Goal: Task Accomplishment & Management: Manage account settings

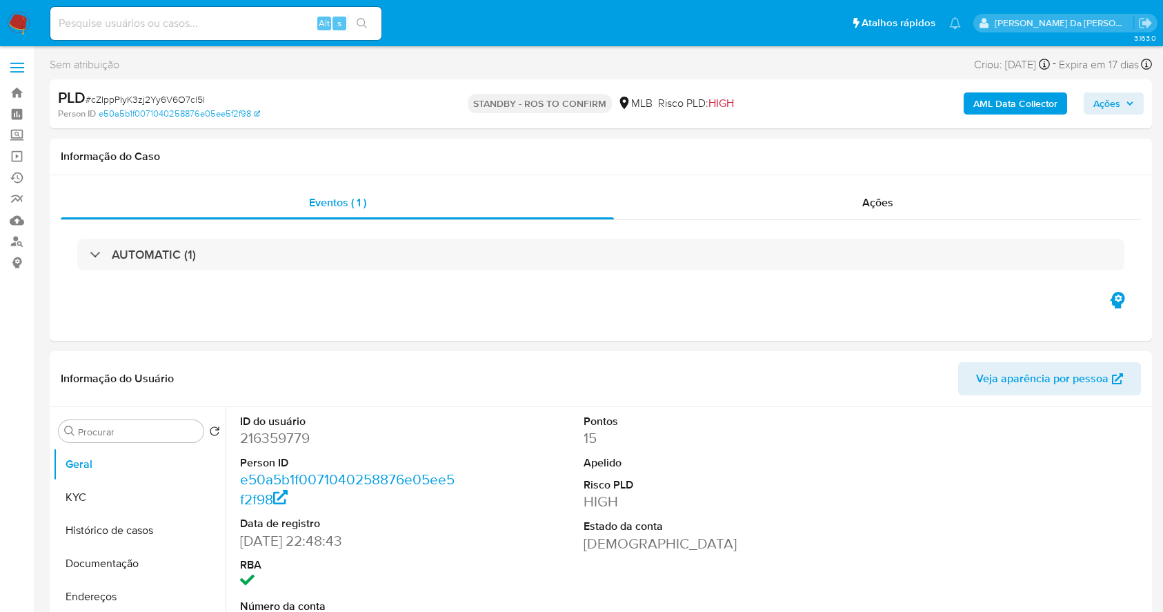
select select "10"
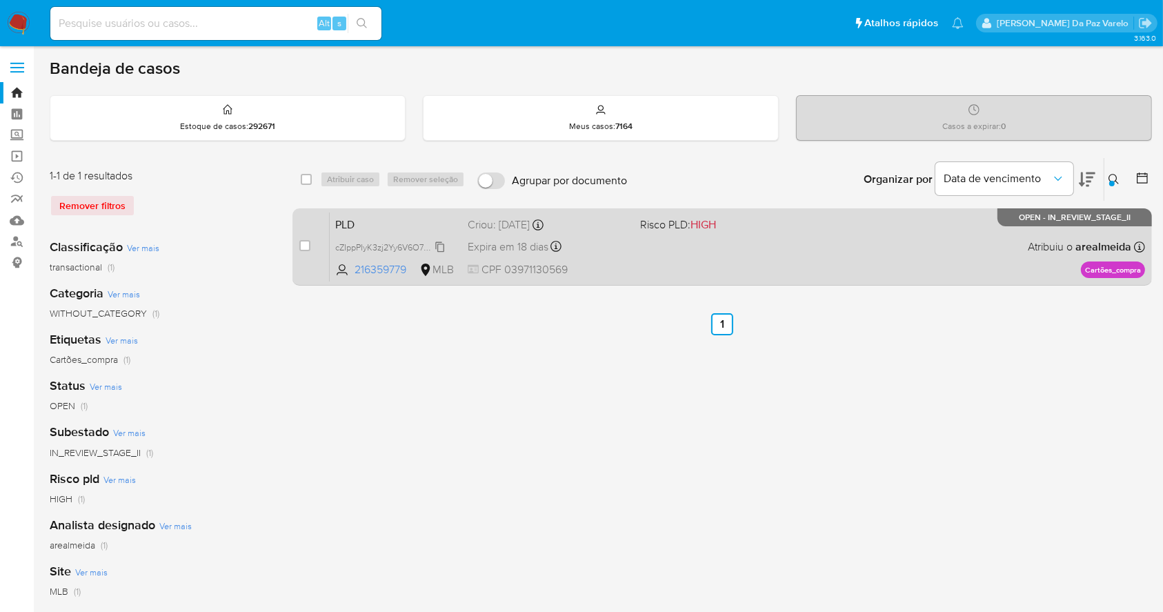
click at [440, 244] on icon at bounding box center [440, 247] width 11 height 11
click at [439, 246] on icon at bounding box center [440, 247] width 11 height 11
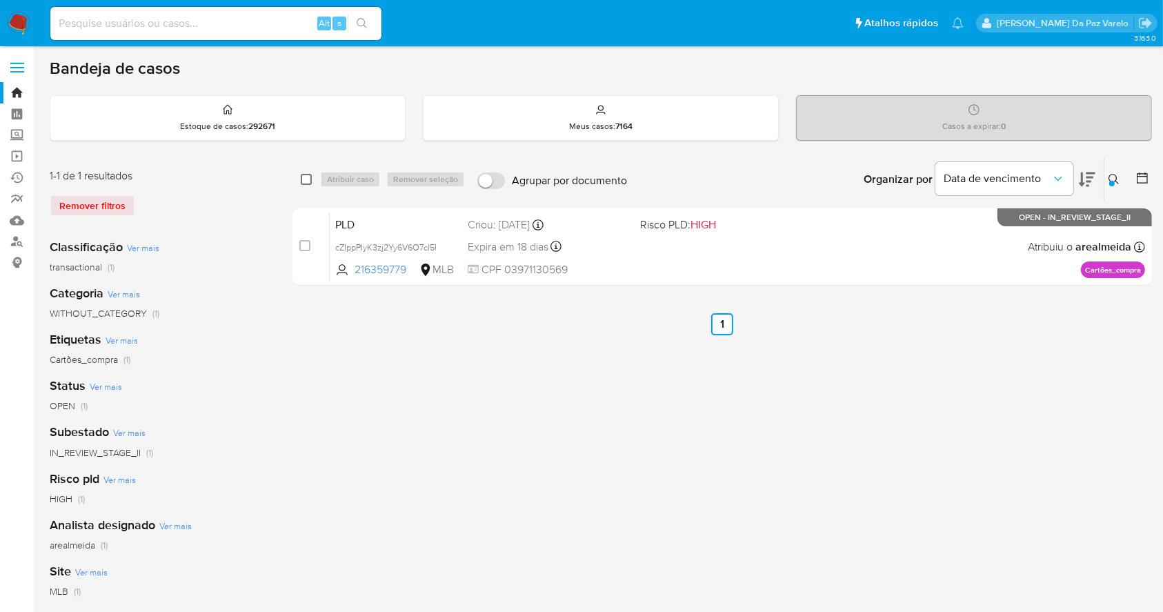
click at [307, 174] on input "checkbox" at bounding box center [306, 179] width 11 height 11
checkbox input "true"
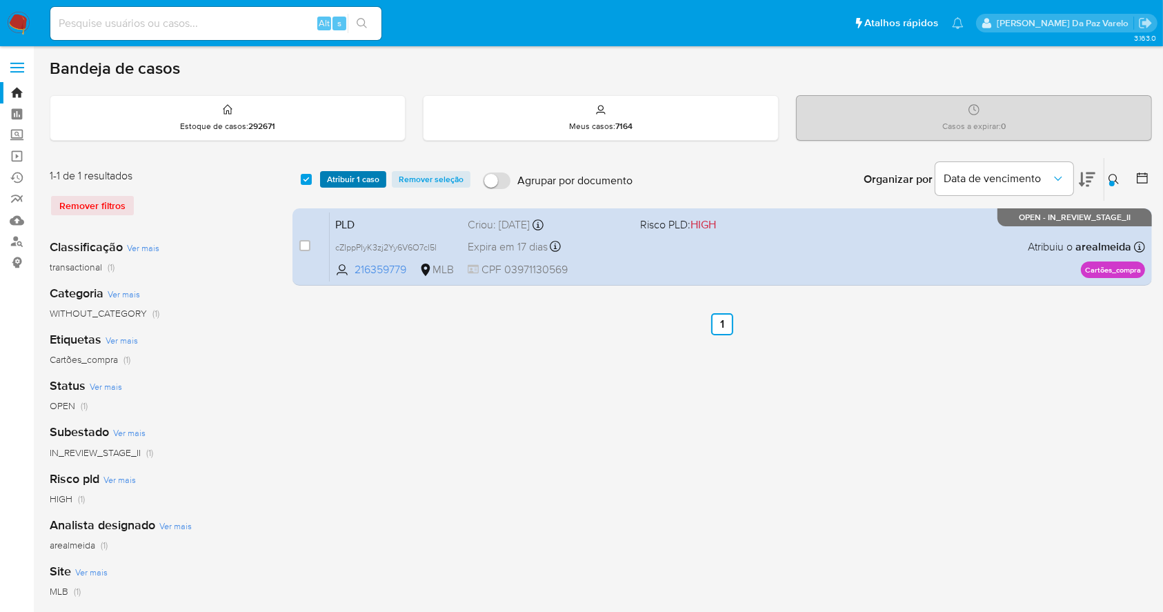
click at [337, 179] on span "Atribuir 1 caso" at bounding box center [353, 180] width 52 height 14
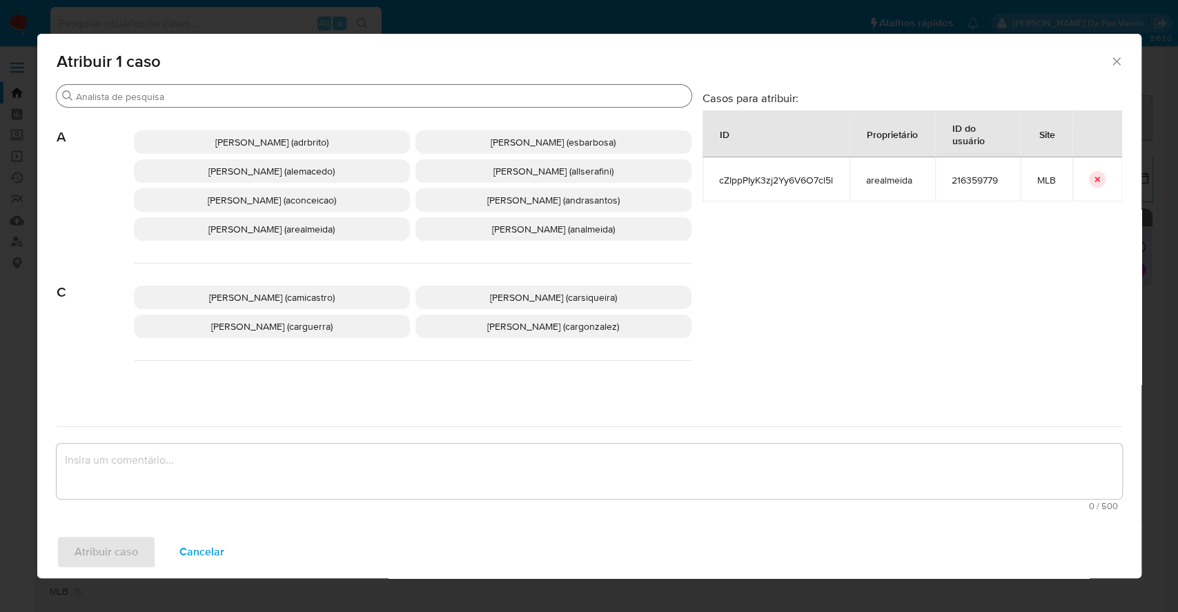
click at [359, 102] on input "Buscar" at bounding box center [381, 96] width 610 height 12
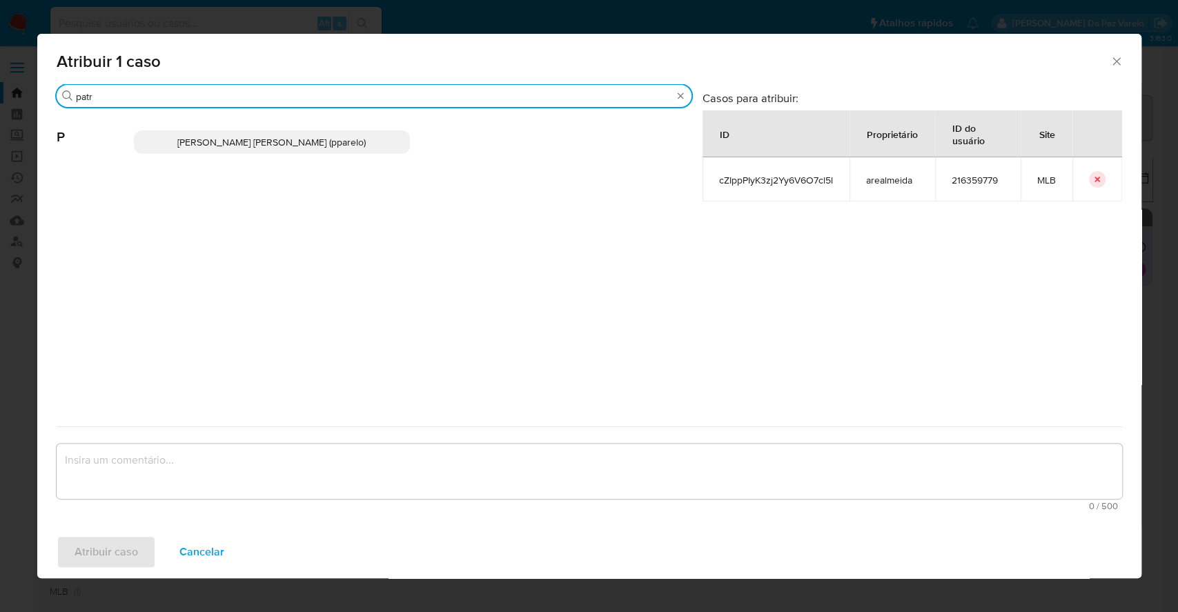
type input "patr"
click at [336, 148] on p "[PERSON_NAME] [PERSON_NAME] (pparelo)" at bounding box center [272, 141] width 276 height 23
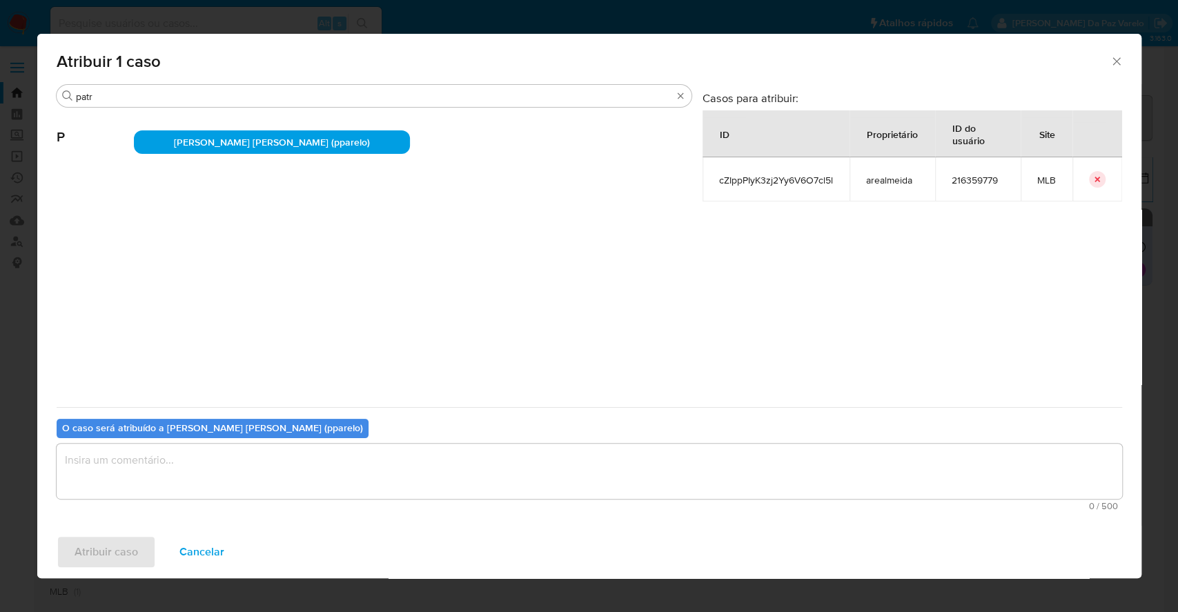
click at [303, 470] on textarea "assign-modal" at bounding box center [589, 471] width 1065 height 55
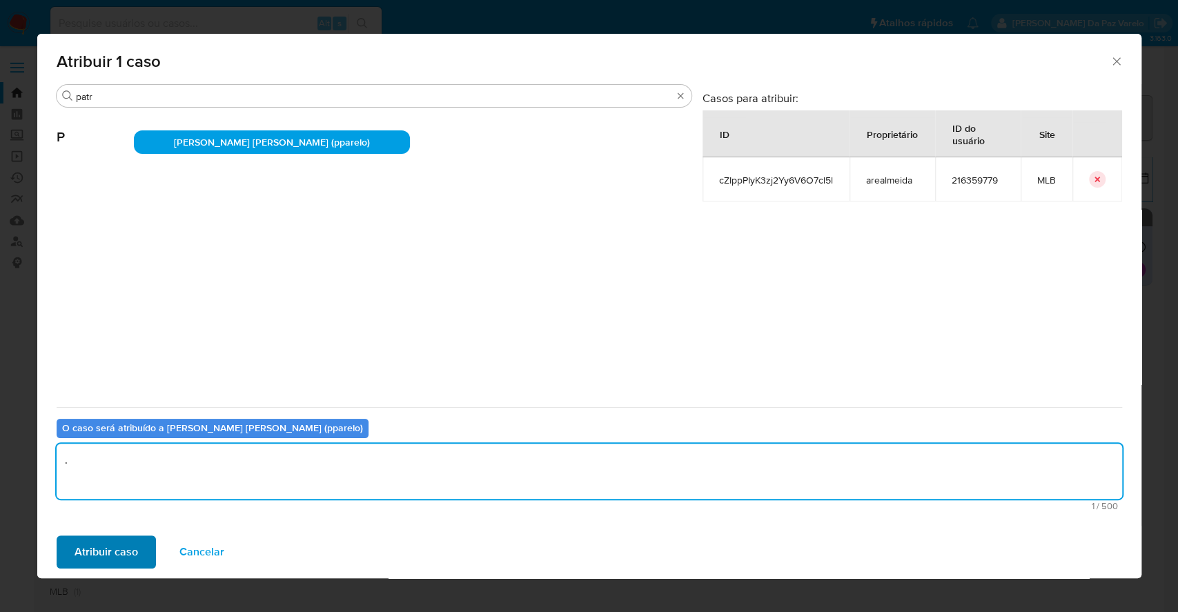
type textarea "."
click at [141, 545] on button "Atribuir caso" at bounding box center [106, 551] width 99 height 33
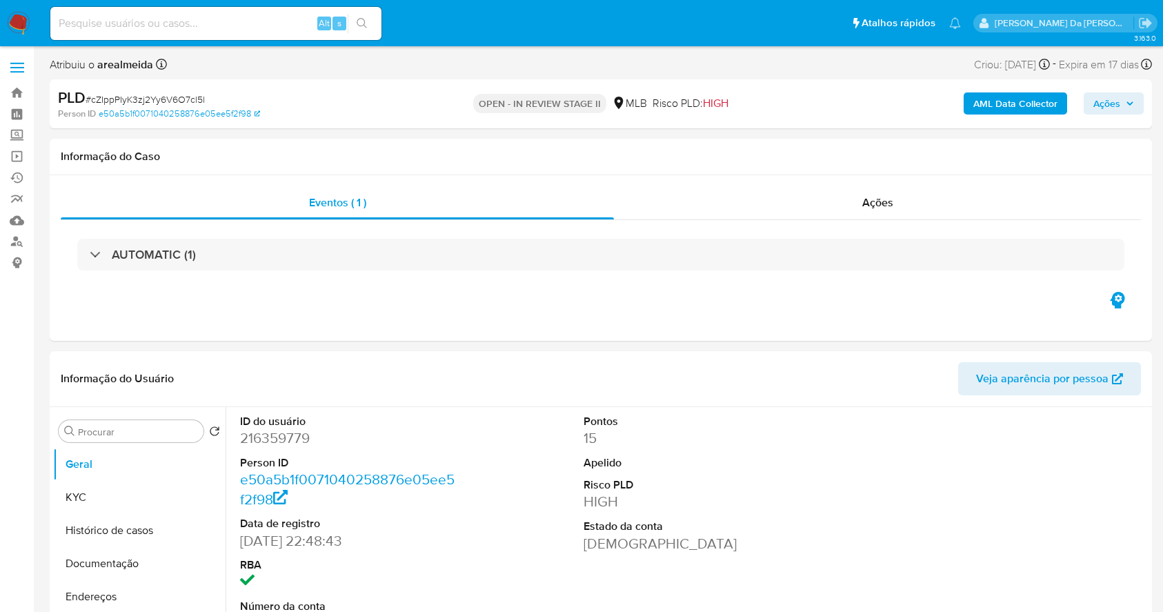
select select "10"
click at [1143, 22] on icon "Sair" at bounding box center [1145, 23] width 12 height 10
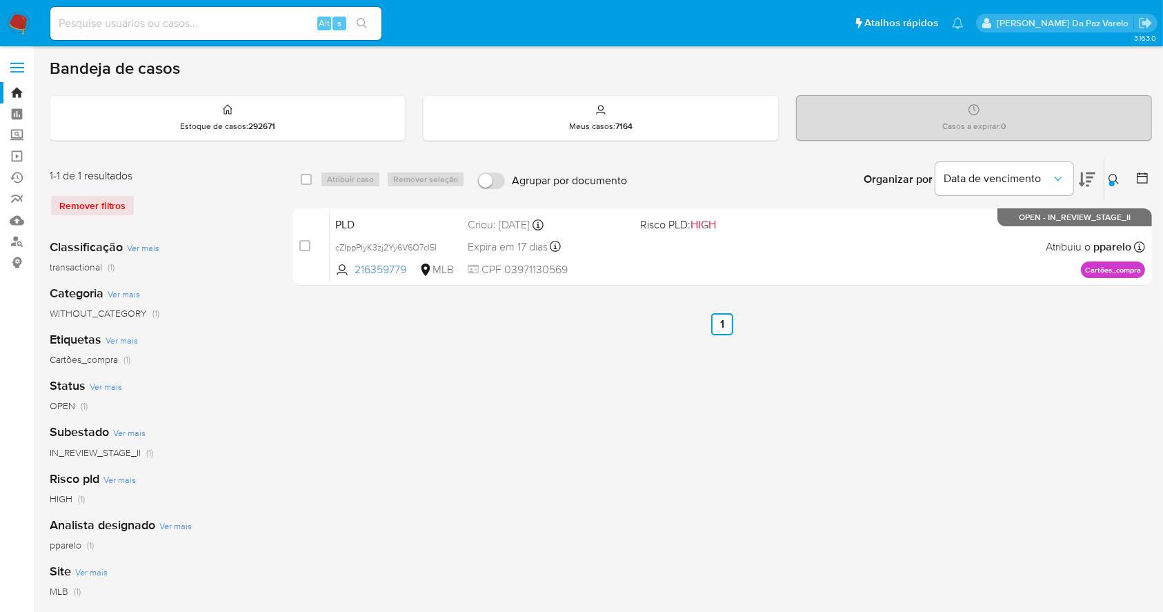
click at [1110, 183] on div at bounding box center [1113, 184] width 6 height 6
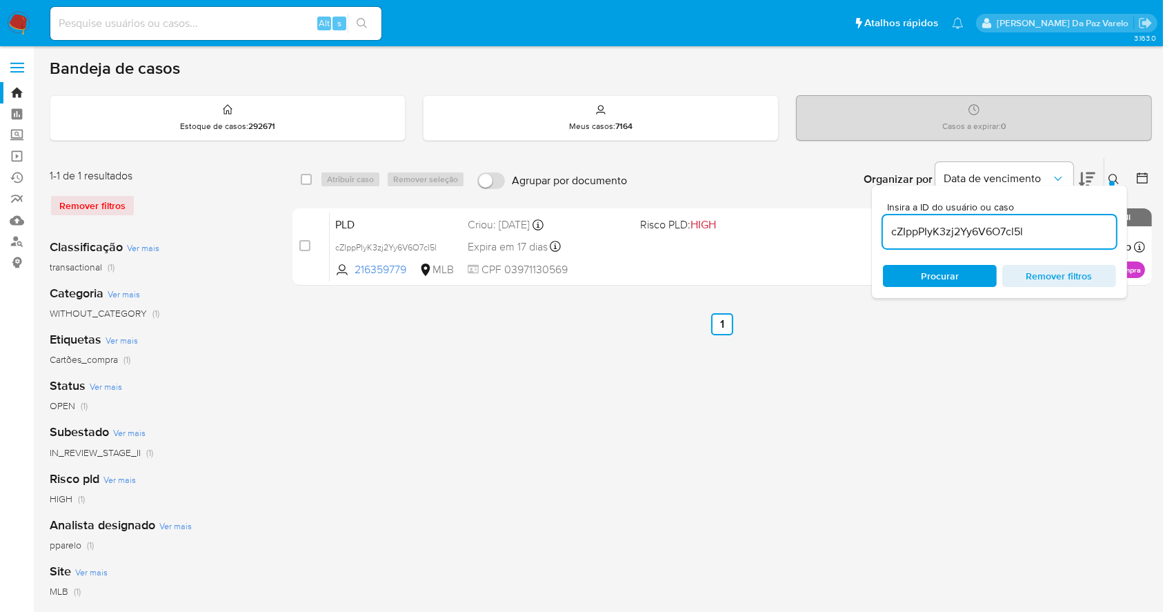
click at [986, 239] on input "cZIppPIyK3zj2Yy6V6O7cl5l" at bounding box center [999, 232] width 233 height 18
click at [532, 426] on div "select-all-cases-checkbox Atribuir caso Remover seleção Agrupar por documento O…" at bounding box center [723, 460] width 860 height 606
click at [250, 22] on input at bounding box center [215, 23] width 331 height 18
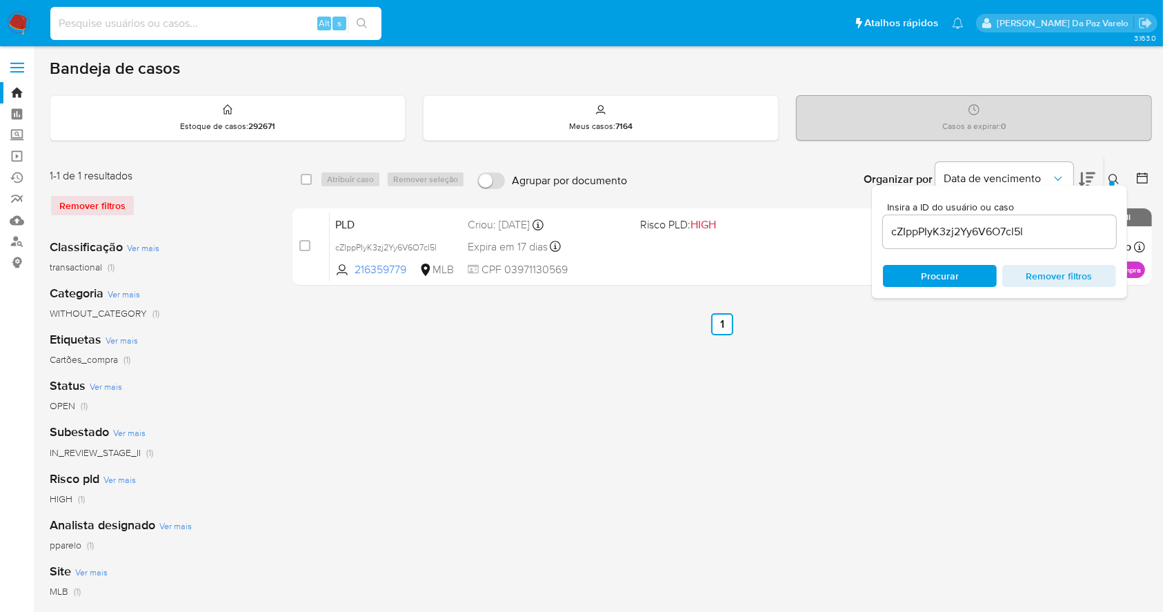
paste input "cZIppPIyK3zj2Yy6V6O7cl5l"
type input "cZIppPIyK3zj2Yy6V6O7cl5l"
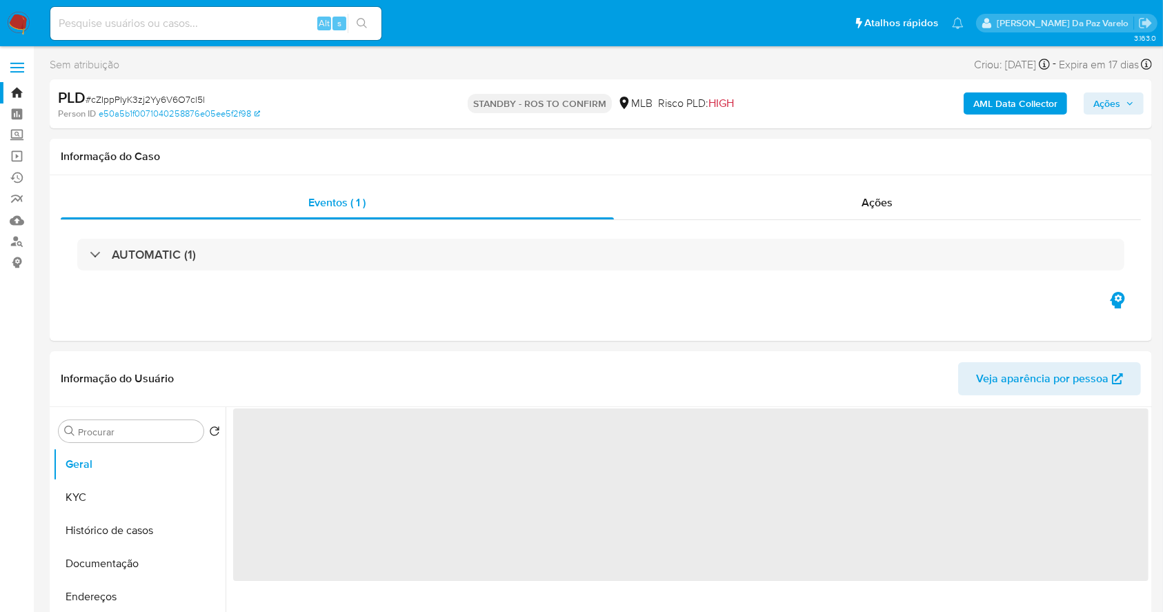
select select "10"
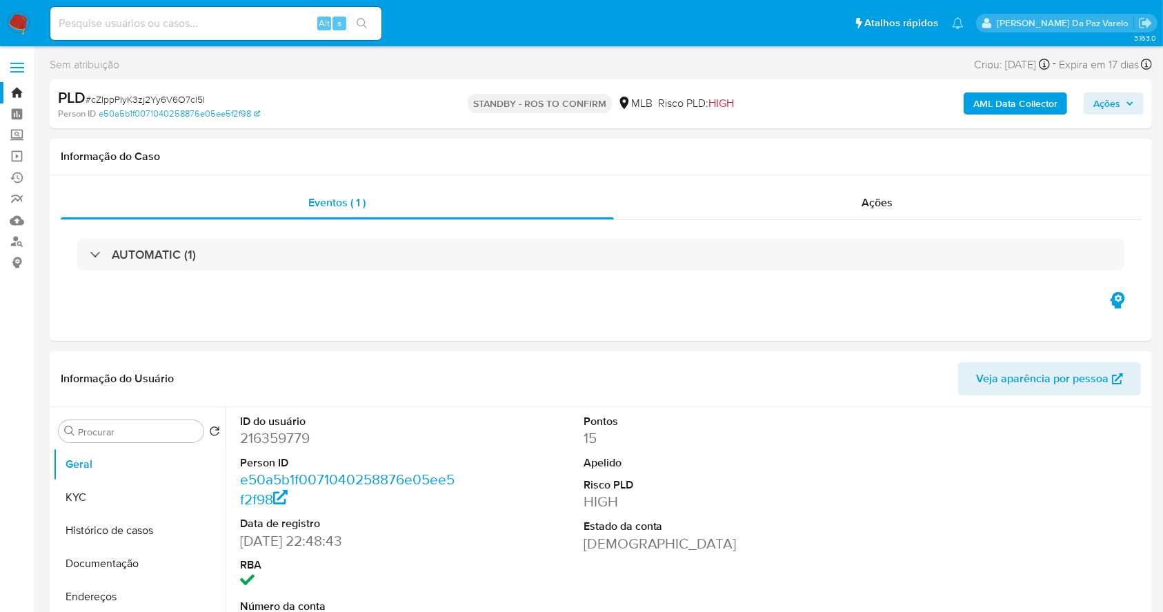
click at [155, 95] on span "# cZIppPIyK3zj2Yy6V6O7cl5l" at bounding box center [145, 99] width 119 height 14
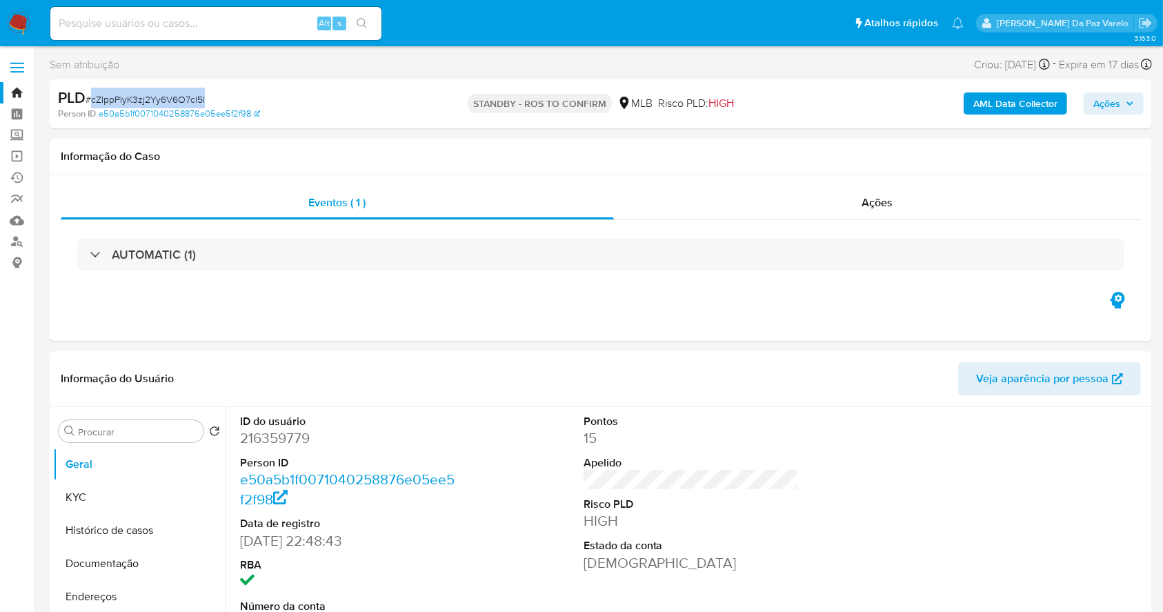
click at [155, 95] on span "# cZIppPIyK3zj2Yy6V6O7cl5l" at bounding box center [145, 99] width 119 height 14
copy span "cZIppPIyK3zj2Yy6V6O7cl5l"
click at [23, 13] on img at bounding box center [18, 23] width 23 height 23
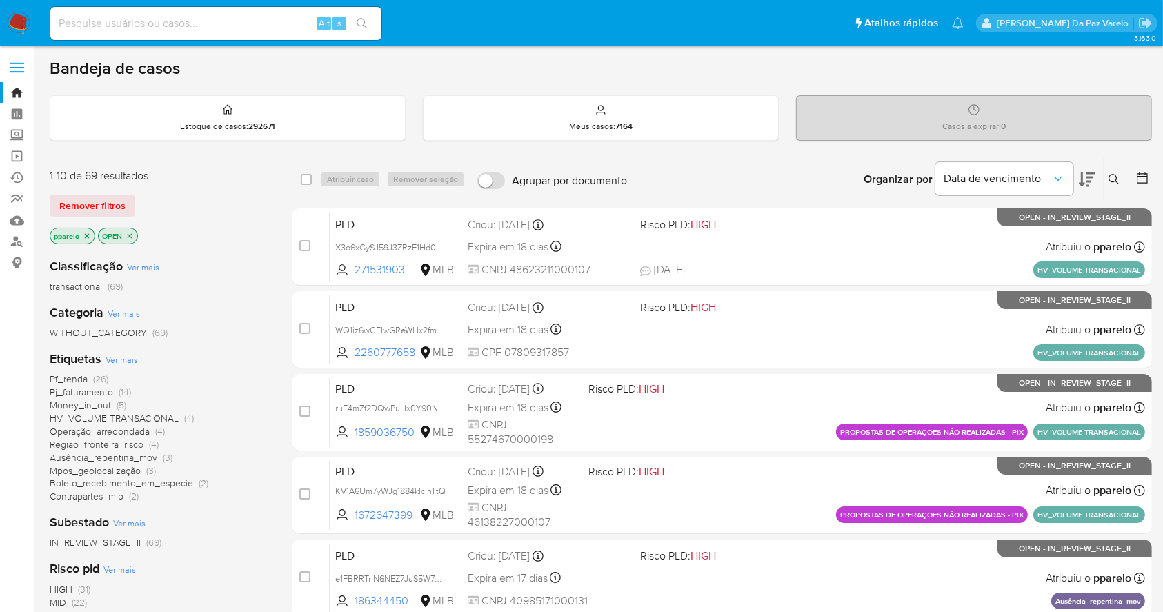
click at [1115, 174] on icon at bounding box center [1114, 179] width 11 height 11
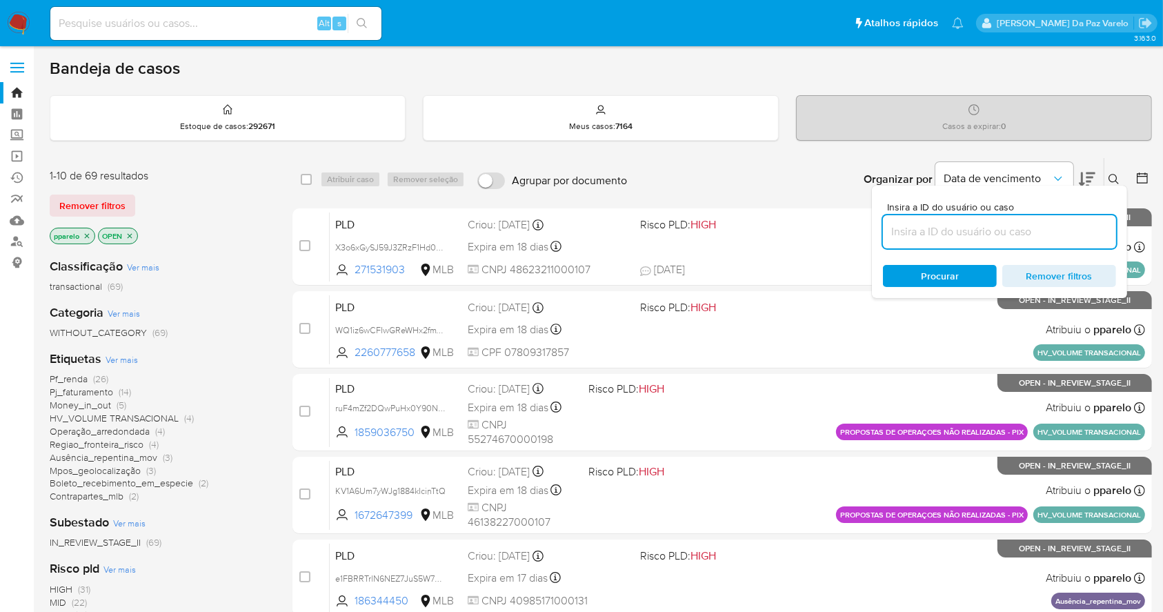
click at [1025, 226] on input at bounding box center [999, 232] width 233 height 18
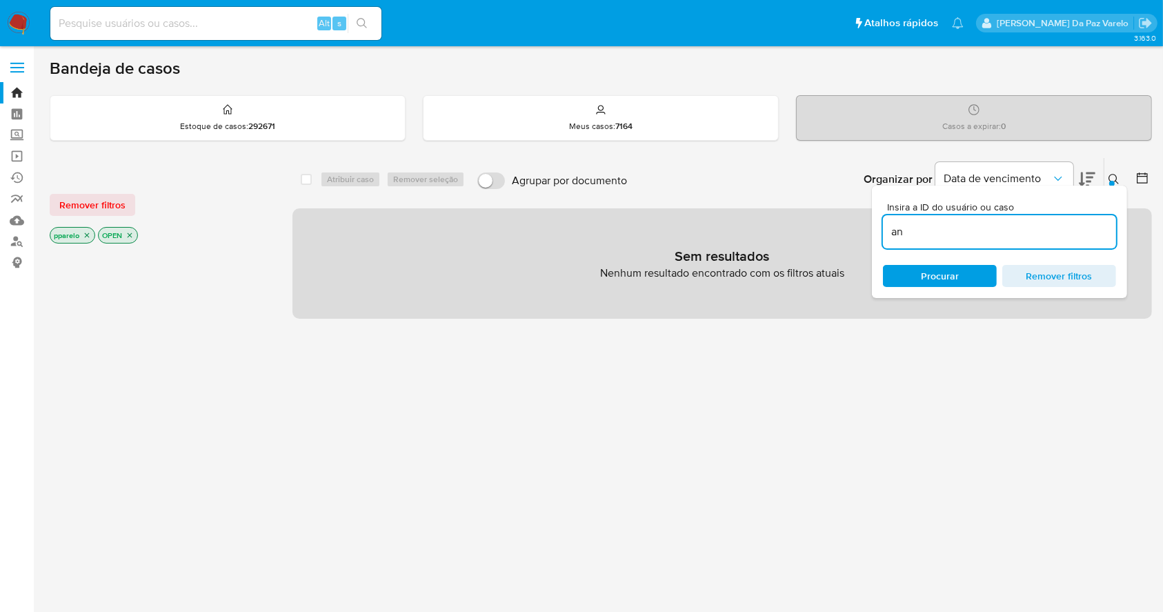
click at [1025, 227] on input "an" at bounding box center [999, 232] width 233 height 18
paste input "cZIppPIyK3zj2Yy6V6O7cl5l"
type input "cZIppPIyK3zj2Yy6V6O7cl5l"
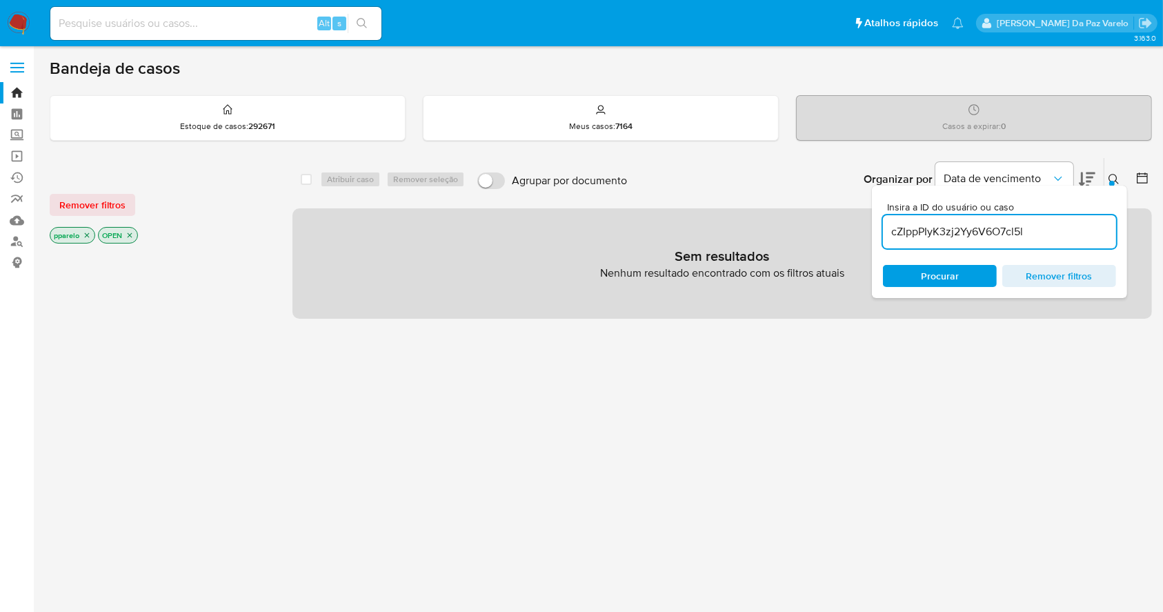
click at [84, 233] on icon "close-filter" at bounding box center [87, 235] width 8 height 8
click at [84, 233] on icon "close-filter" at bounding box center [81, 235] width 8 height 8
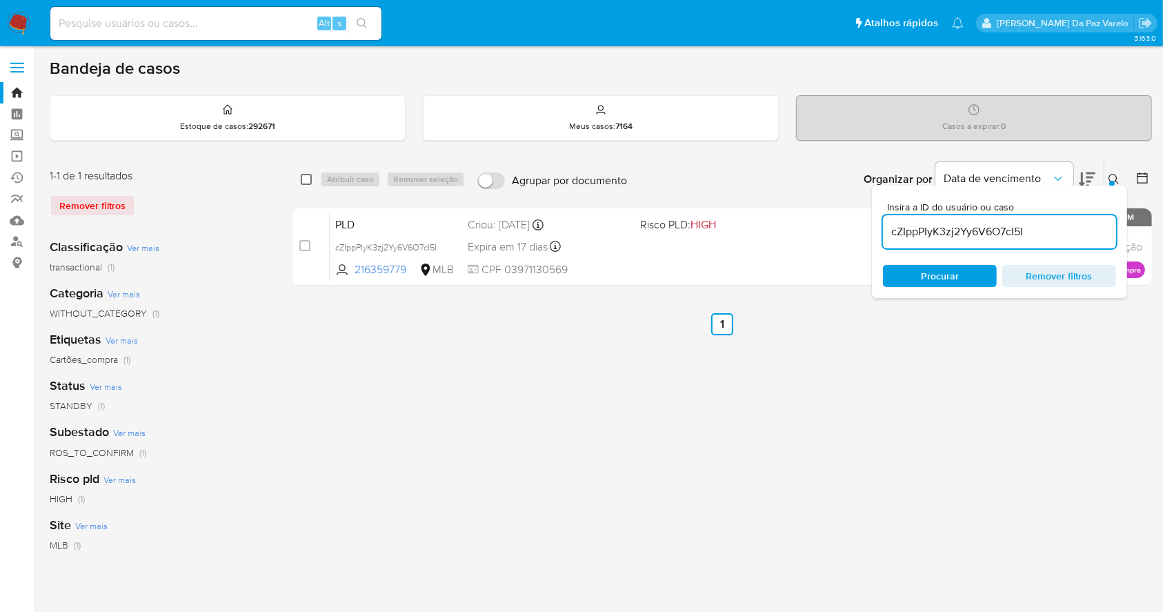
click at [309, 175] on input "checkbox" at bounding box center [306, 179] width 11 height 11
checkbox input "true"
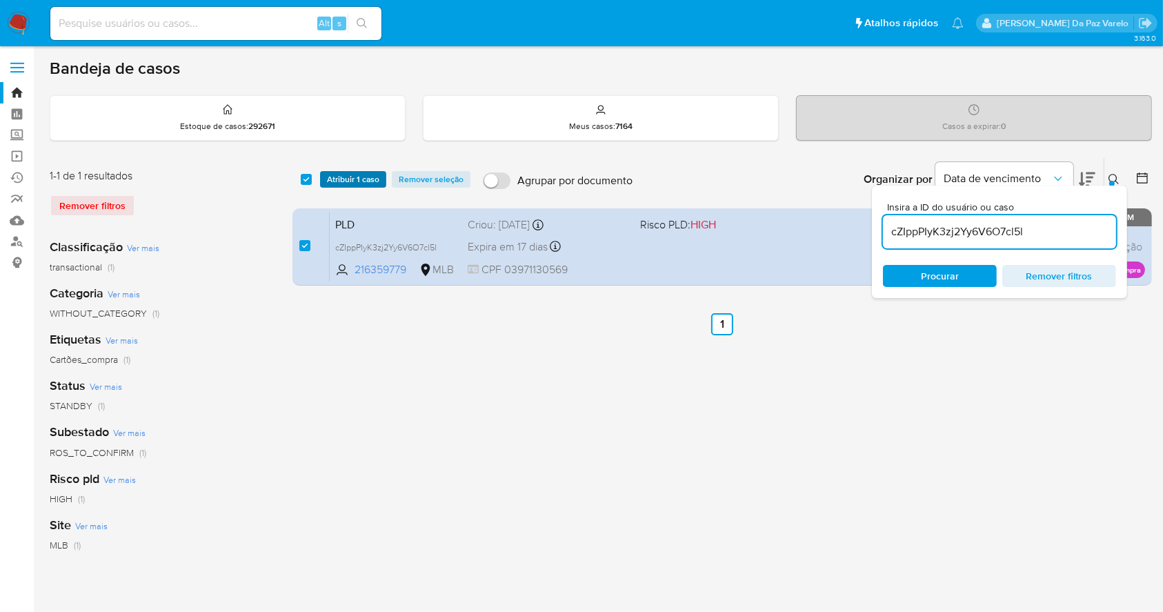
click at [329, 179] on span "Atribuir 1 caso" at bounding box center [353, 180] width 52 height 14
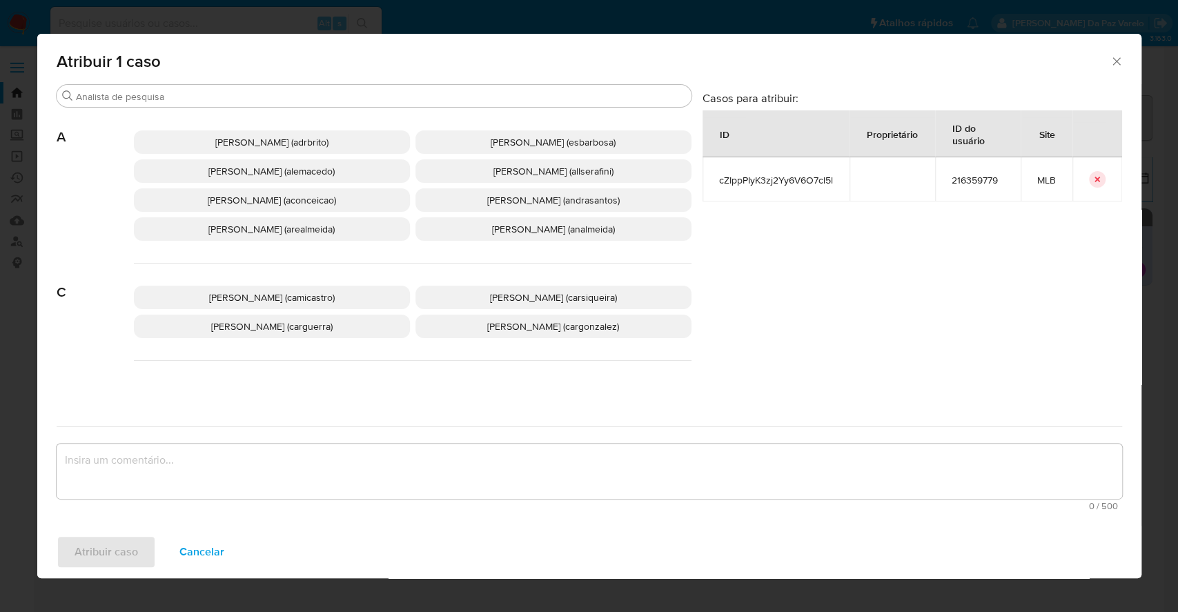
click at [386, 83] on div "Atribuir 1 caso" at bounding box center [589, 59] width 1104 height 50
click at [389, 97] on input "Buscar" at bounding box center [381, 96] width 610 height 12
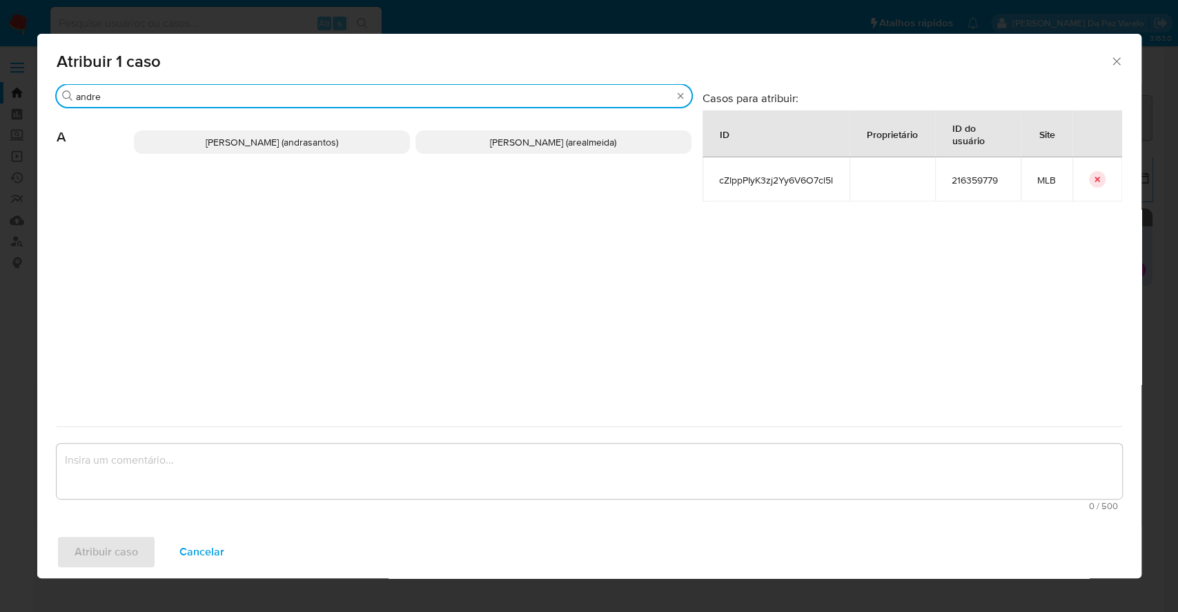
type input "andre"
click at [499, 141] on span "Andreia Regina De Almeida (arealmeida)" at bounding box center [553, 142] width 126 height 14
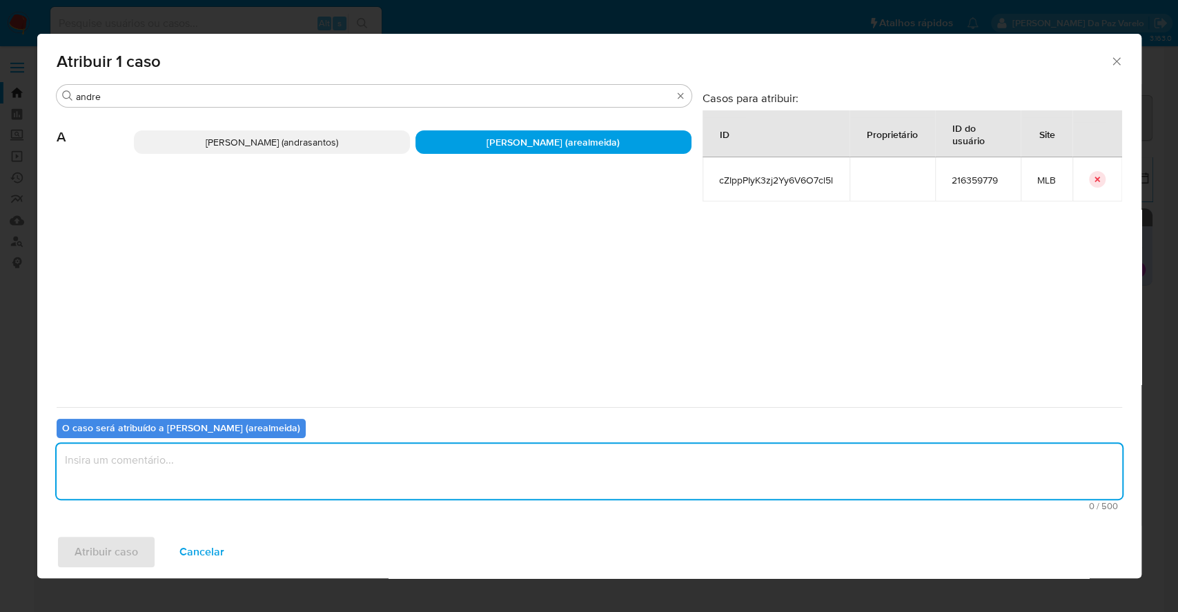
click at [419, 472] on textarea "assign-modal" at bounding box center [589, 471] width 1065 height 55
type textarea "."
click at [124, 558] on span "Atribuir caso" at bounding box center [106, 552] width 63 height 30
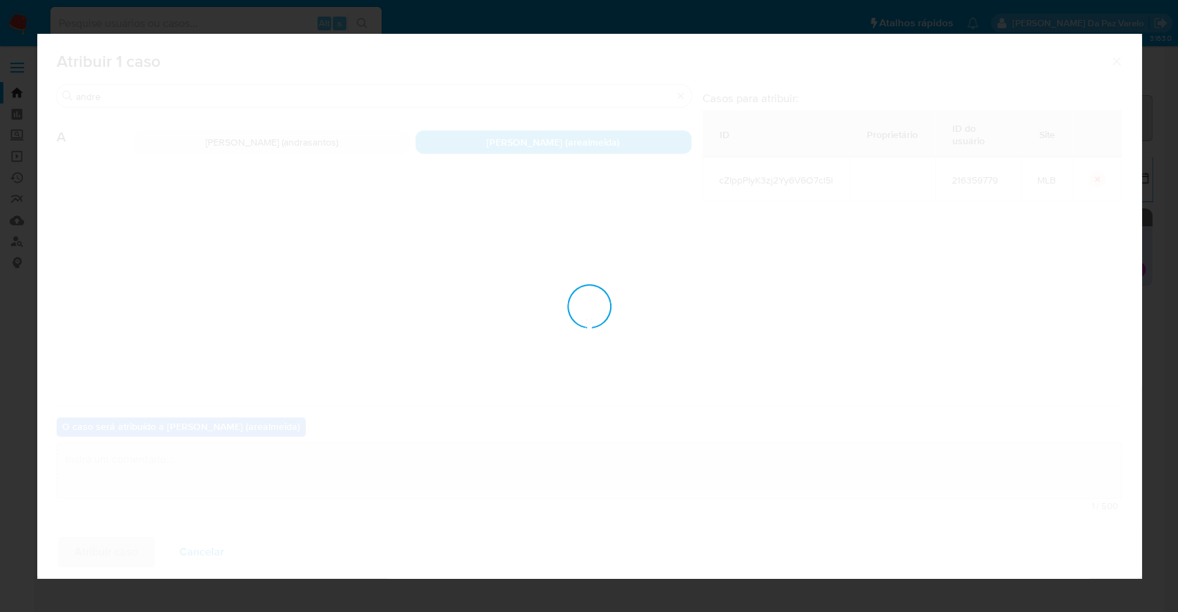
checkbox input "false"
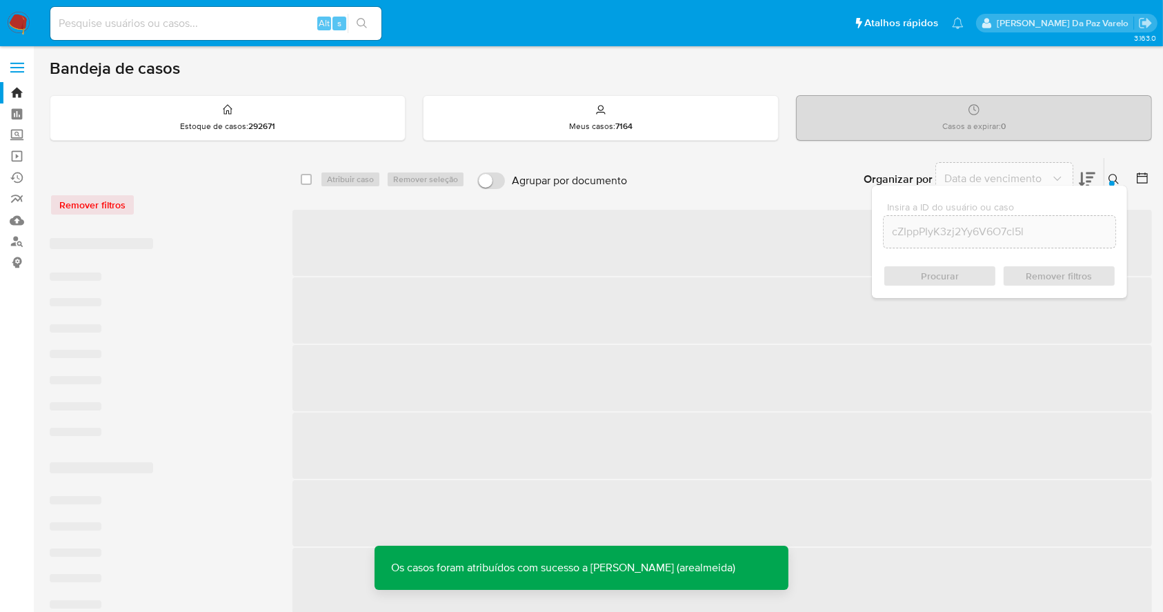
click at [1114, 177] on icon at bounding box center [1114, 179] width 11 height 11
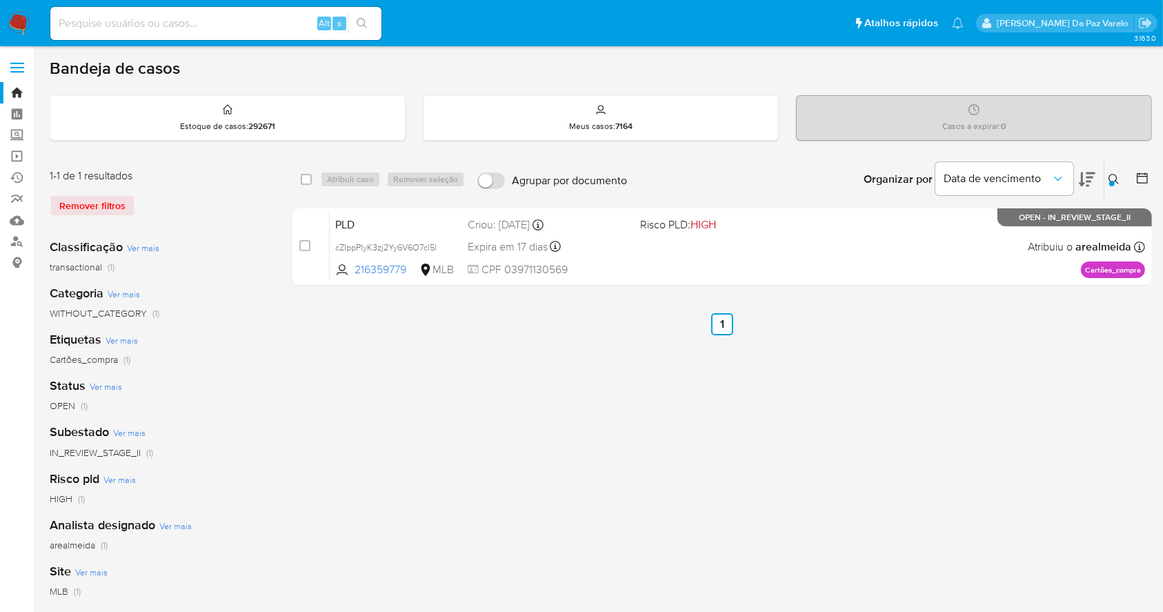
click at [642, 362] on div "select-all-cases-checkbox Atribuir caso Remover seleção Agrupar por documento O…" at bounding box center [723, 460] width 860 height 606
click at [653, 343] on div "select-all-cases-checkbox Atribuir caso Remover seleção Agrupar por documento O…" at bounding box center [723, 460] width 860 height 606
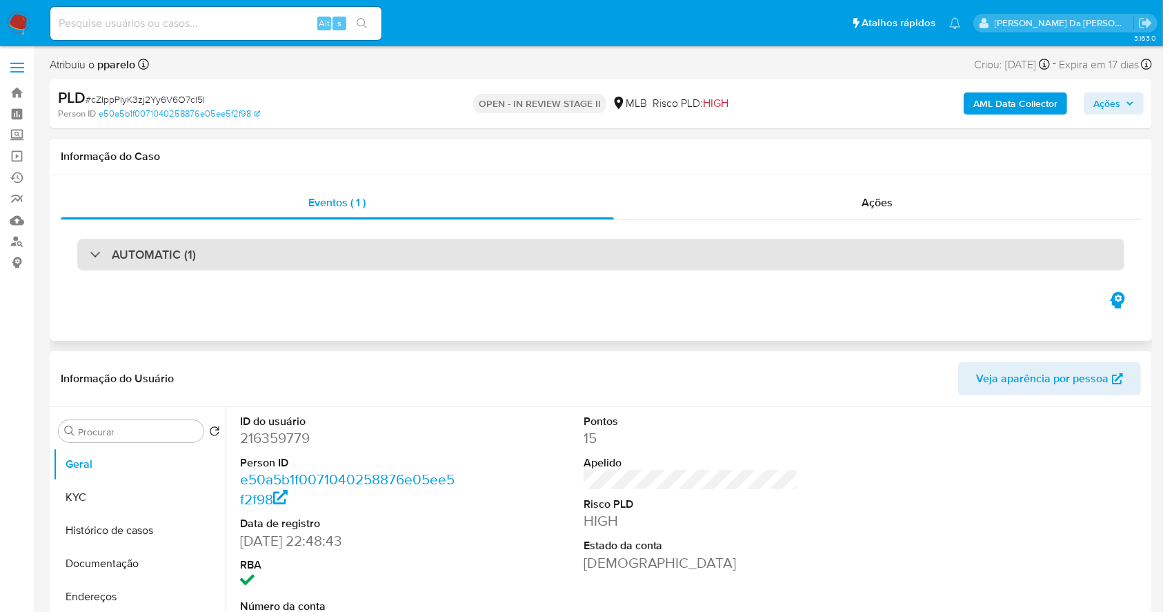
select select "10"
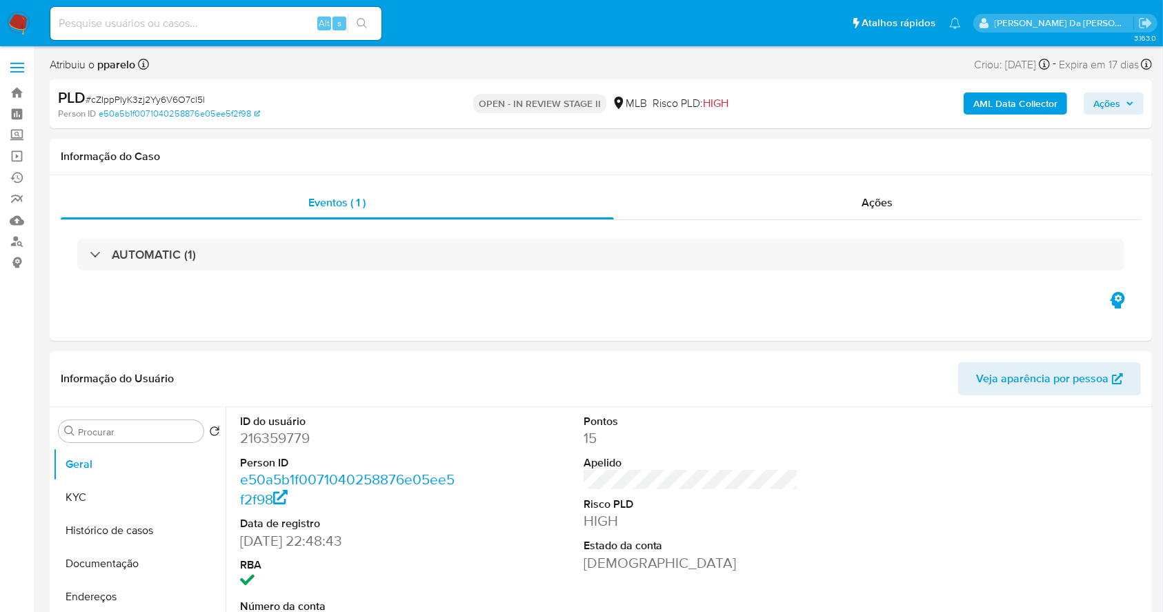
click at [199, 97] on span "# cZIppPIyK3zj2Yy6V6O7cl5l" at bounding box center [145, 99] width 119 height 14
copy span "cZIppPIyK3zj2Yy6V6O7cl5l"
click at [1108, 102] on span "Ações" at bounding box center [1107, 103] width 27 height 22
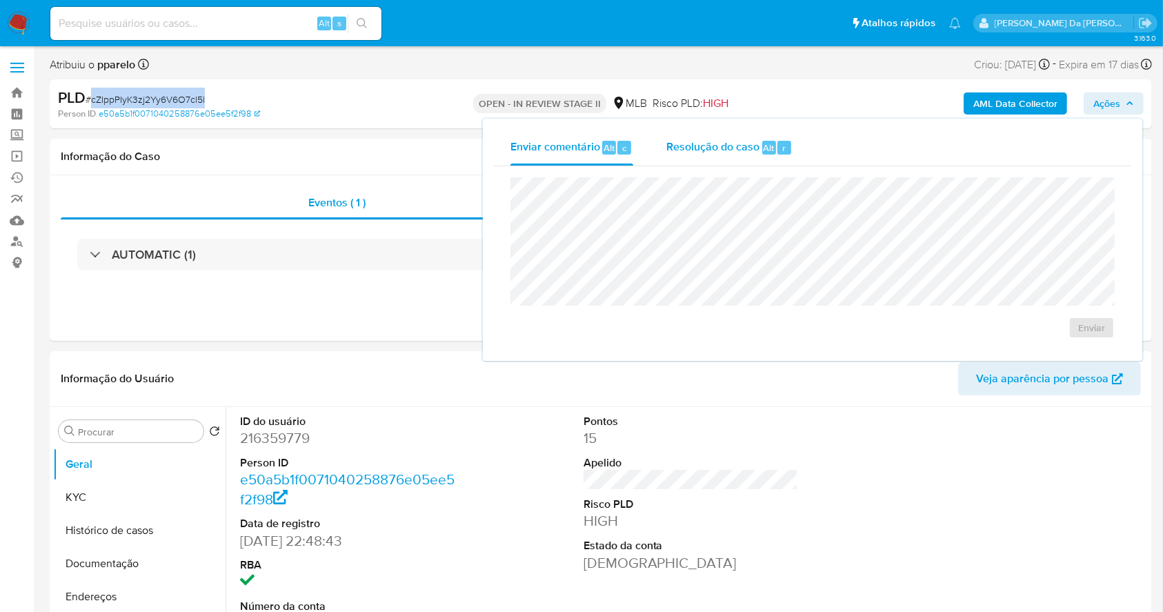
click at [730, 150] on span "Resolução do caso" at bounding box center [713, 147] width 93 height 16
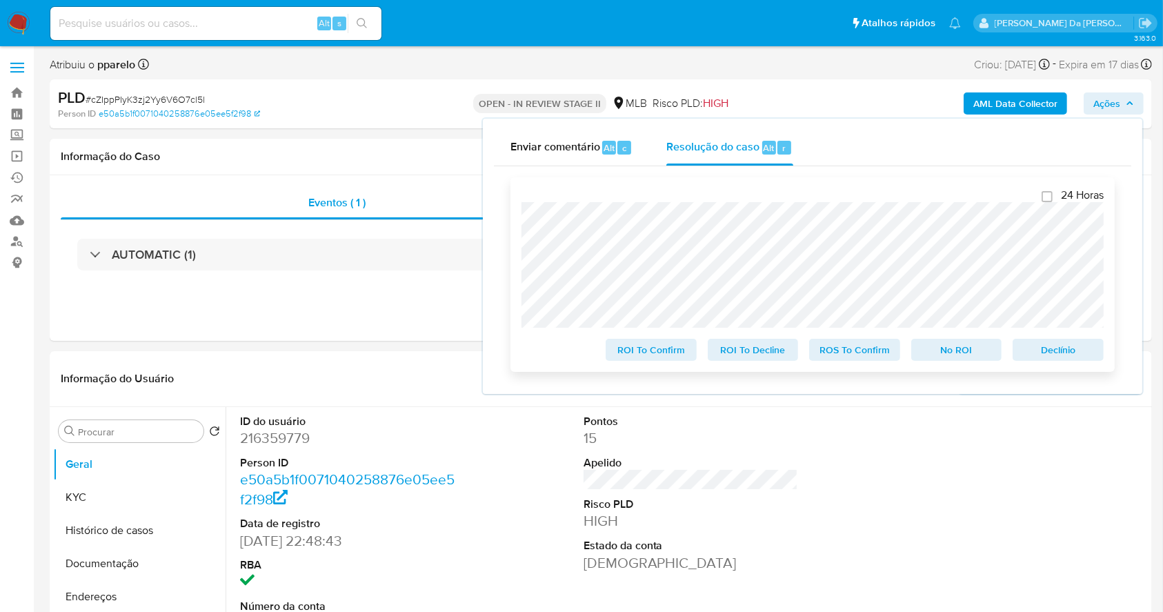
click at [876, 344] on span "ROS To Confirm" at bounding box center [855, 349] width 72 height 19
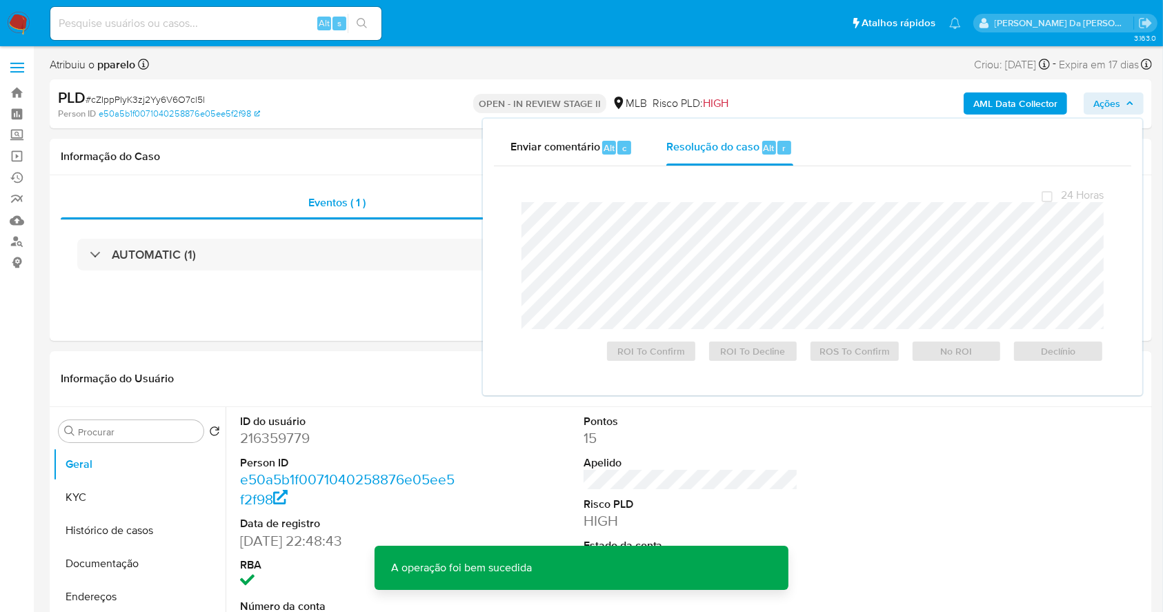
click at [173, 103] on span "# cZIppPIyK3zj2Yy6V6O7cl5l" at bounding box center [145, 99] width 119 height 14
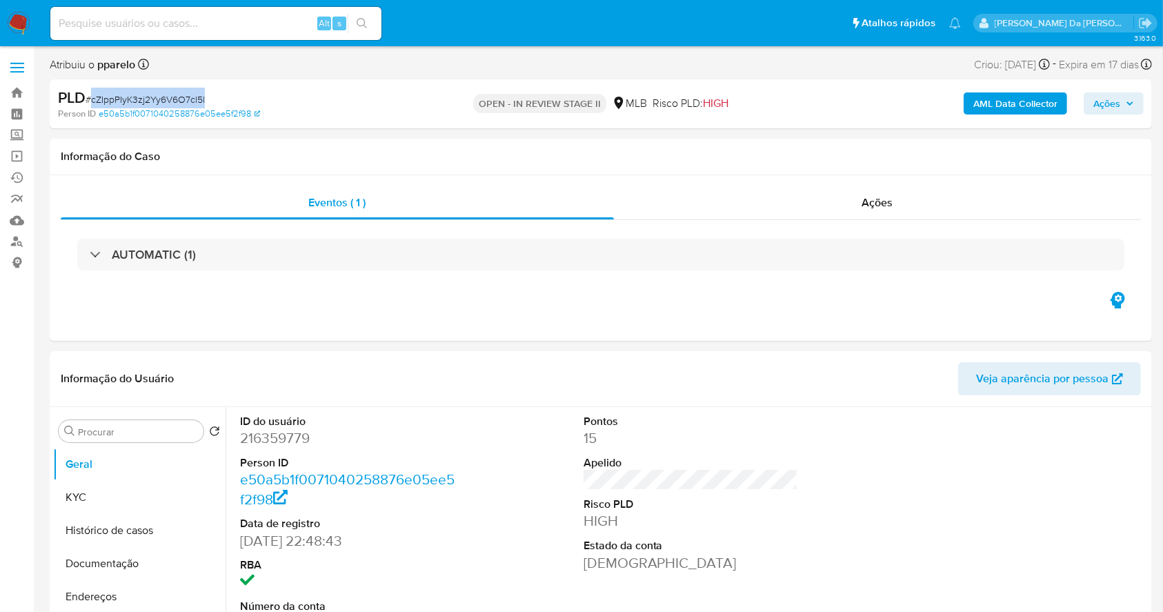
click at [173, 103] on span "# cZIppPIyK3zj2Yy6V6O7cl5l" at bounding box center [145, 99] width 119 height 14
copy span "cZIppPIyK3zj2Yy6V6O7cl5l"
click at [20, 21] on img at bounding box center [18, 23] width 23 height 23
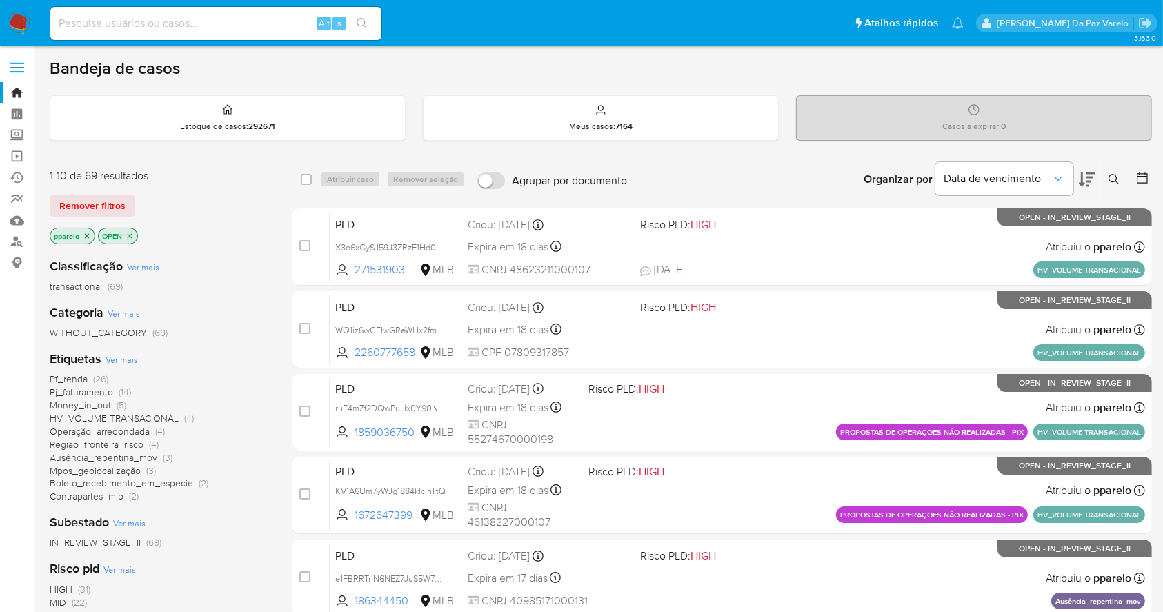
click at [1115, 172] on button at bounding box center [1116, 179] width 23 height 17
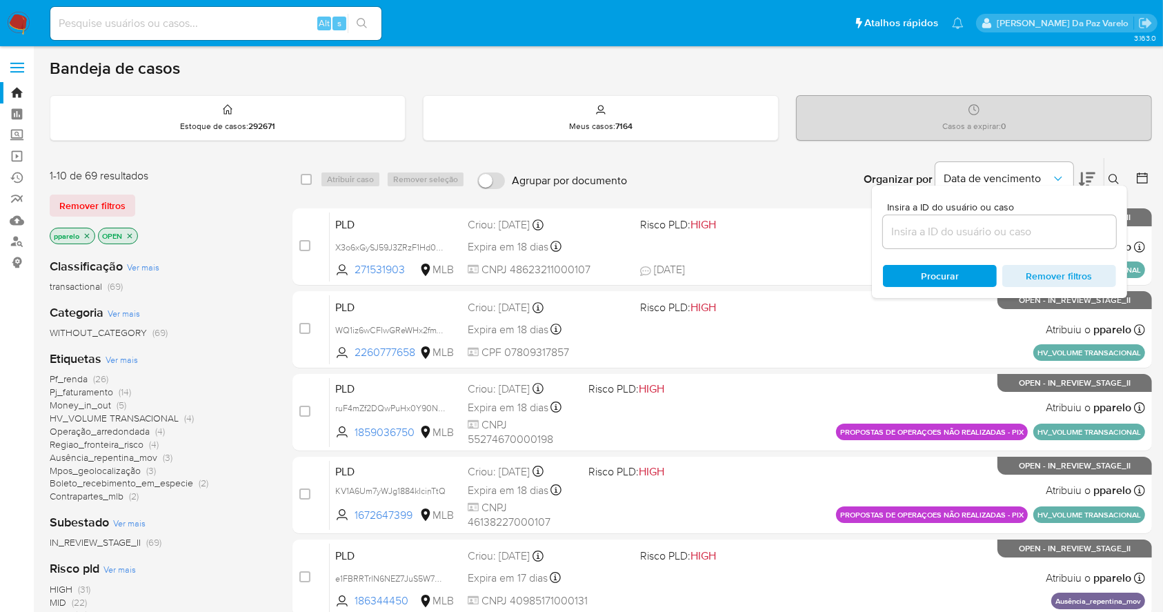
click at [1005, 240] on div at bounding box center [999, 231] width 233 height 33
click at [1006, 231] on input at bounding box center [999, 232] width 233 height 18
paste input "cZIppPIyK3zj2Yy6V6O7cl5l"
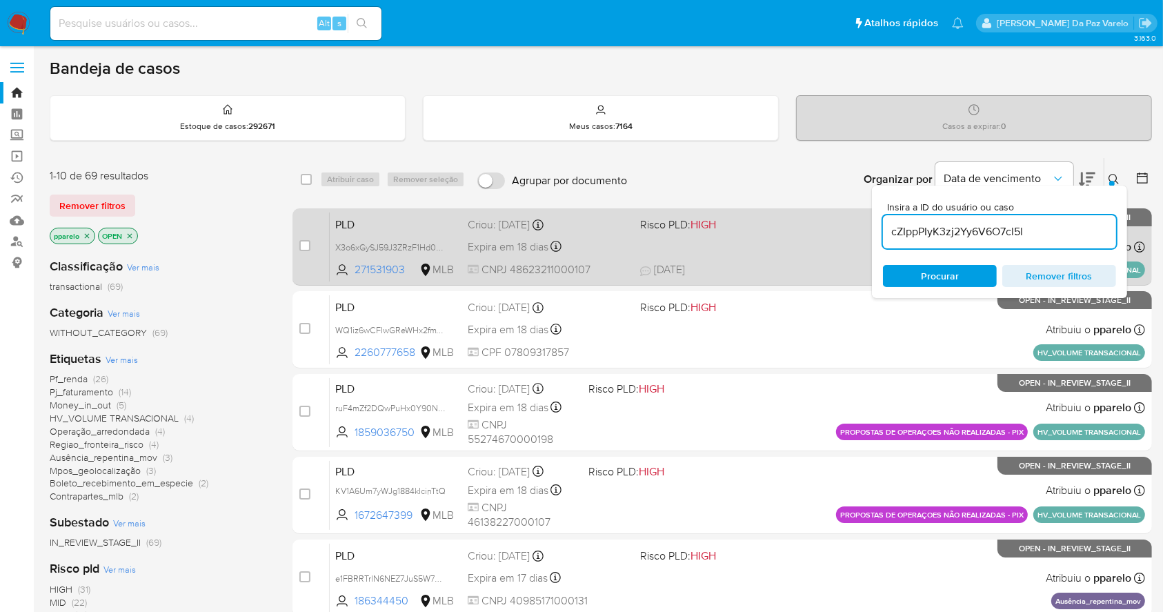
type input "cZIppPIyK3zj2Yy6V6O7cl5l"
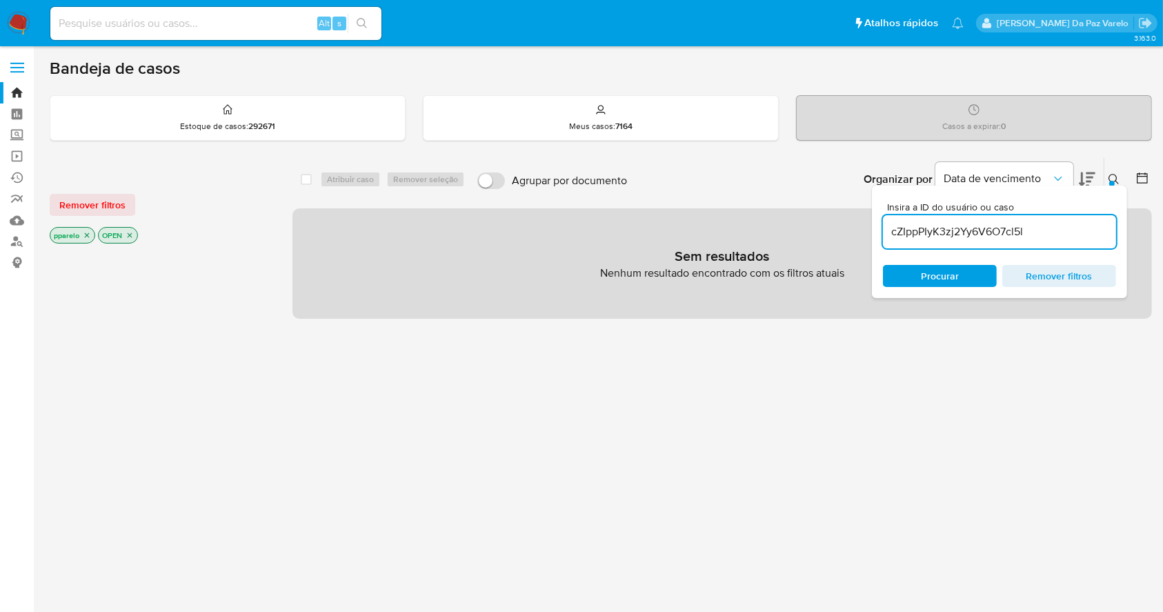
click at [88, 235] on icon "close-filter" at bounding box center [87, 235] width 5 height 5
click at [83, 235] on icon "close-filter" at bounding box center [81, 235] width 8 height 8
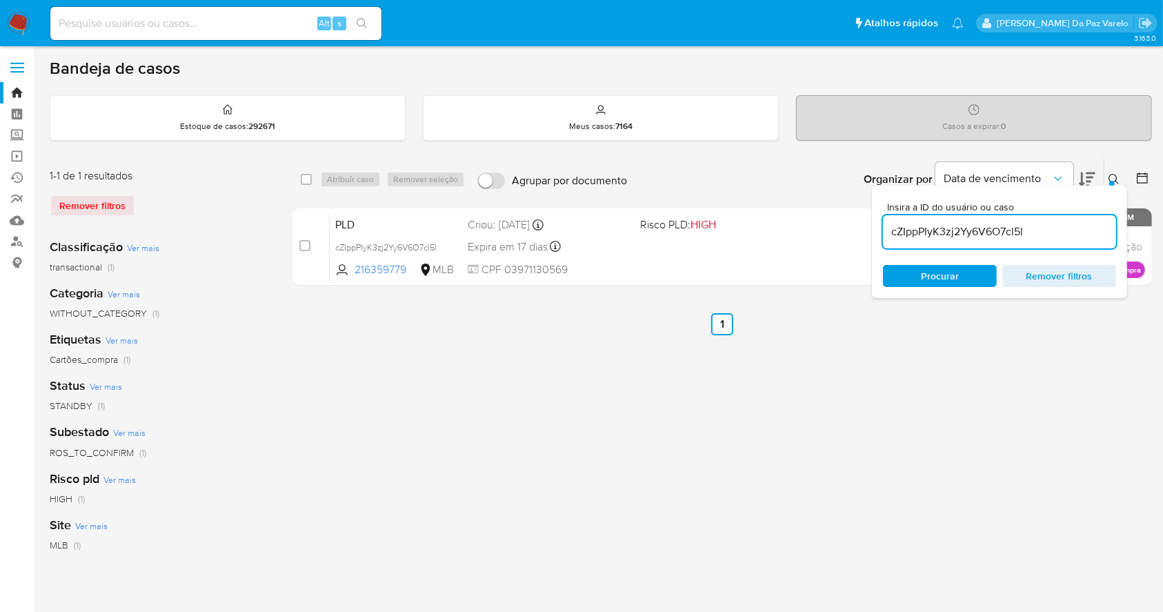
click at [299, 178] on div "select-all-cases-checkbox Atribuir caso Remover seleção Agrupar por documento O…" at bounding box center [723, 179] width 860 height 43
click at [311, 179] on input "checkbox" at bounding box center [306, 179] width 11 height 11
checkbox input "true"
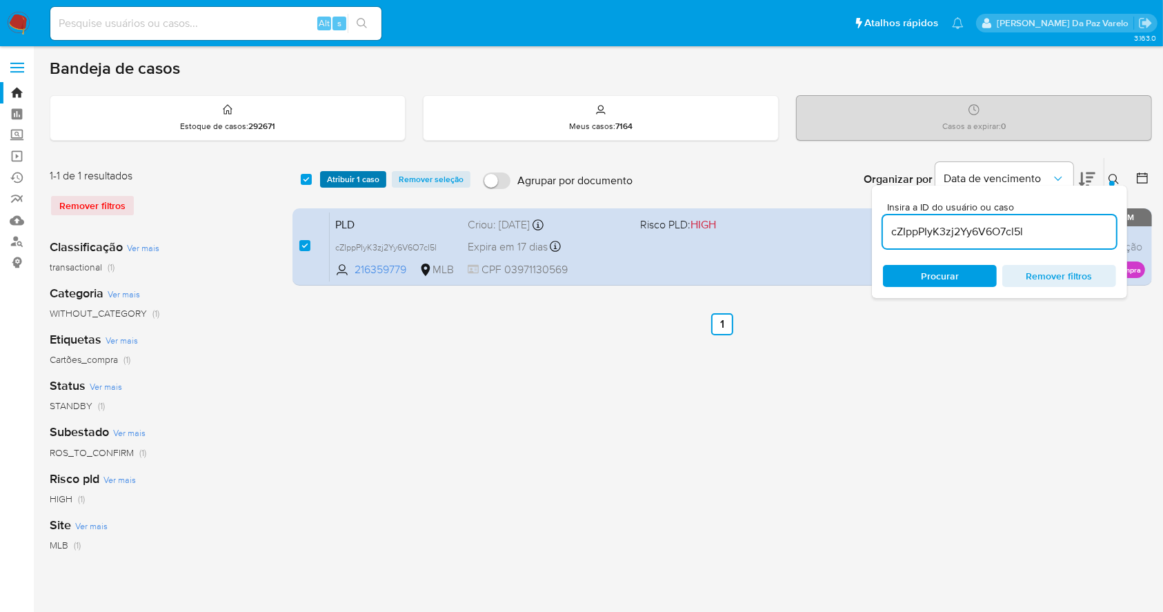
click at [349, 178] on span "Atribuir 1 caso" at bounding box center [353, 180] width 52 height 14
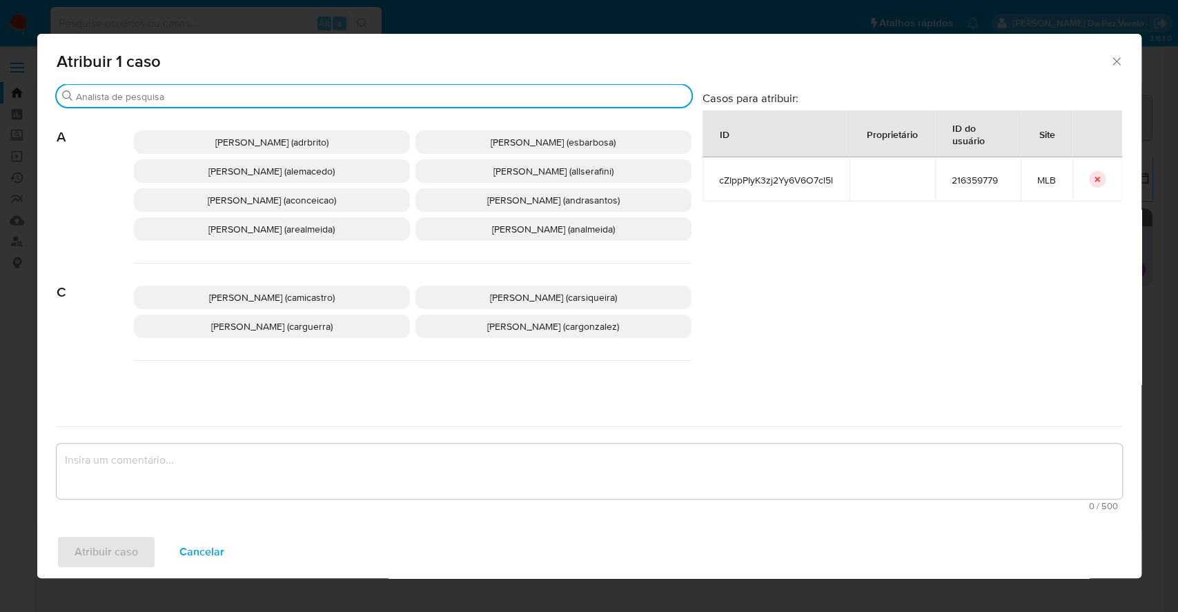
click at [353, 97] on input "Buscar" at bounding box center [381, 96] width 610 height 12
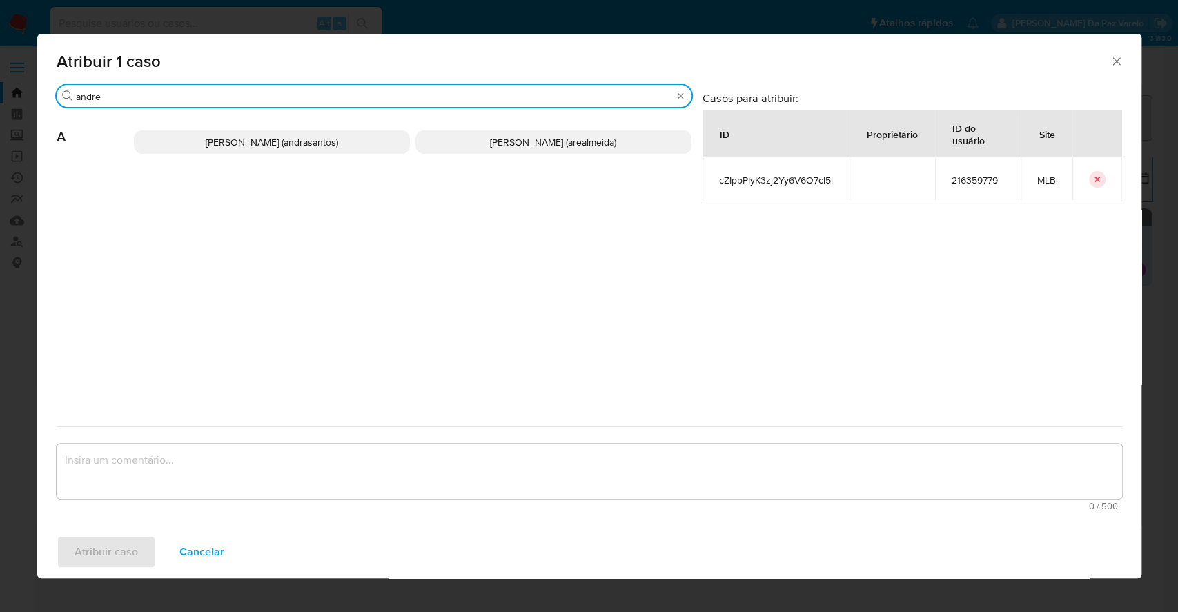
type input "andre"
click at [464, 137] on p "Andreia Regina De Almeida (arealmeida)" at bounding box center [553, 141] width 276 height 23
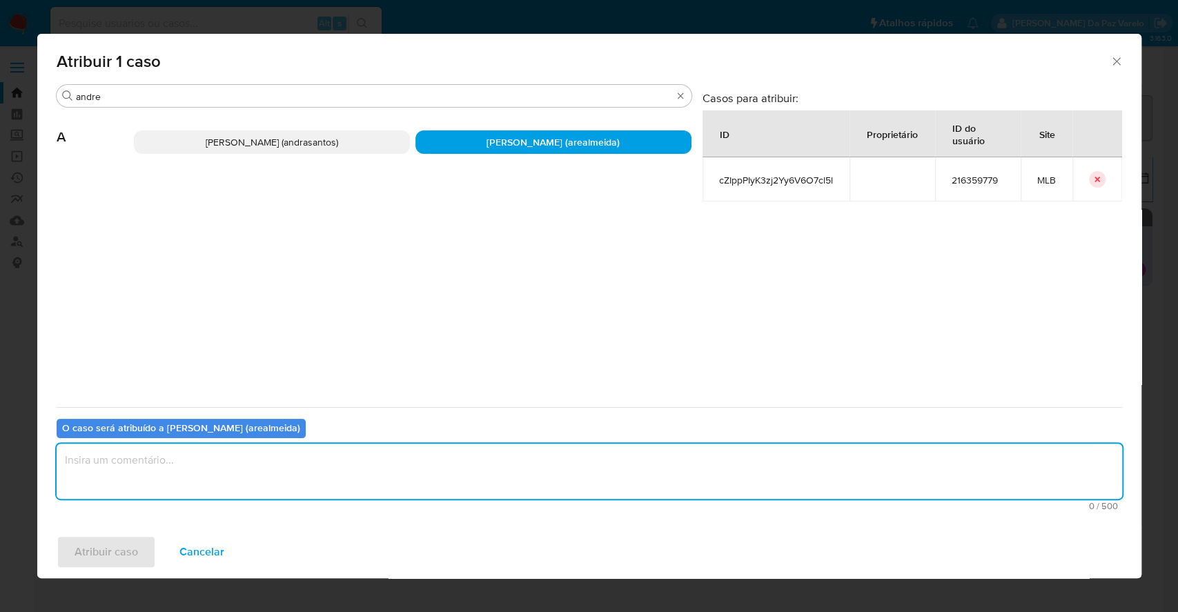
click at [403, 446] on textarea "assign-modal" at bounding box center [589, 471] width 1065 height 55
type textarea "."
click at [135, 555] on span "Atribuir caso" at bounding box center [106, 552] width 63 height 30
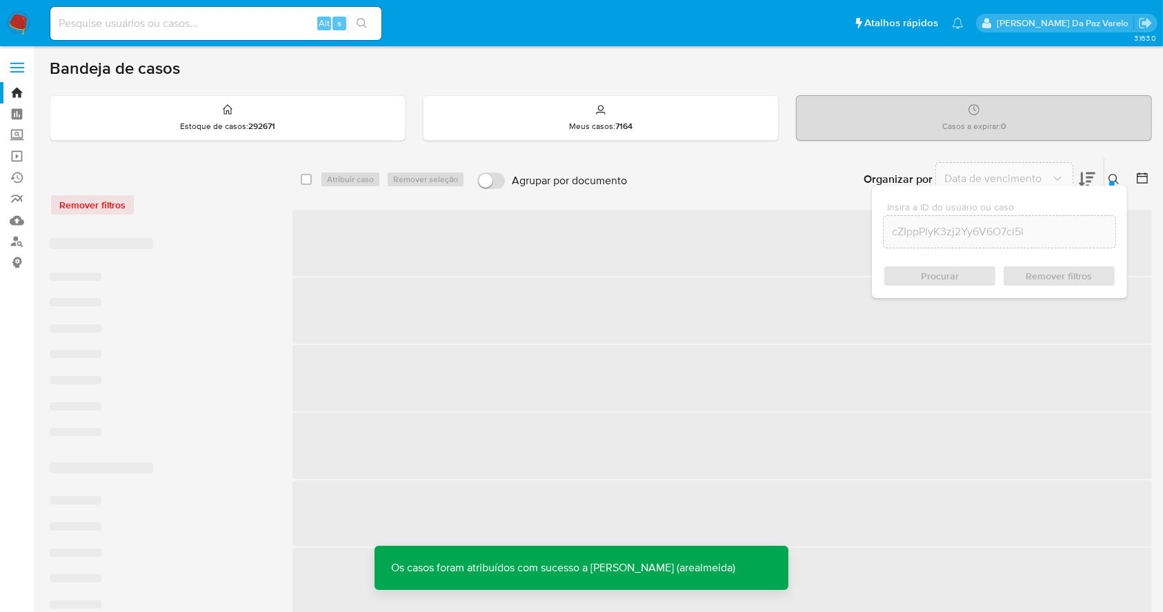
click at [1116, 172] on button at bounding box center [1116, 179] width 23 height 17
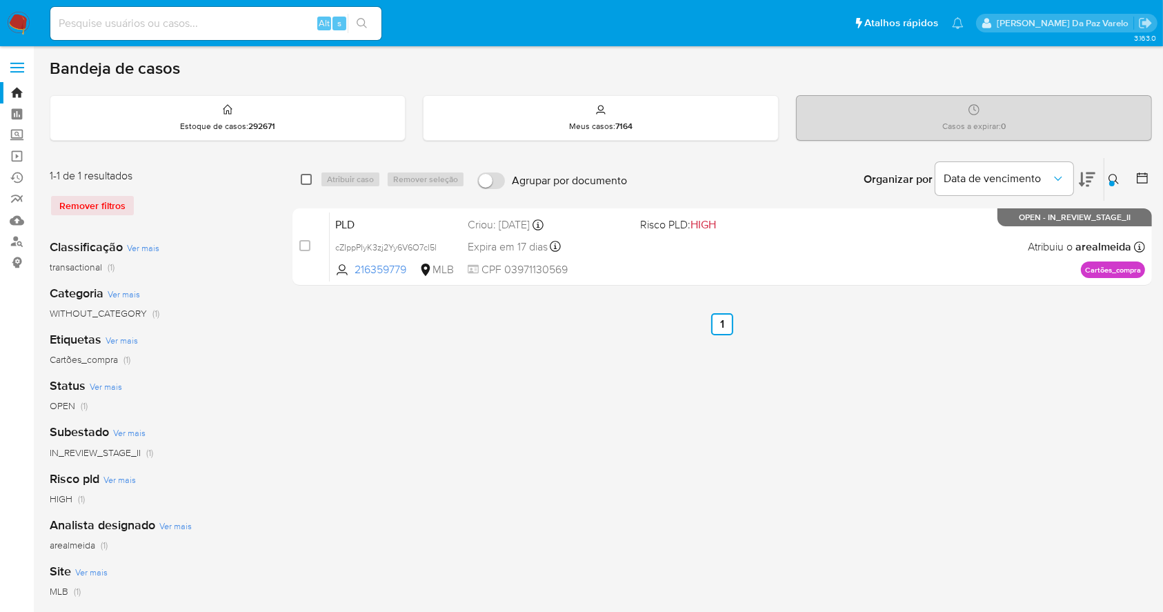
click at [310, 175] on input "checkbox" at bounding box center [306, 179] width 11 height 11
checkbox input "true"
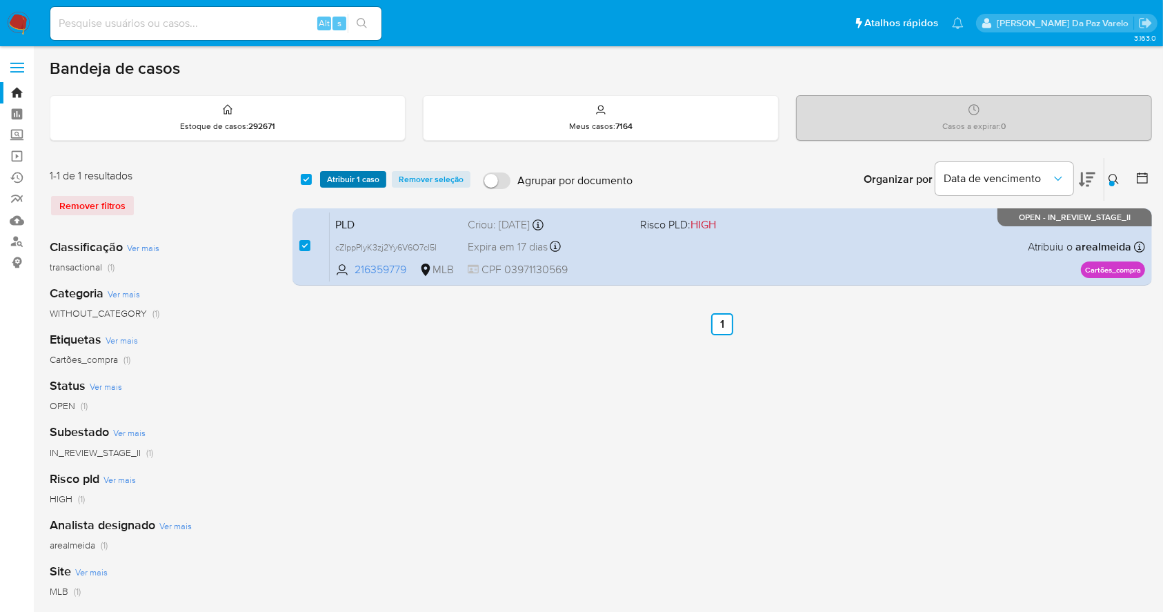
click at [337, 175] on span "Atribuir 1 caso" at bounding box center [353, 180] width 52 height 14
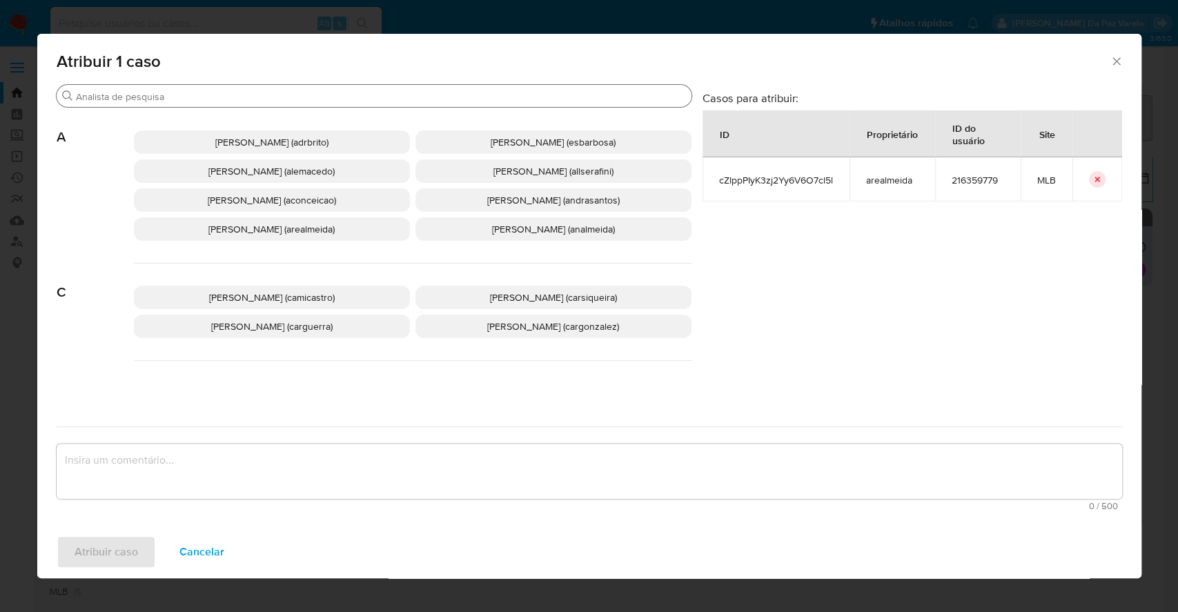
click at [382, 102] on input "Buscar" at bounding box center [381, 96] width 610 height 12
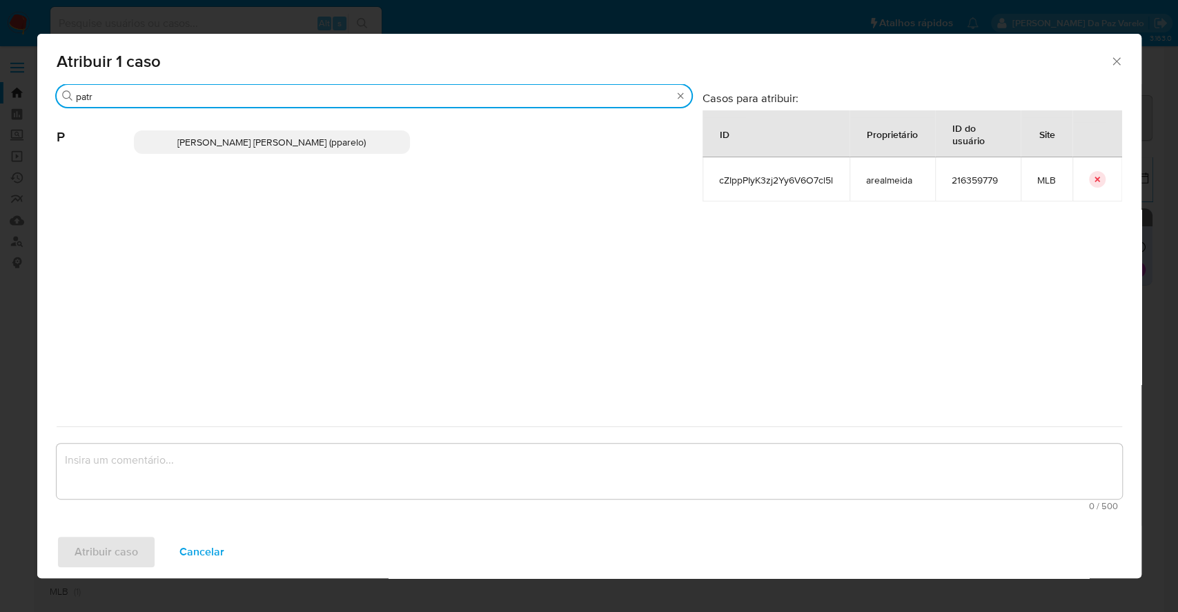
type input "patr"
click at [371, 134] on p "Patricia Aparecida Da Paz Varelo (pparelo)" at bounding box center [272, 141] width 276 height 23
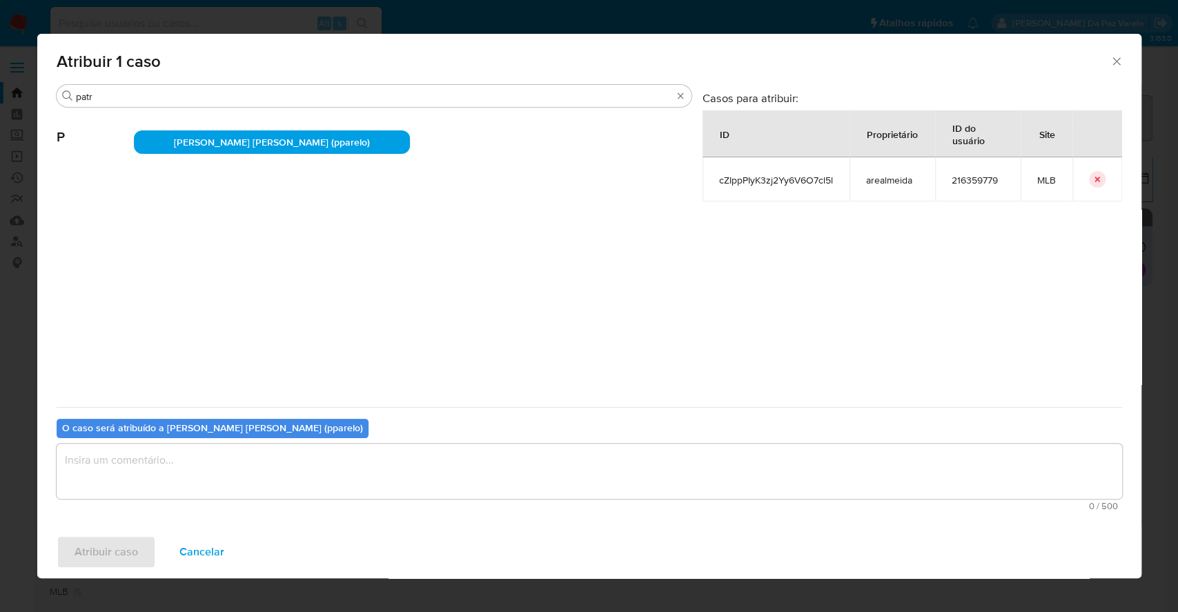
click at [344, 469] on textarea "assign-modal" at bounding box center [589, 471] width 1065 height 55
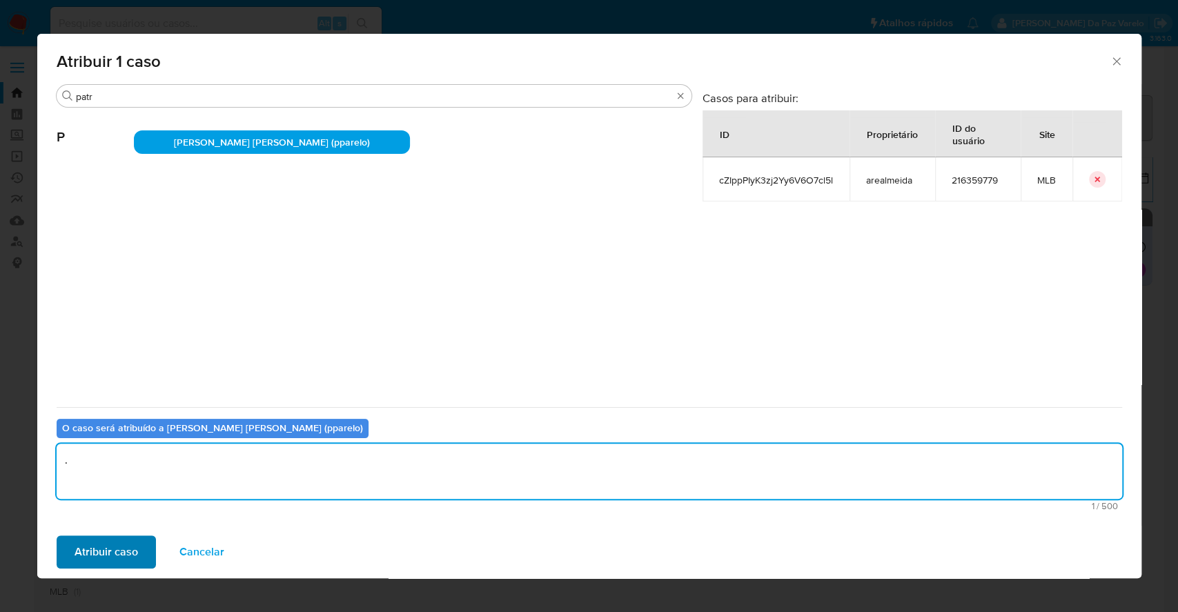
type textarea "."
click at [146, 549] on button "Atribuir caso" at bounding box center [106, 551] width 99 height 33
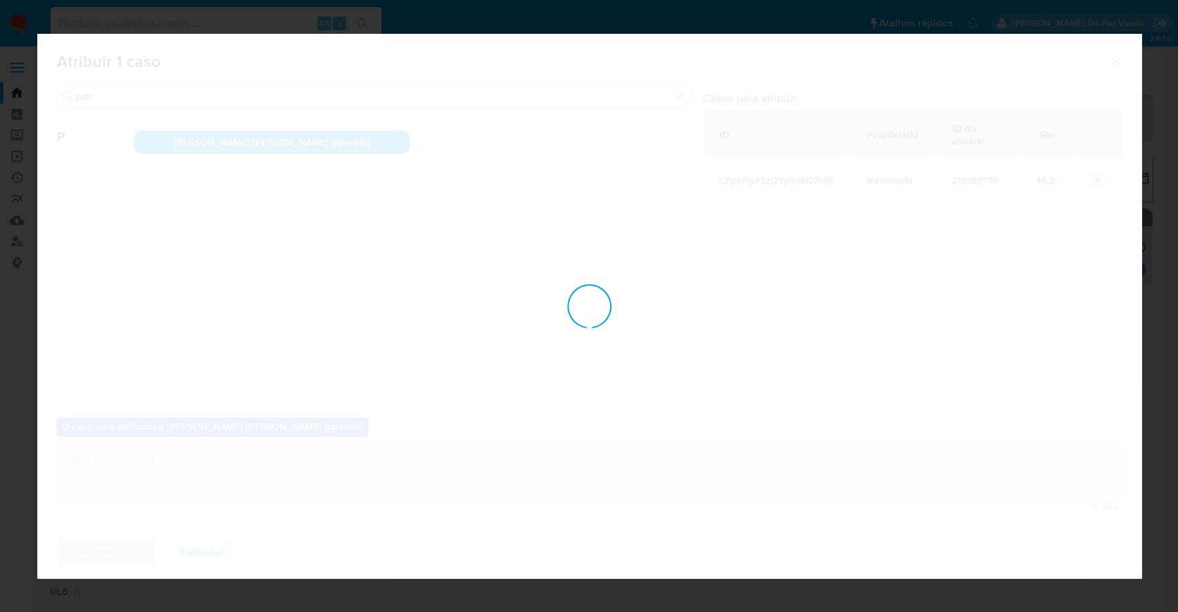
checkbox input "false"
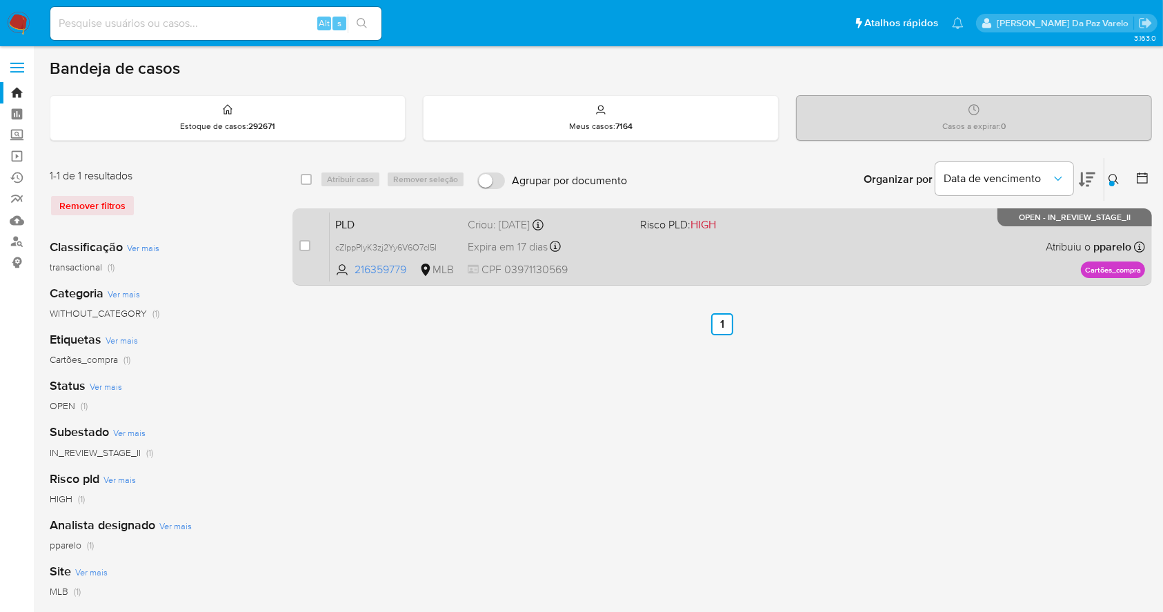
click at [984, 259] on div "PLD cZIppPIyK3zj2Yy6V6O7cl5l 216359779 MLB Risco PLD: HIGH Criou: 12/09/2025 Cr…" at bounding box center [738, 247] width 816 height 70
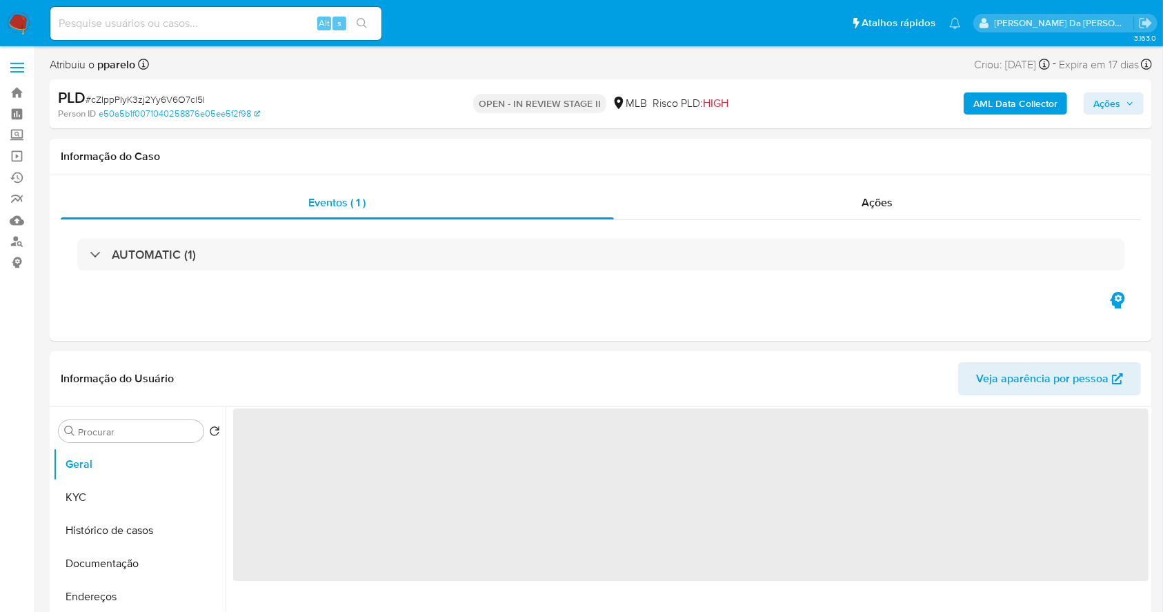
click at [1121, 90] on div "AML Data Collector Ações" at bounding box center [965, 104] width 358 height 32
select select "10"
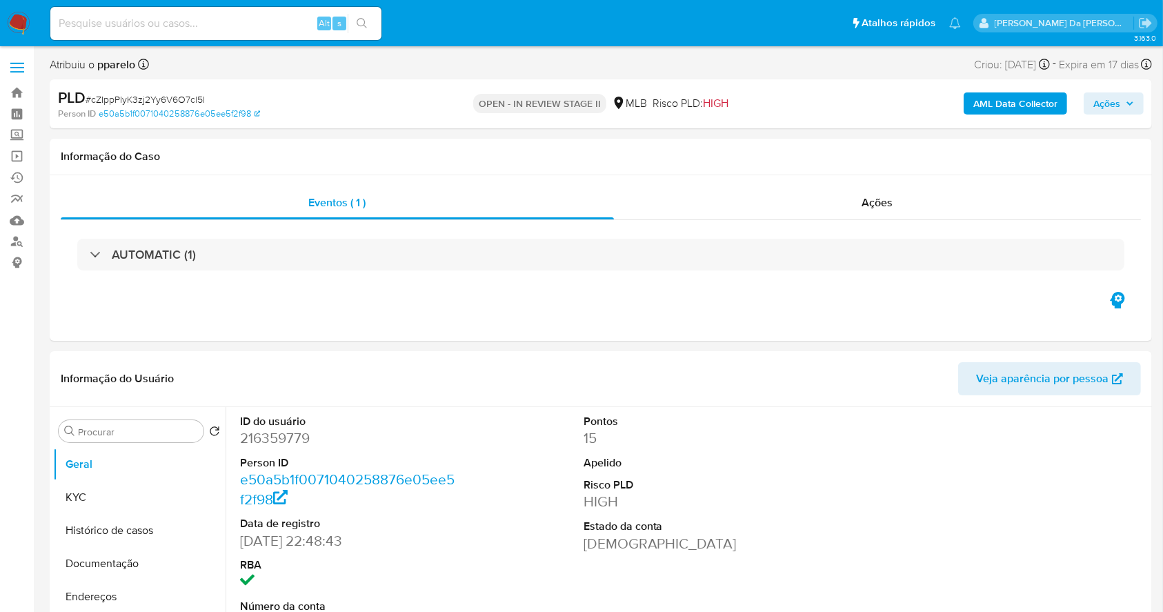
click at [1117, 97] on span "Ações" at bounding box center [1107, 103] width 27 height 22
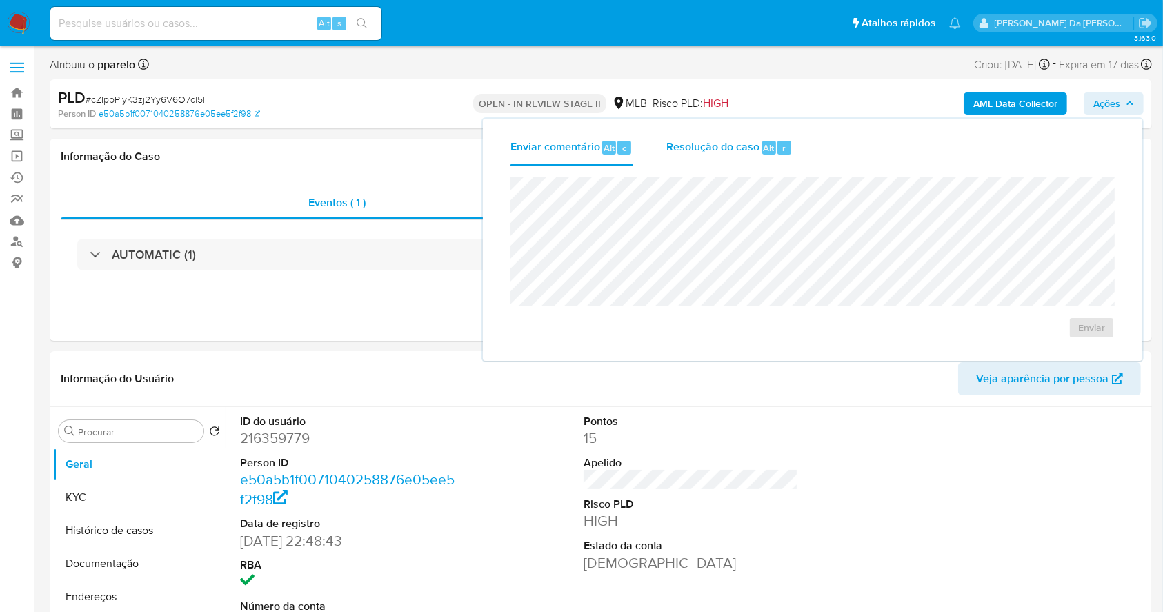
click at [736, 157] on div "Resolução do caso Alt r" at bounding box center [730, 148] width 126 height 36
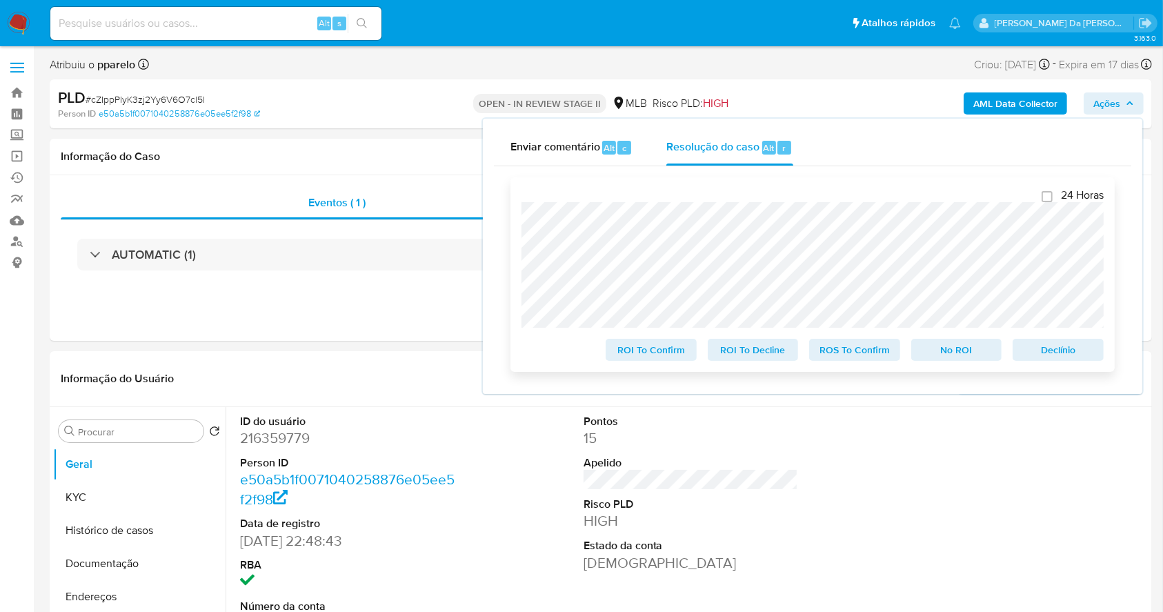
click at [845, 354] on span "ROS To Confirm" at bounding box center [855, 349] width 72 height 19
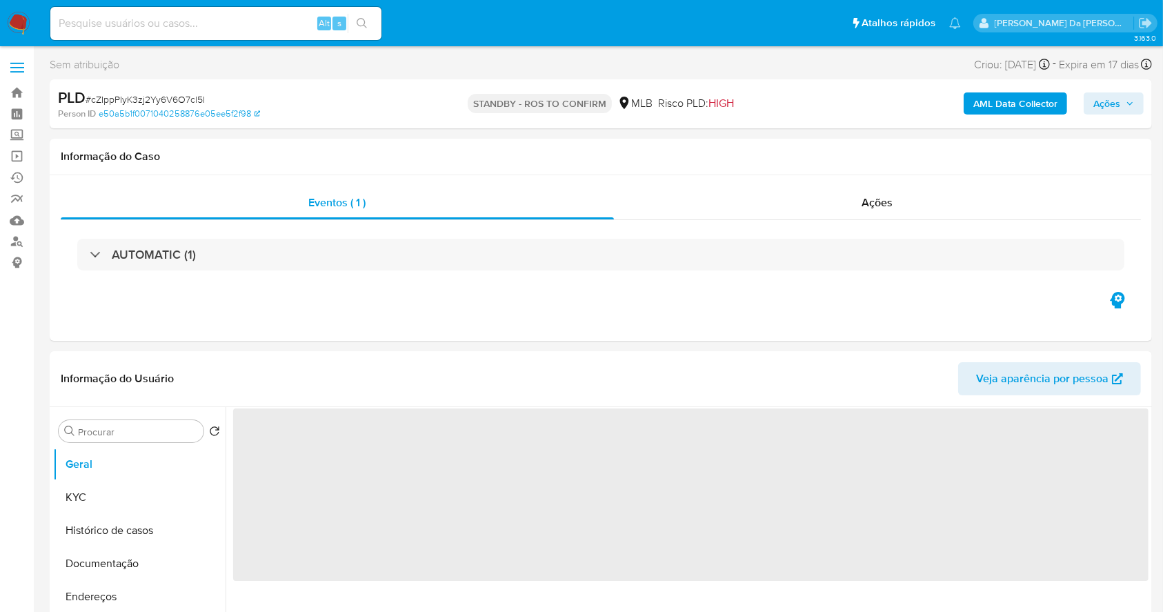
select select "10"
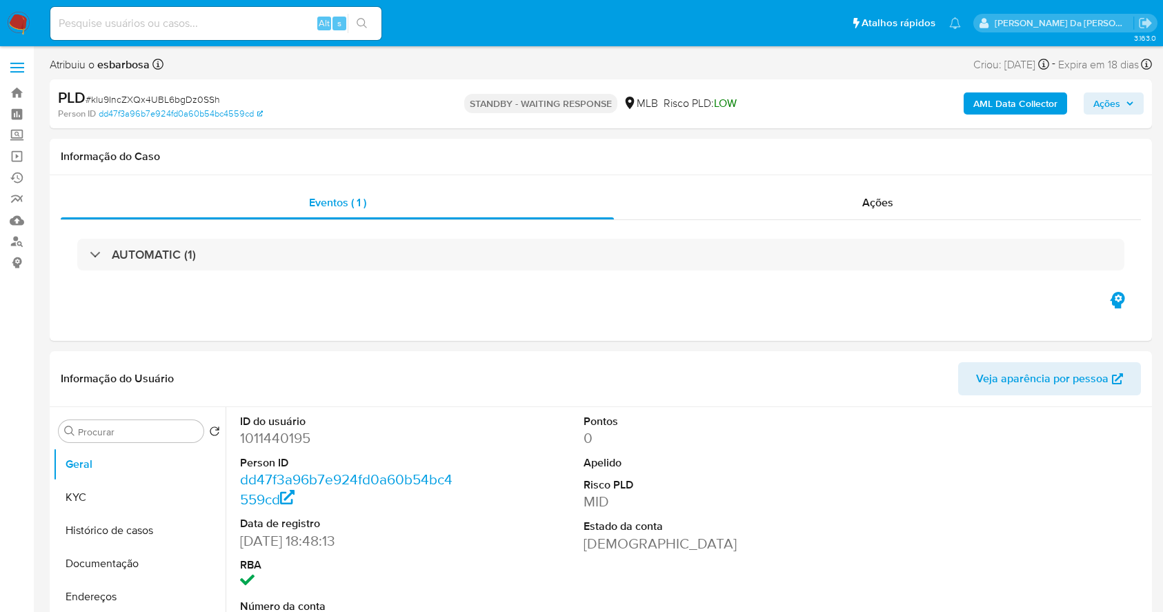
select select "10"
click at [239, 10] on div "Alt s" at bounding box center [215, 23] width 331 height 33
click at [238, 17] on input at bounding box center [215, 23] width 331 height 18
paste input "IpoC5Nc75WfLaALLiA9U8Ej5"
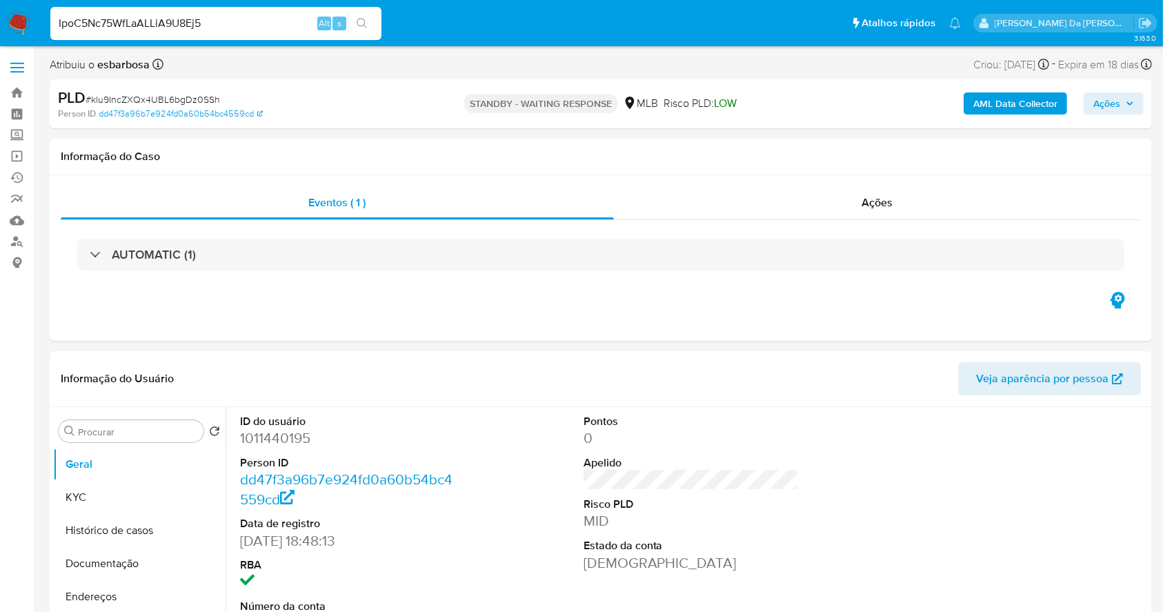
type input "IpoC5Nc75WfLaALLiA9U8Ej5"
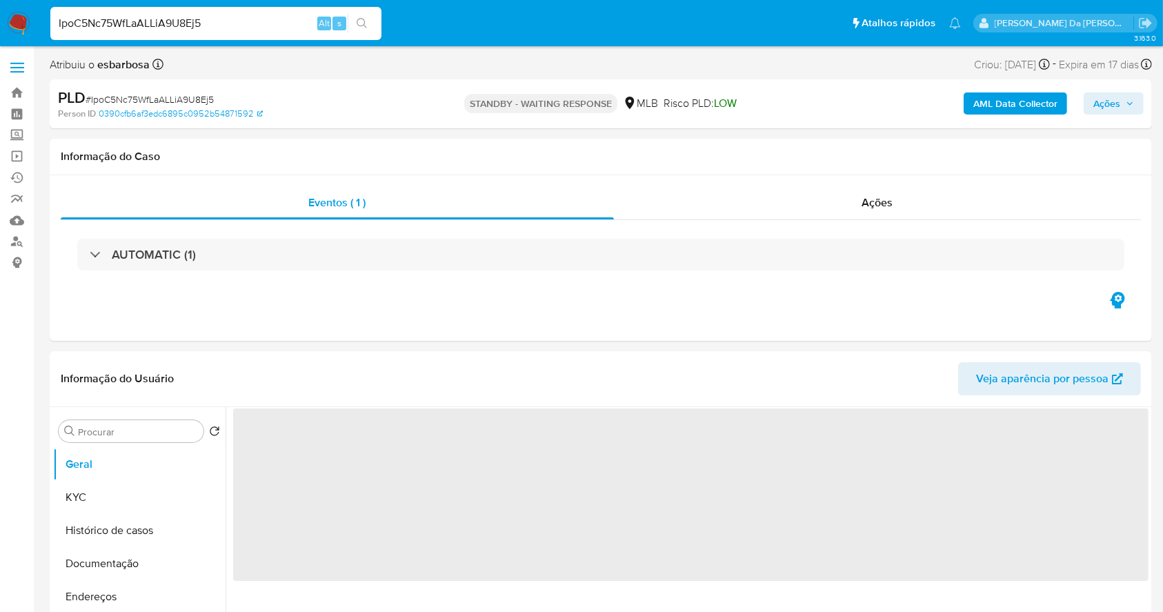
select select "10"
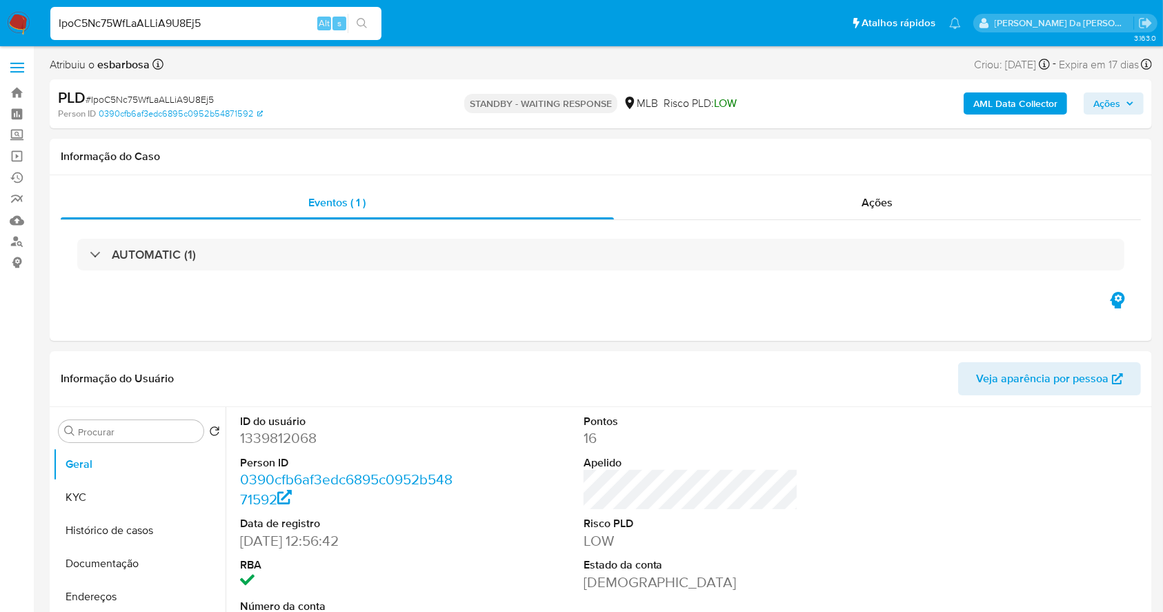
click at [17, 19] on img at bounding box center [18, 23] width 23 height 23
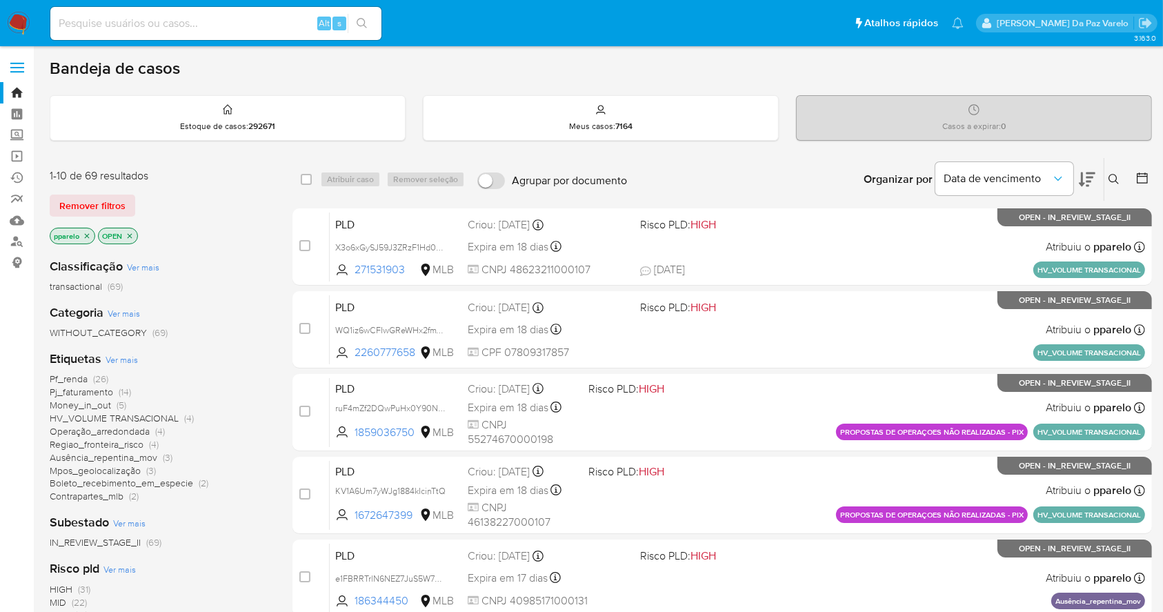
click at [1111, 178] on icon at bounding box center [1114, 179] width 11 height 11
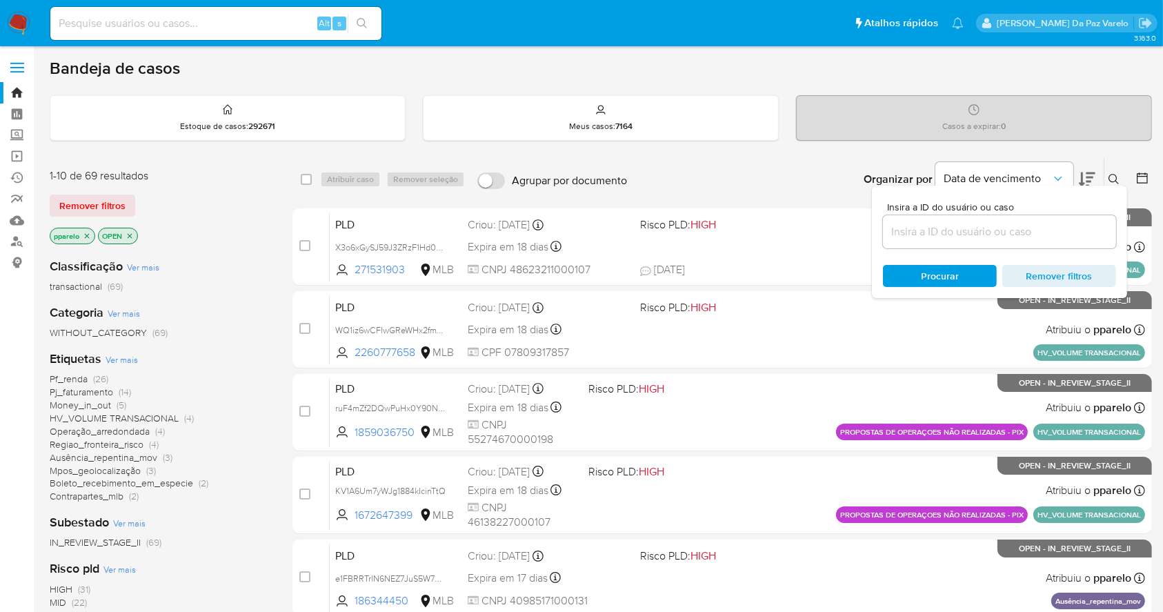
click at [1041, 233] on input at bounding box center [999, 232] width 233 height 18
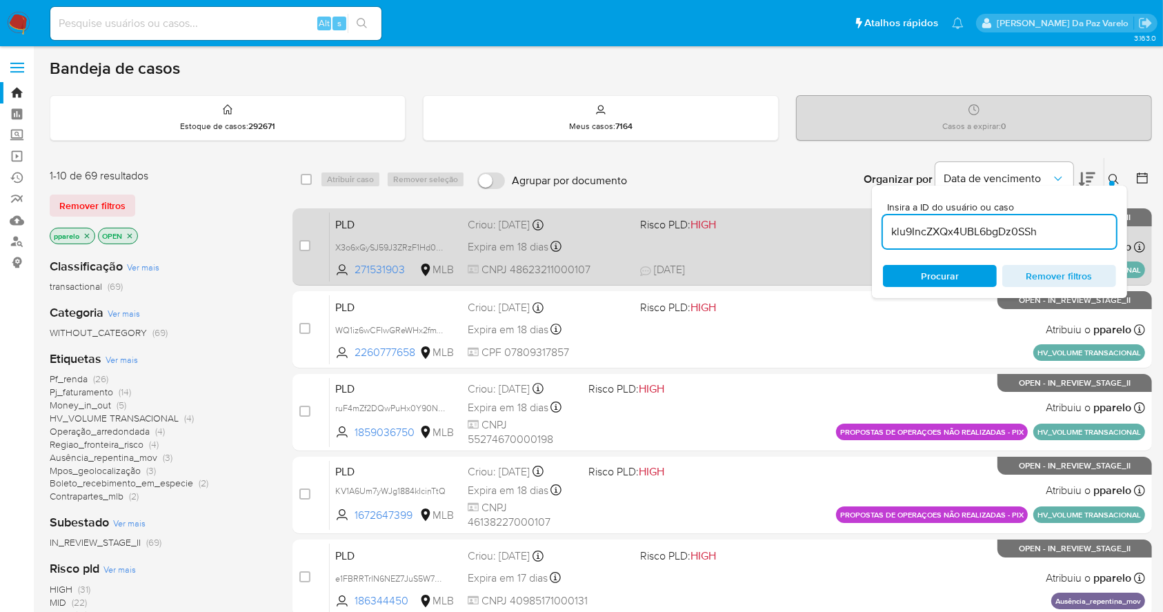
type input "klu9IncZXQx4UBL6bgDz0SSh"
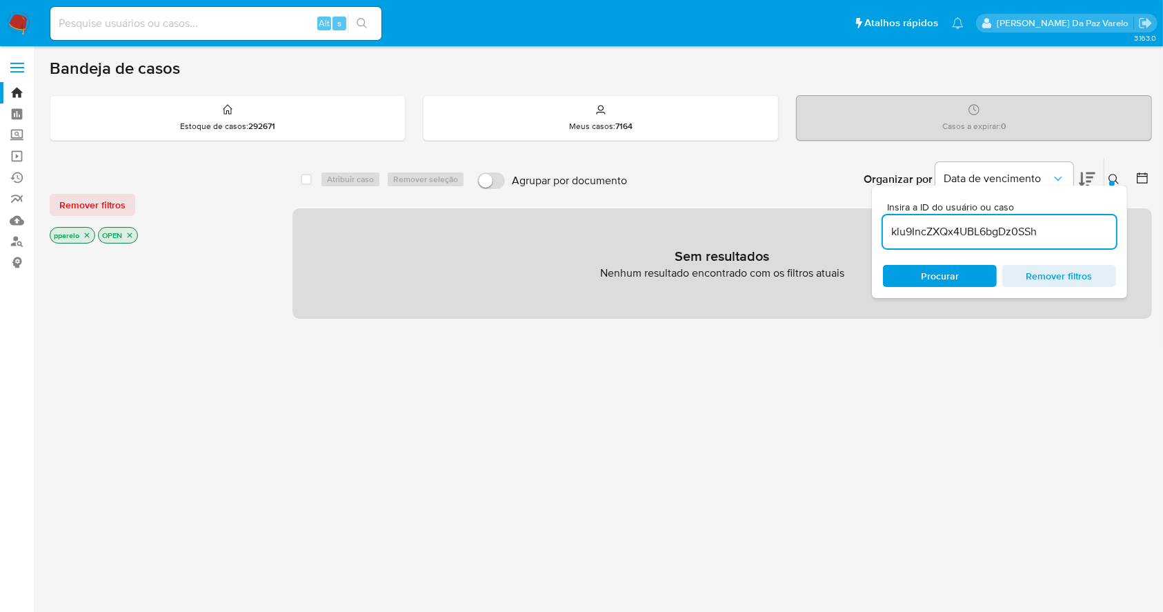
click at [90, 237] on icon "close-filter" at bounding box center [87, 235] width 8 height 8
click at [84, 235] on icon "close-filter" at bounding box center [81, 235] width 8 height 8
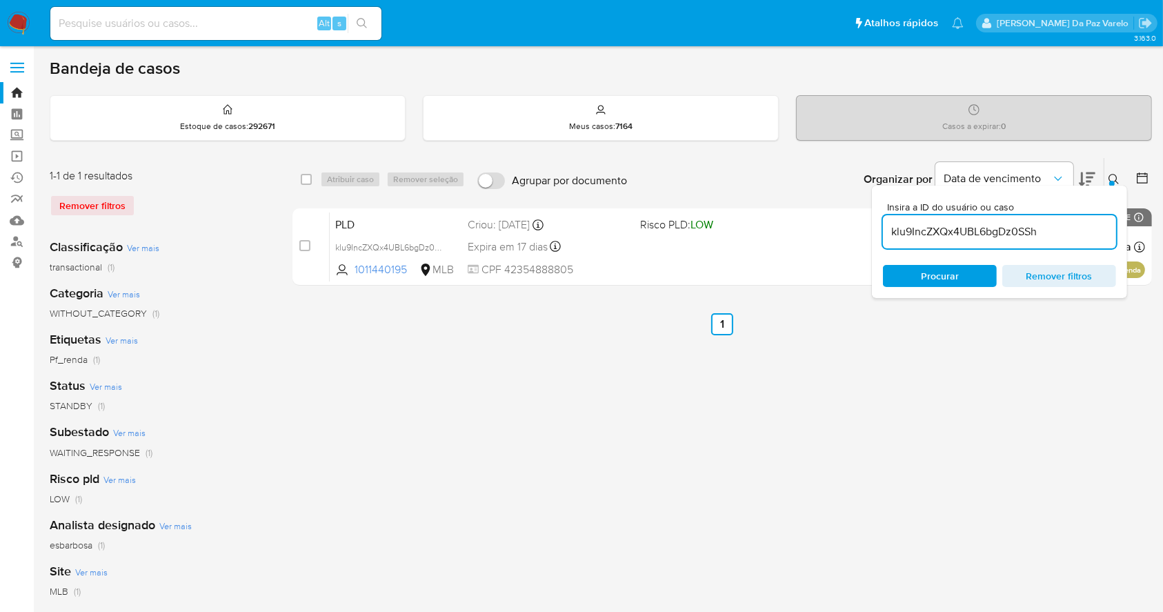
click at [304, 173] on div "select-all-cases-checkbox" at bounding box center [306, 180] width 11 height 14
click at [309, 178] on input "checkbox" at bounding box center [306, 179] width 11 height 11
checkbox input "true"
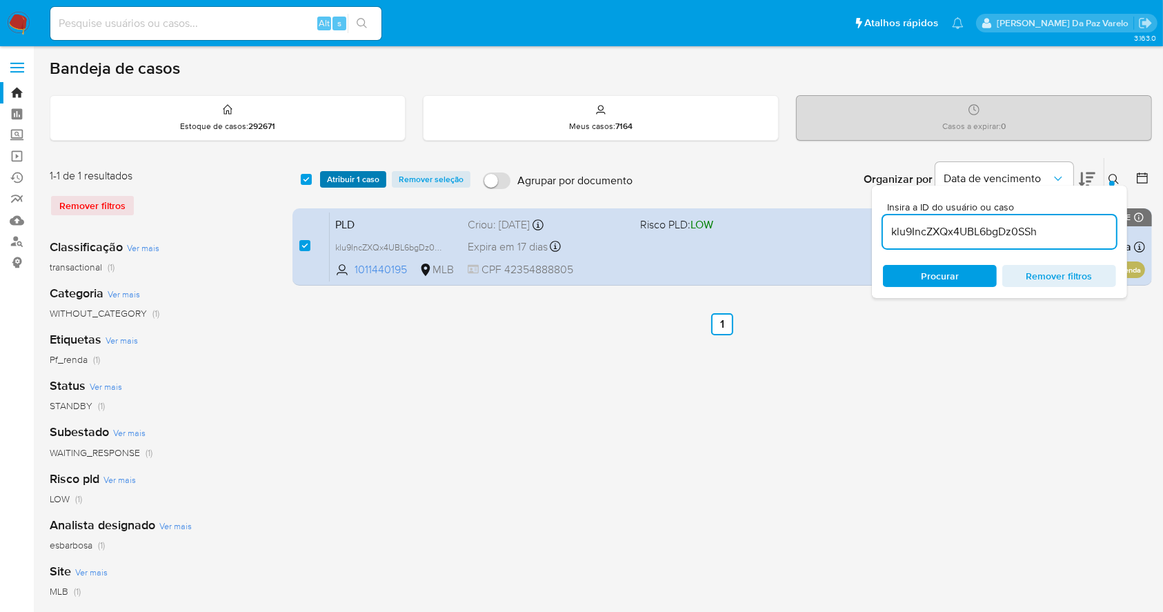
click at [342, 177] on span "Atribuir 1 caso" at bounding box center [353, 180] width 52 height 14
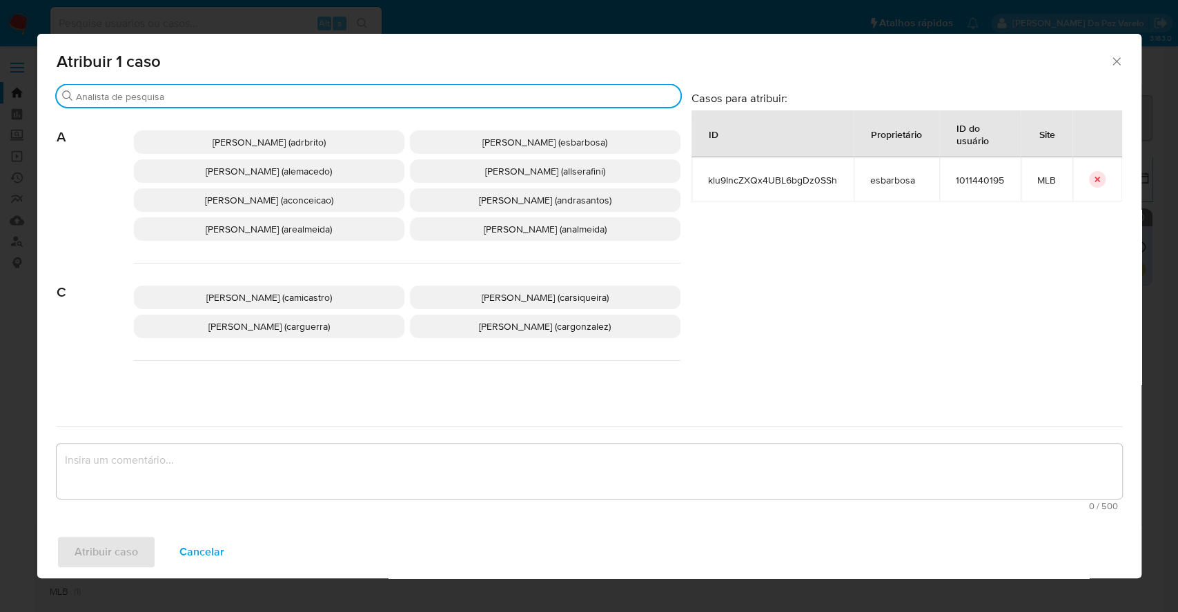
click at [350, 101] on input "Buscar" at bounding box center [375, 96] width 599 height 12
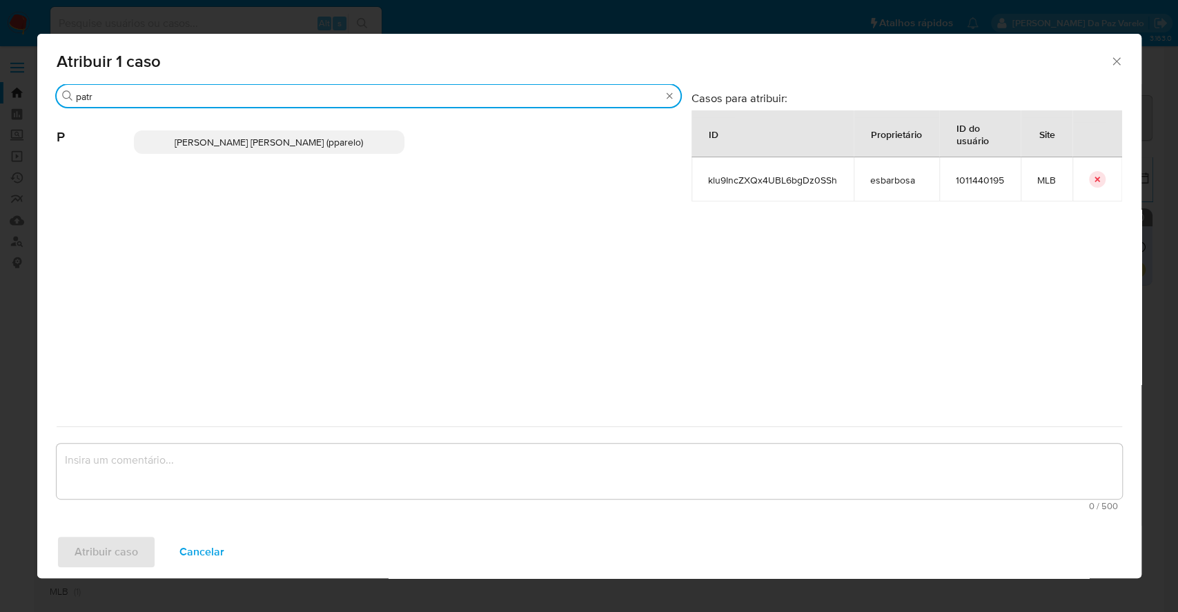
type input "patr"
click at [338, 157] on div "Patricia Aparecida Da Paz Varelo (pparelo)" at bounding box center [407, 142] width 546 height 68
click at [339, 146] on span "Patricia Aparecida Da Paz Varelo (pparelo)" at bounding box center [269, 142] width 188 height 14
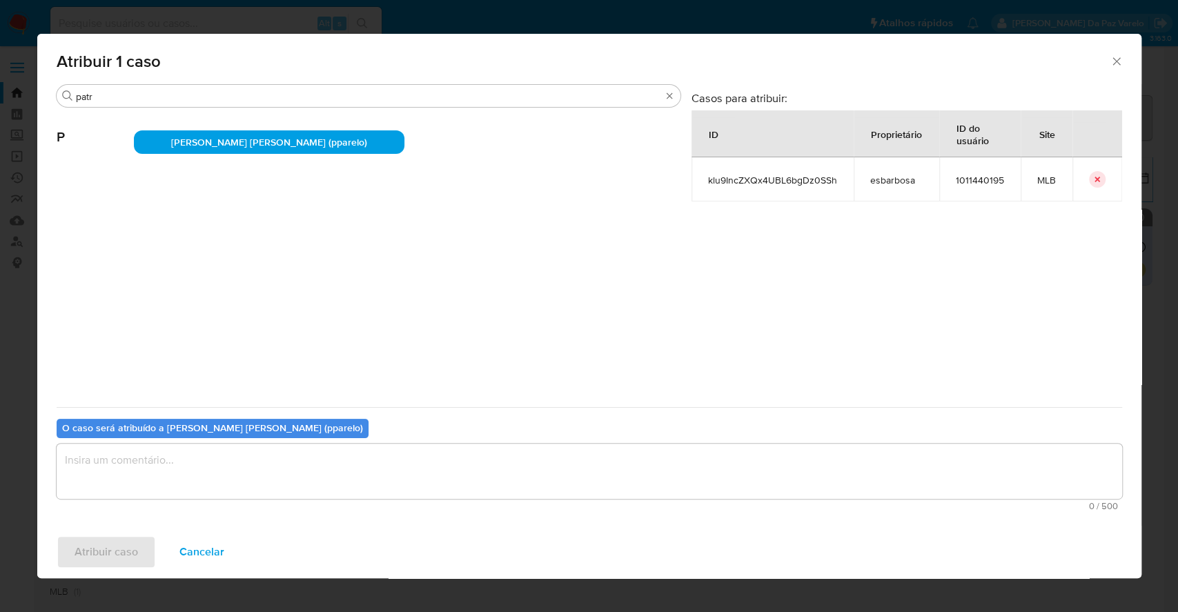
click at [353, 472] on textarea "assign-modal" at bounding box center [589, 471] width 1065 height 55
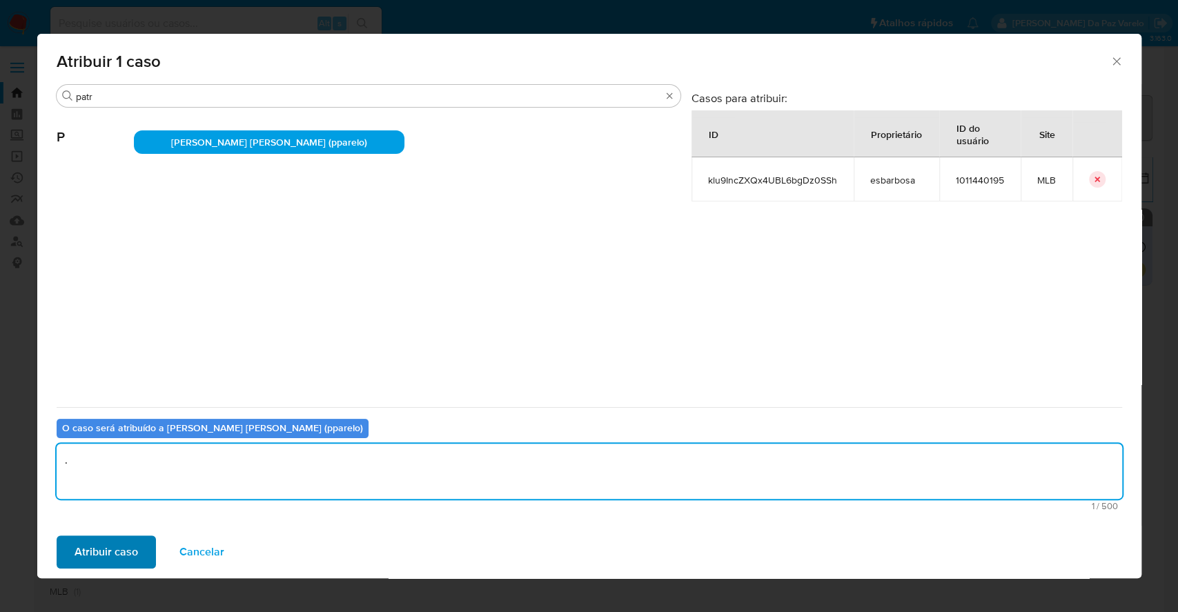
type textarea "."
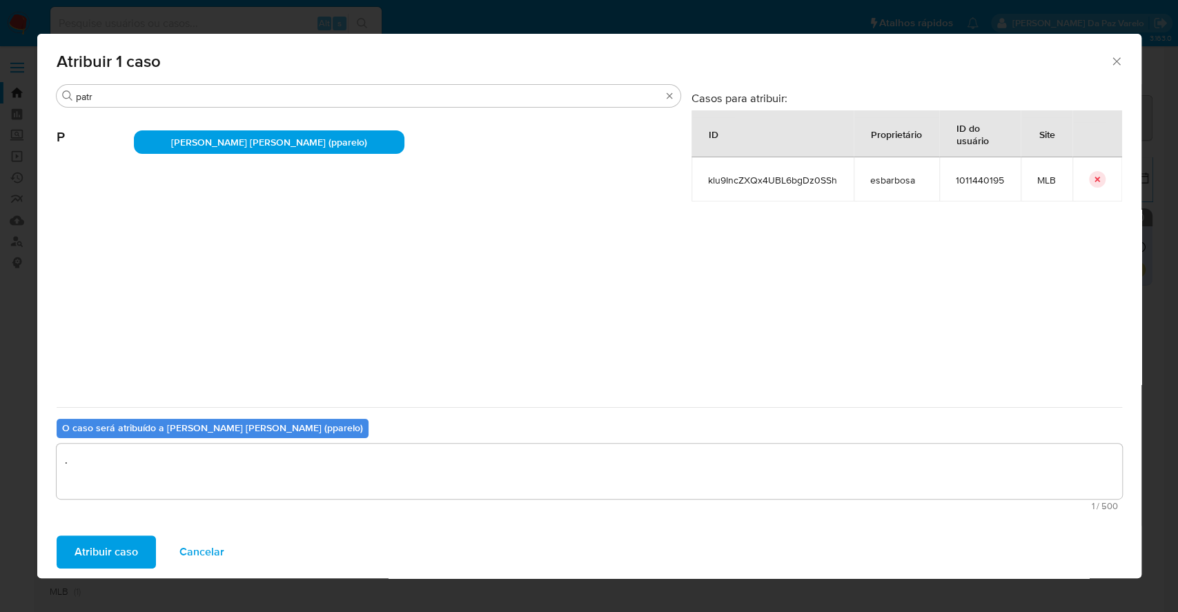
click at [124, 540] on span "Atribuir caso" at bounding box center [106, 552] width 63 height 30
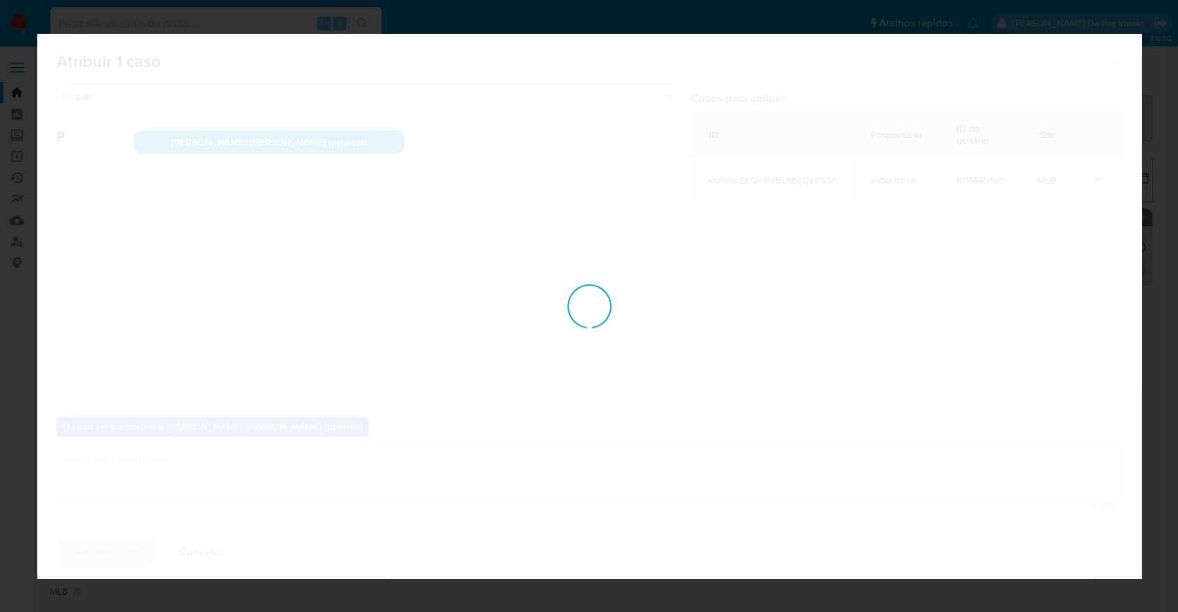
checkbox input "false"
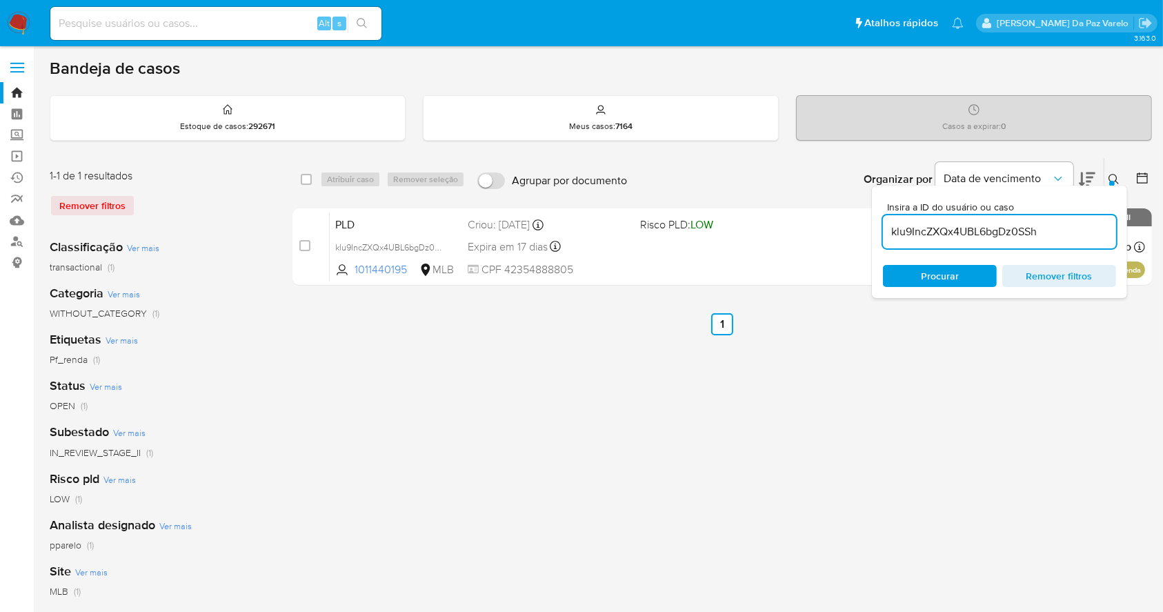
click at [1115, 177] on icon at bounding box center [1114, 179] width 11 height 11
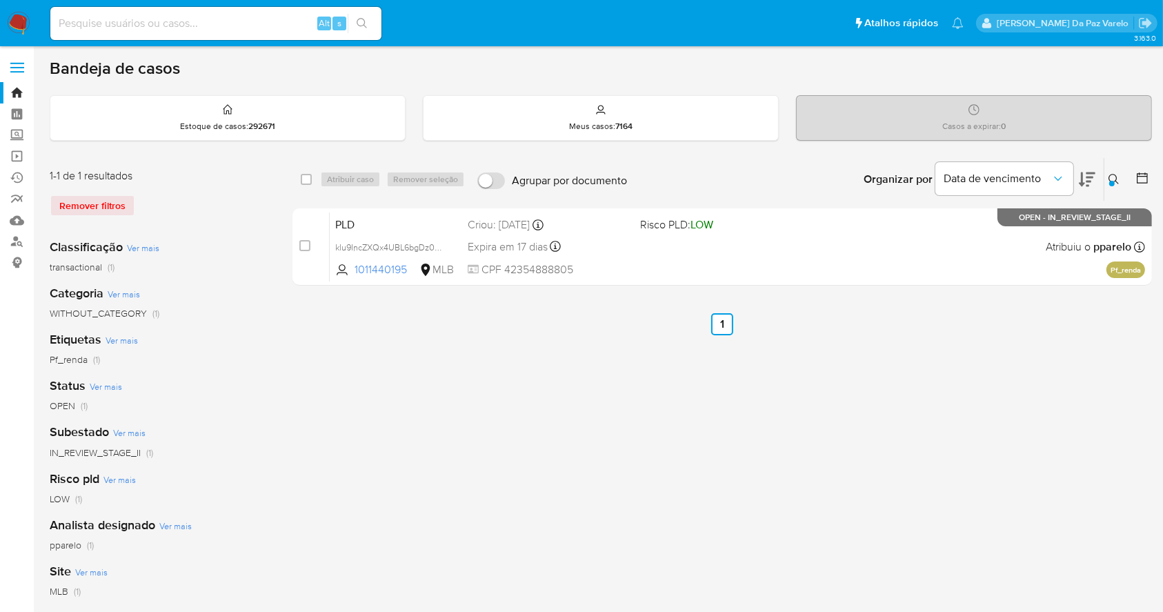
click at [1114, 177] on icon at bounding box center [1114, 179] width 11 height 11
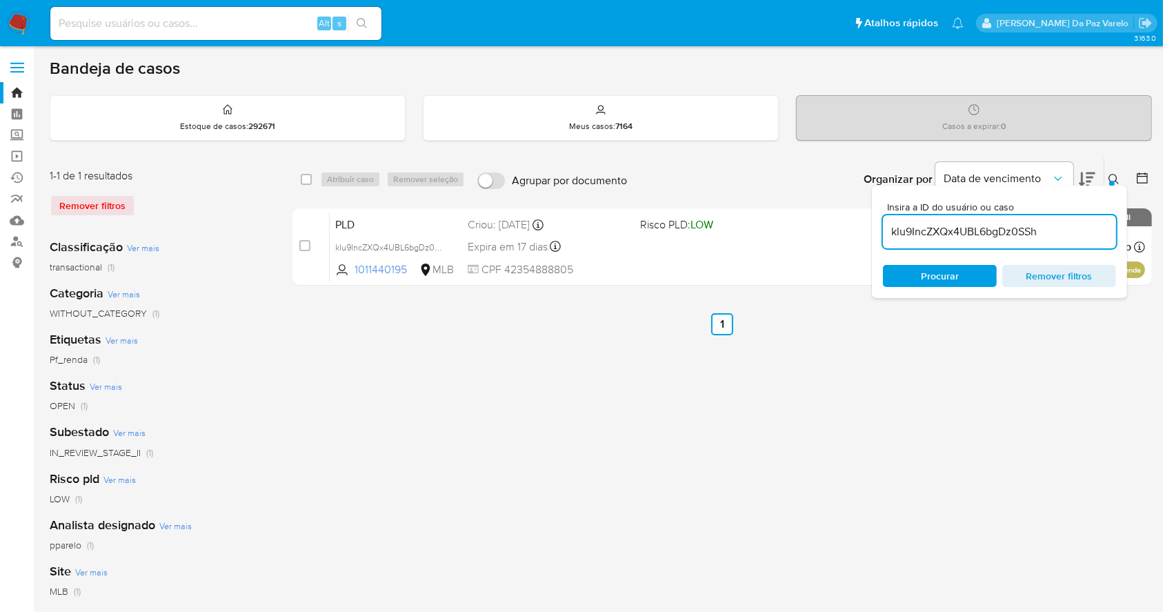
click at [985, 230] on input "klu9IncZXQx4UBL6bgDz0SSh" at bounding box center [999, 232] width 233 height 18
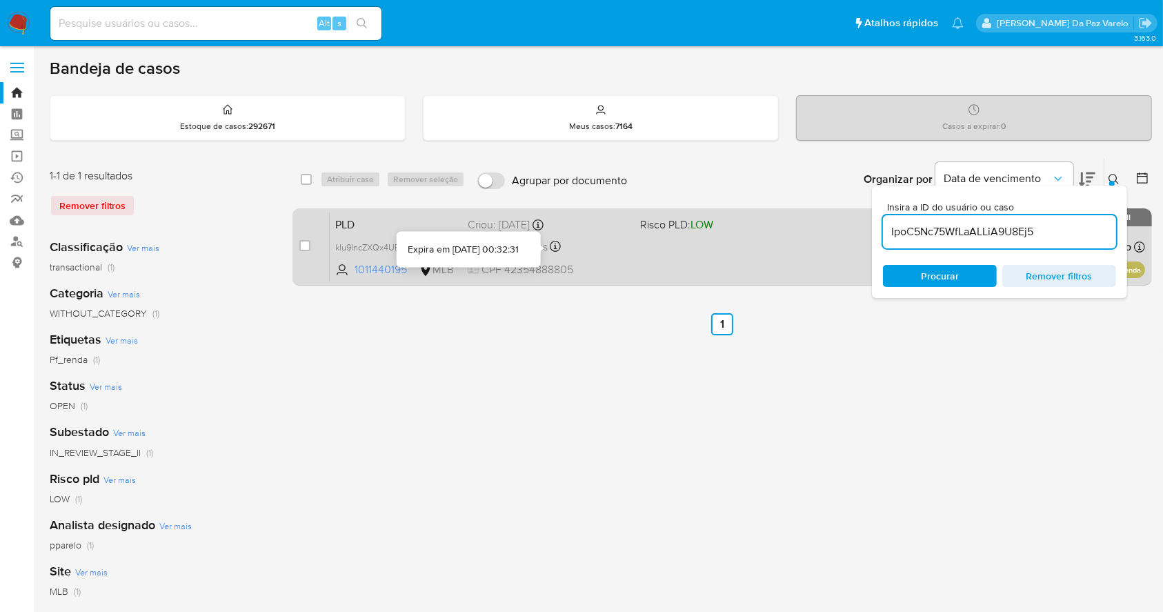
type input "IpoC5Nc75WfLaALLiA9U8Ej5"
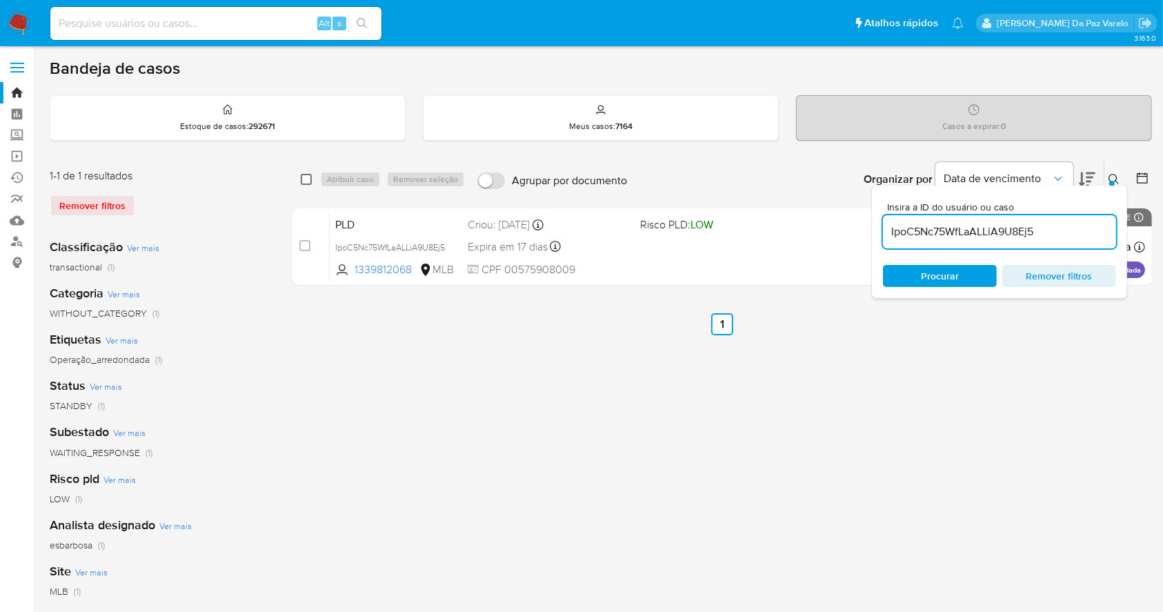
click at [308, 179] on input "checkbox" at bounding box center [306, 179] width 11 height 11
checkbox input "true"
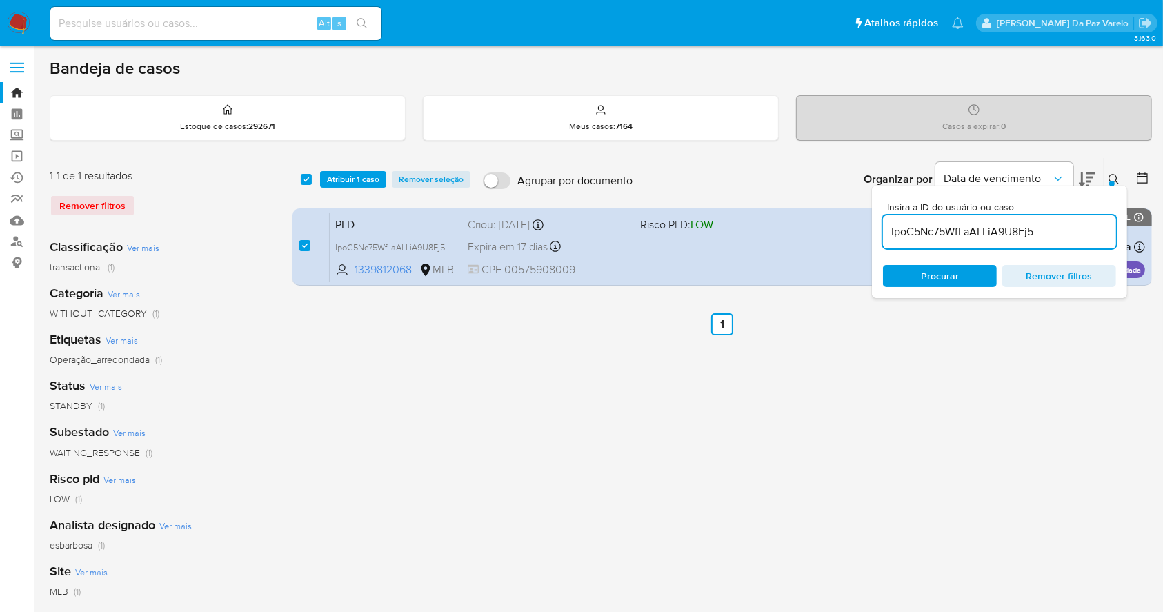
click at [1104, 179] on div "Organizar por Data de vencimento Os resultados não podem ser classificados enqu…" at bounding box center [896, 179] width 513 height 43
click at [1110, 179] on icon at bounding box center [1114, 179] width 11 height 11
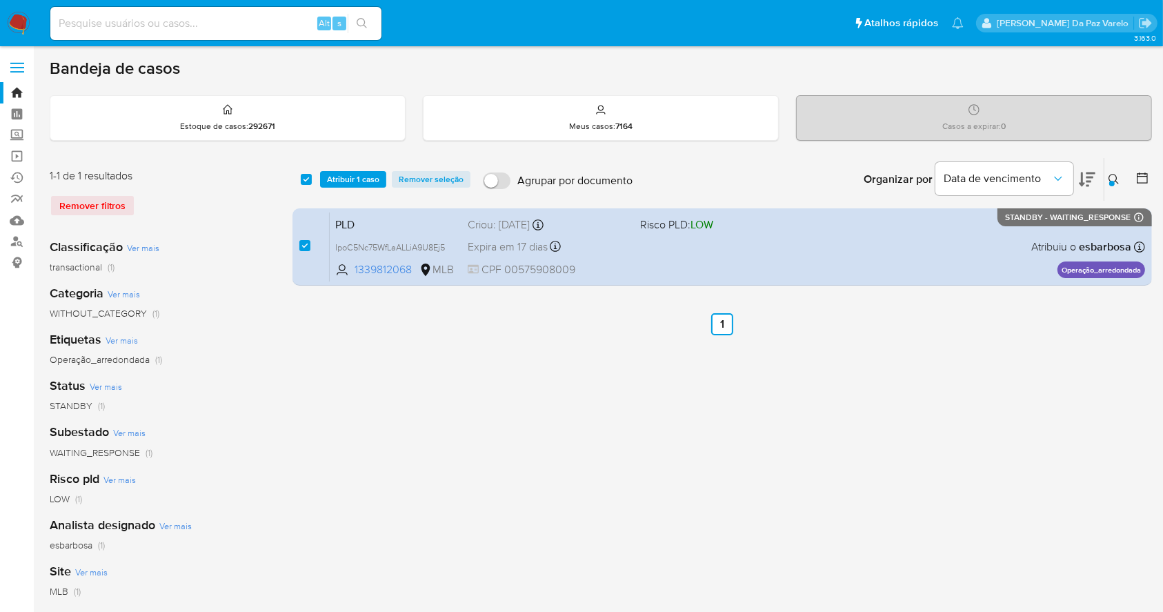
click at [1110, 179] on icon at bounding box center [1114, 179] width 11 height 11
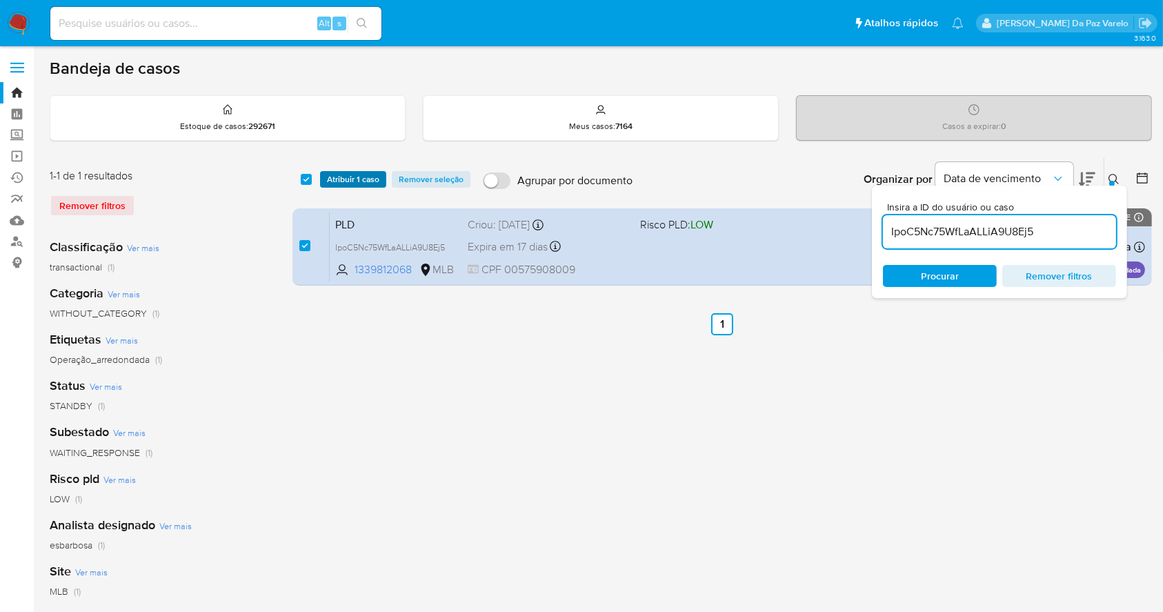
click at [361, 174] on span "Atribuir 1 caso" at bounding box center [353, 180] width 52 height 14
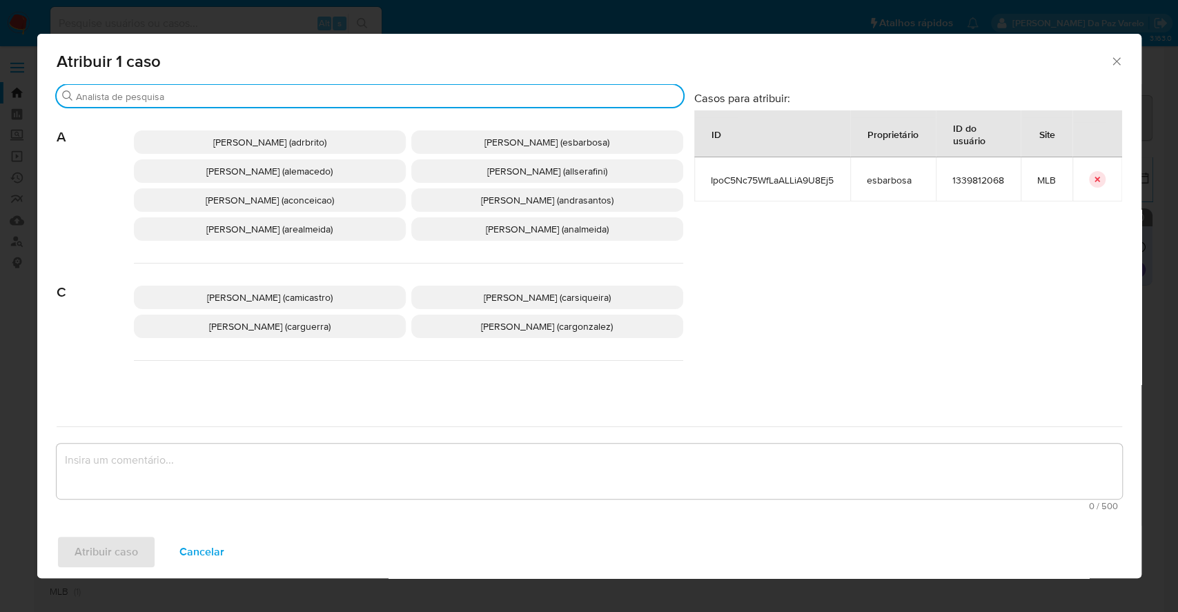
click at [399, 99] on input "Buscar" at bounding box center [377, 96] width 602 height 12
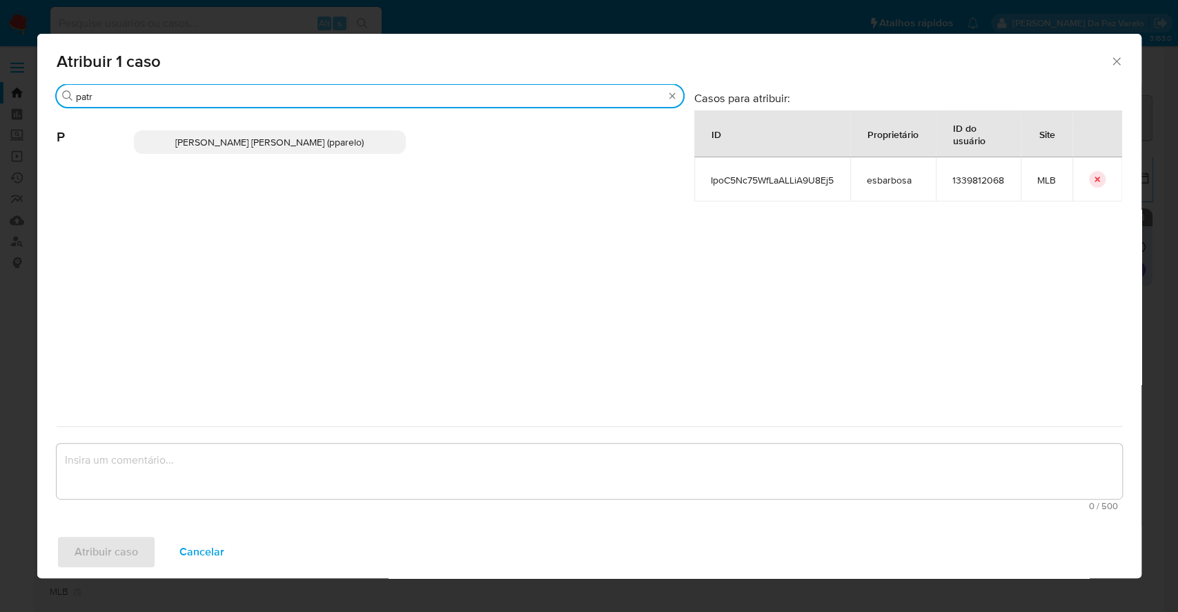
type input "patr"
click at [375, 134] on p "Patricia Aparecida Da Paz Varelo (pparelo)" at bounding box center [270, 141] width 272 height 23
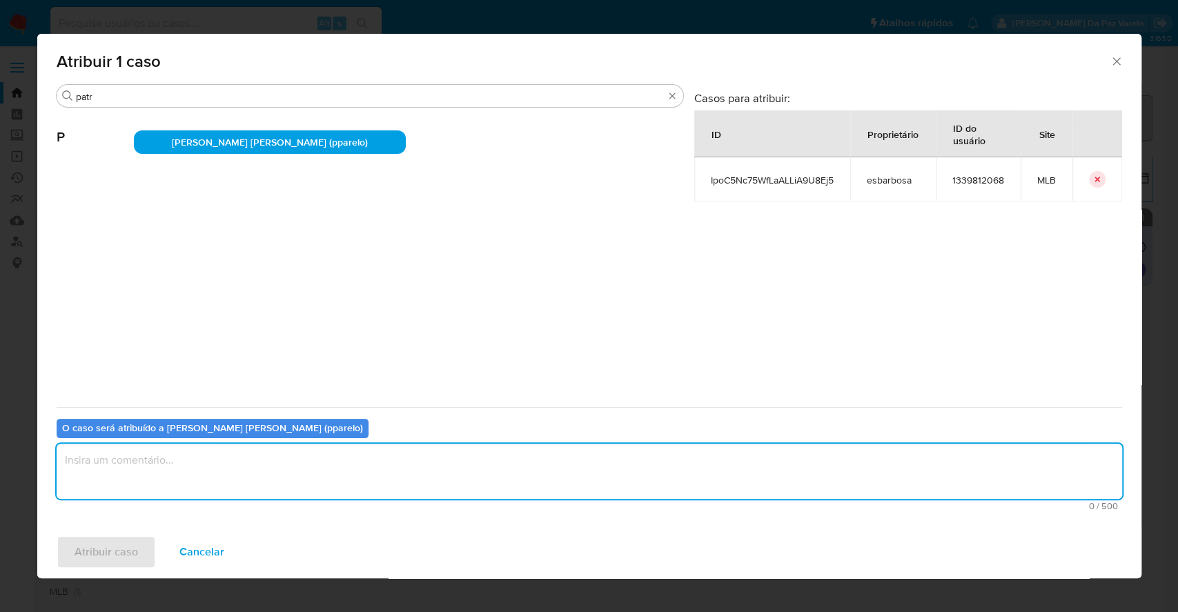
click at [408, 455] on textarea "assign-modal" at bounding box center [589, 471] width 1065 height 55
type textarea "."
click at [131, 553] on span "Atribuir caso" at bounding box center [106, 552] width 63 height 30
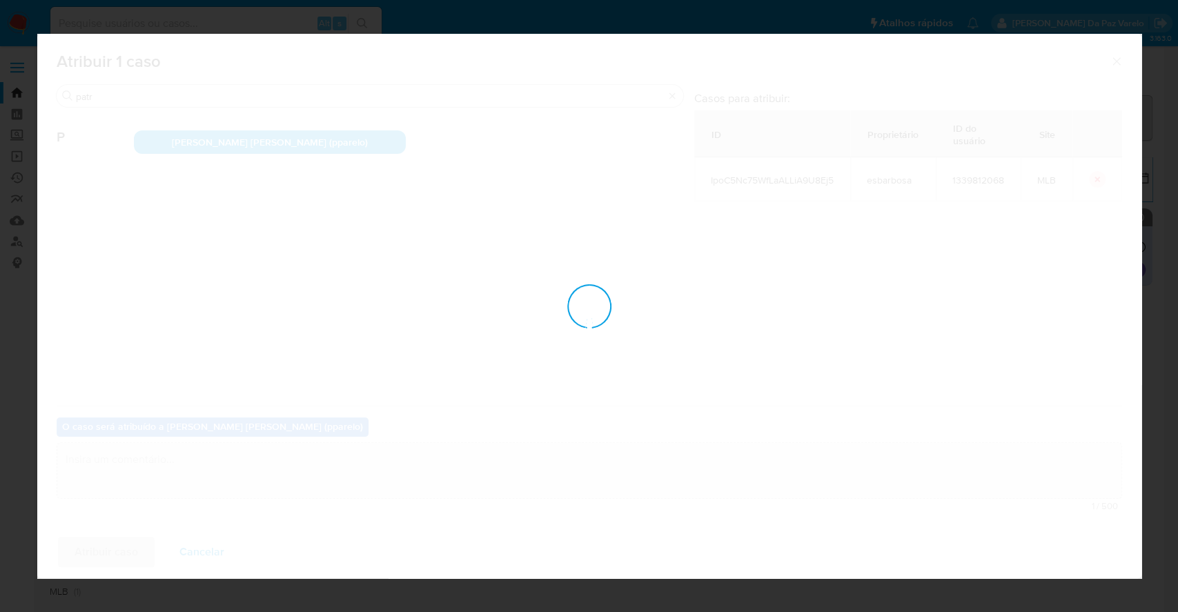
checkbox input "false"
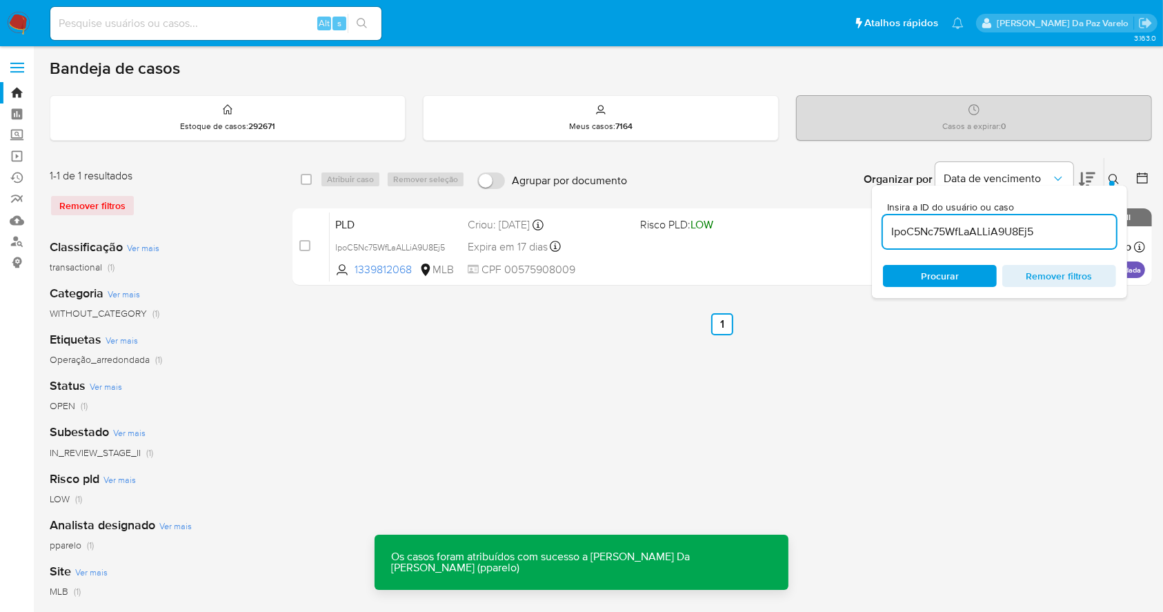
click at [1040, 224] on input "IpoC5Nc75WfLaALLiA9U8Ej5" at bounding box center [999, 232] width 233 height 18
paste input "PGI7ml3TFBWUfsC3LJLuQqSg"
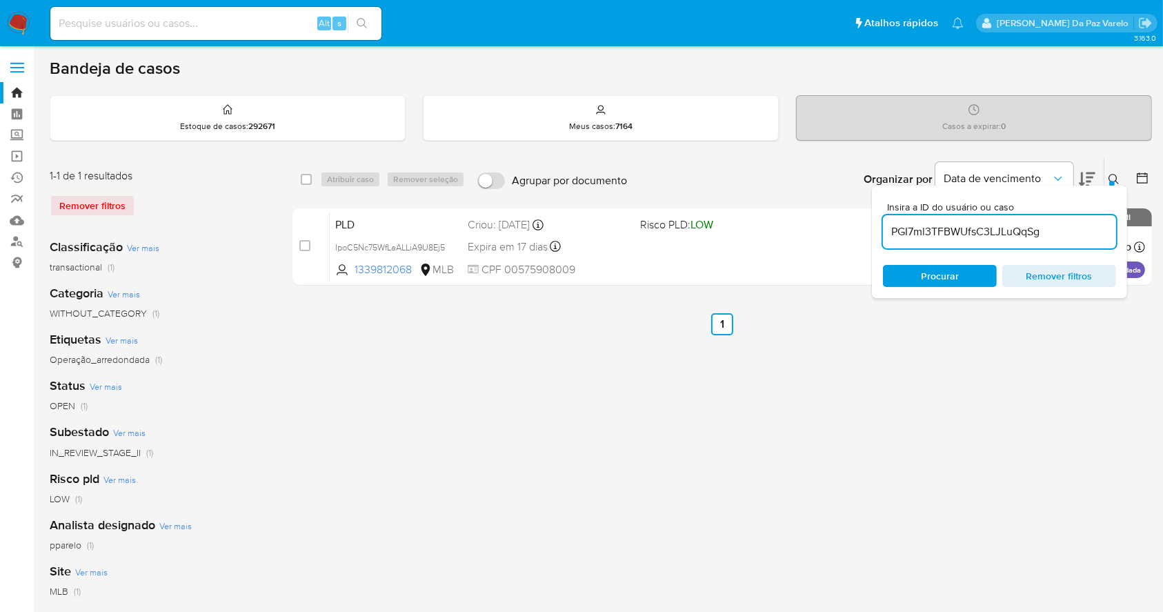
type input "PGI7ml3TFBWUfsC3LJLuQqSg"
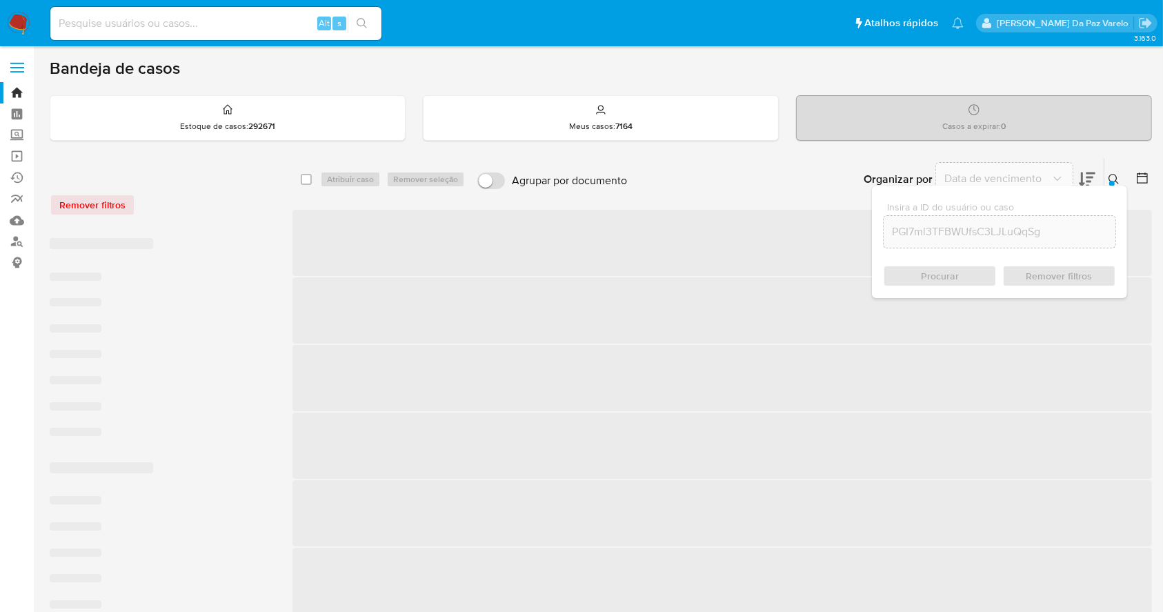
click at [1118, 179] on icon at bounding box center [1114, 179] width 11 height 11
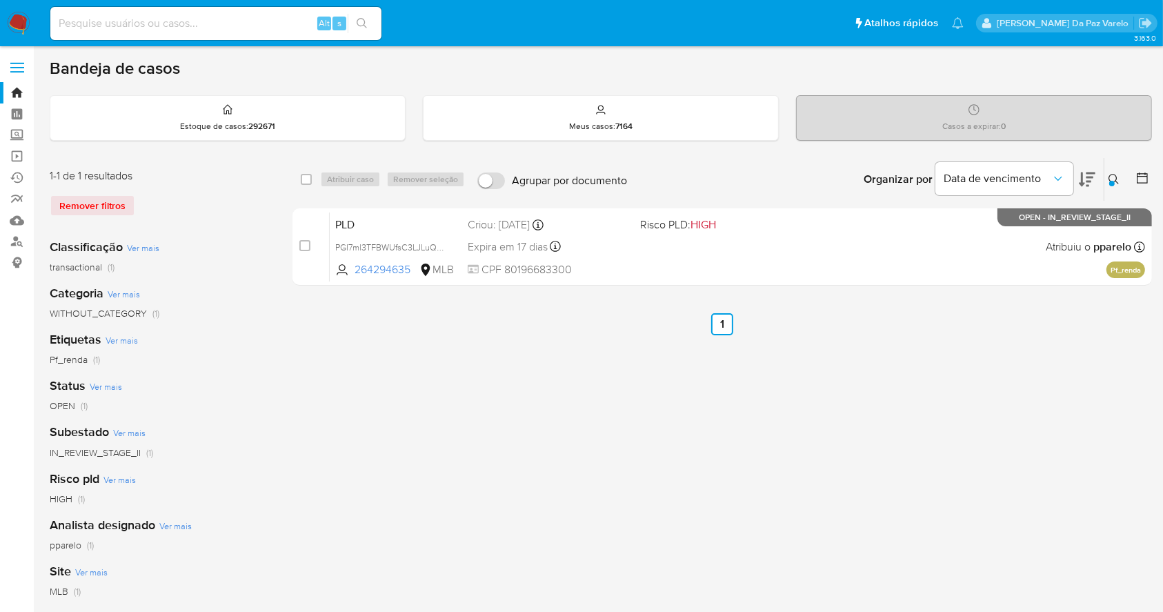
click at [1118, 179] on icon at bounding box center [1114, 179] width 11 height 11
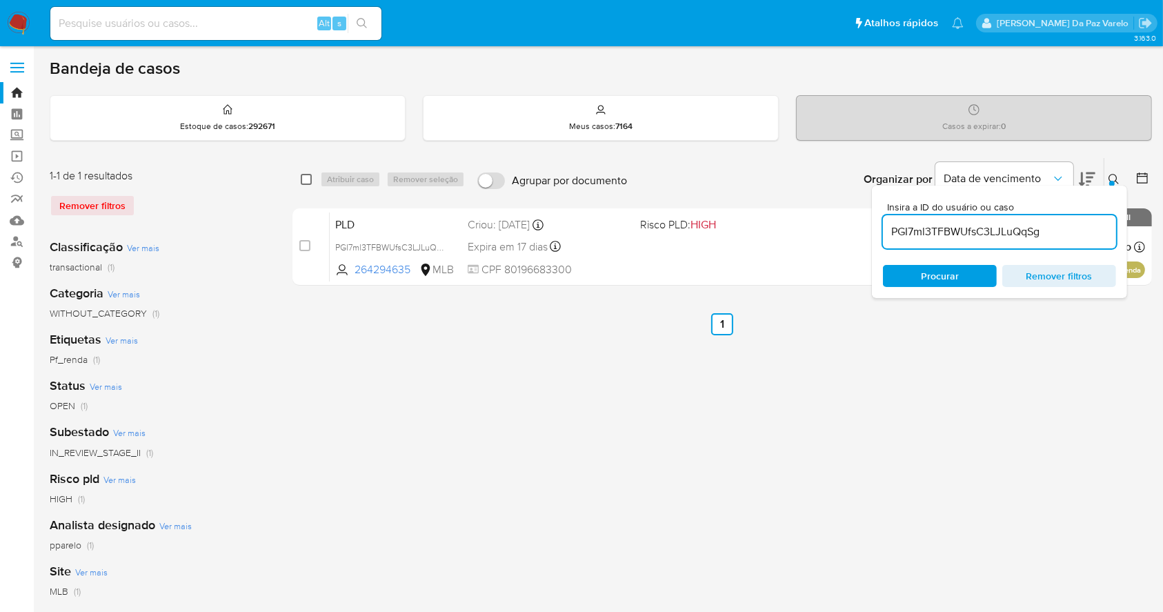
click at [309, 180] on input "checkbox" at bounding box center [306, 179] width 11 height 11
checkbox input "true"
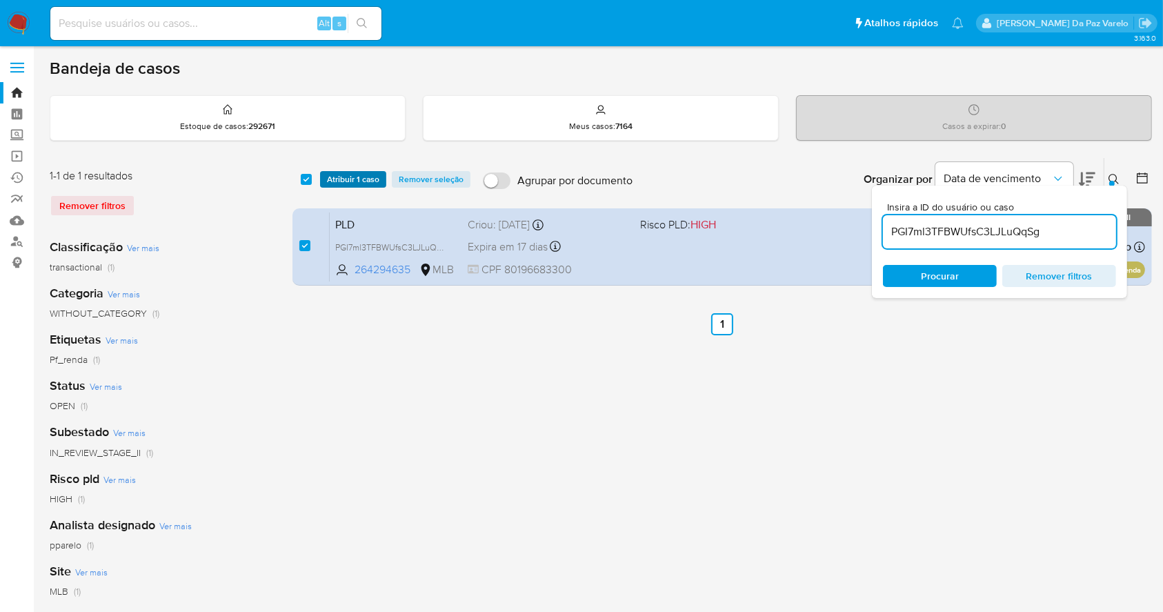
click at [328, 183] on span "Atribuir 1 caso" at bounding box center [353, 180] width 52 height 14
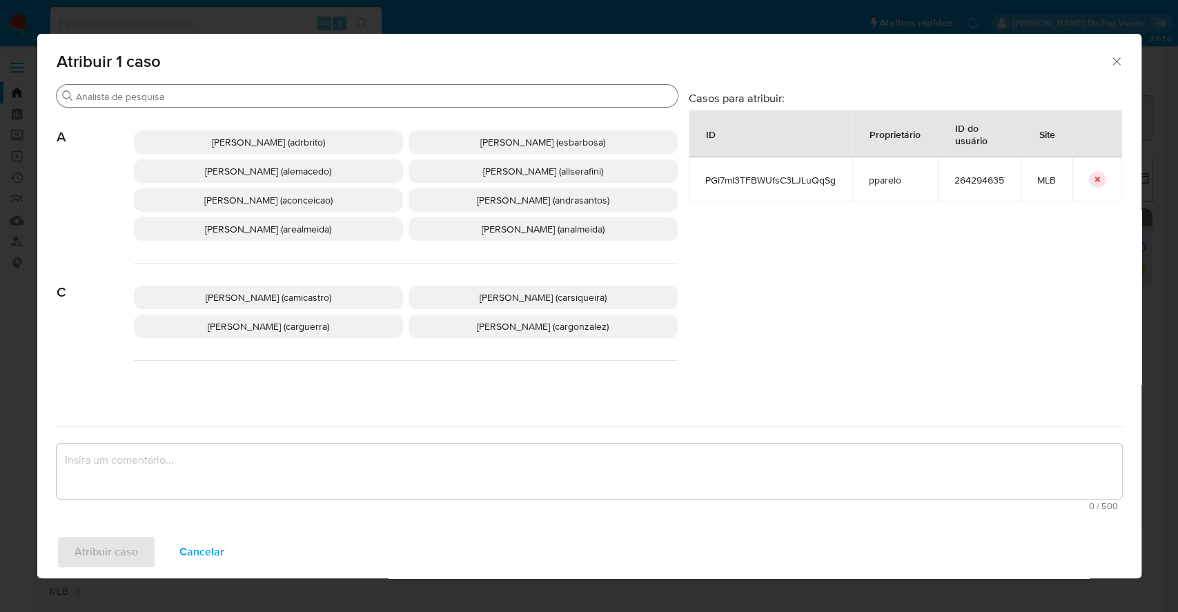
click at [363, 96] on input "Buscar" at bounding box center [374, 96] width 596 height 12
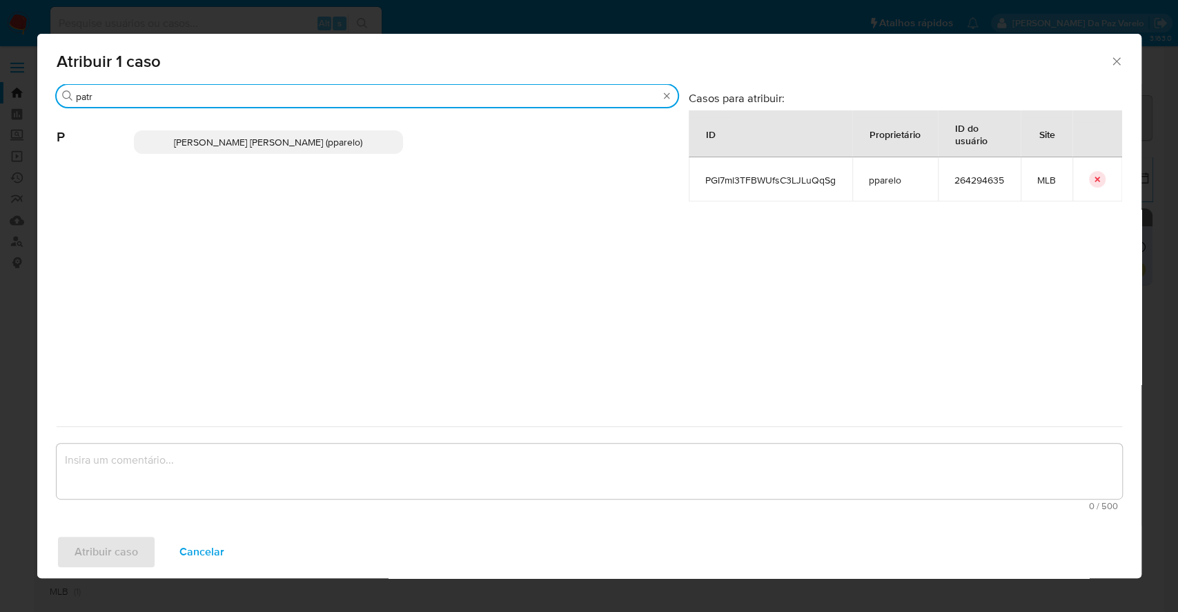
type input "patr"
click at [333, 144] on span "Patricia Aparecida Da Paz Varelo (pparelo)" at bounding box center [268, 142] width 188 height 14
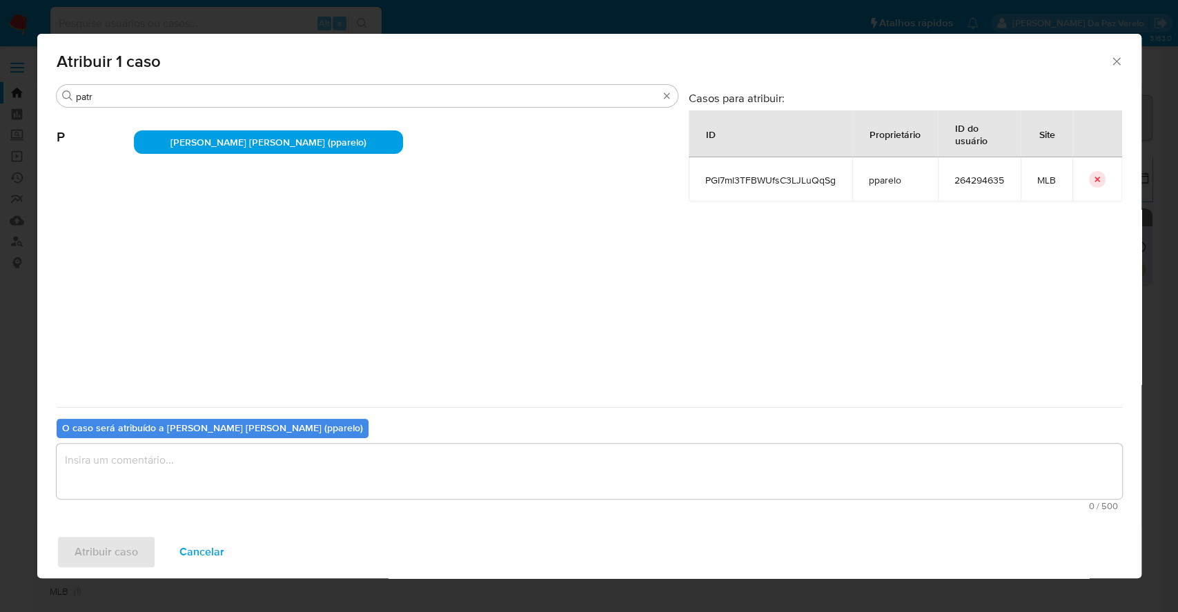
click at [359, 472] on textarea "assign-modal" at bounding box center [589, 471] width 1065 height 55
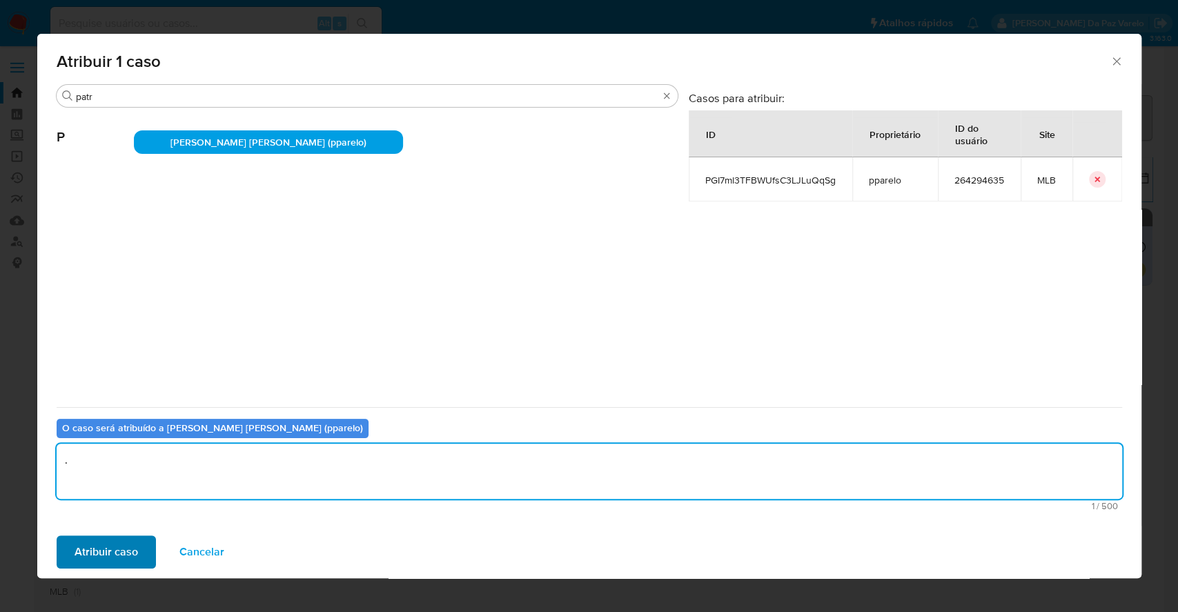
type textarea "."
click at [121, 544] on span "Atribuir caso" at bounding box center [106, 552] width 63 height 30
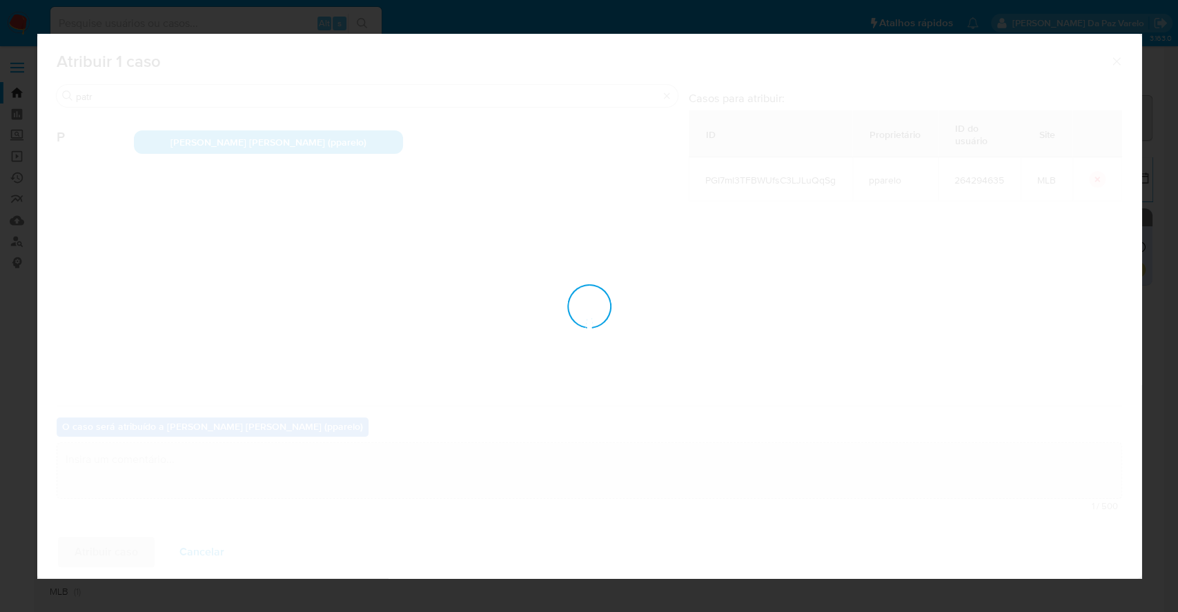
checkbox input "false"
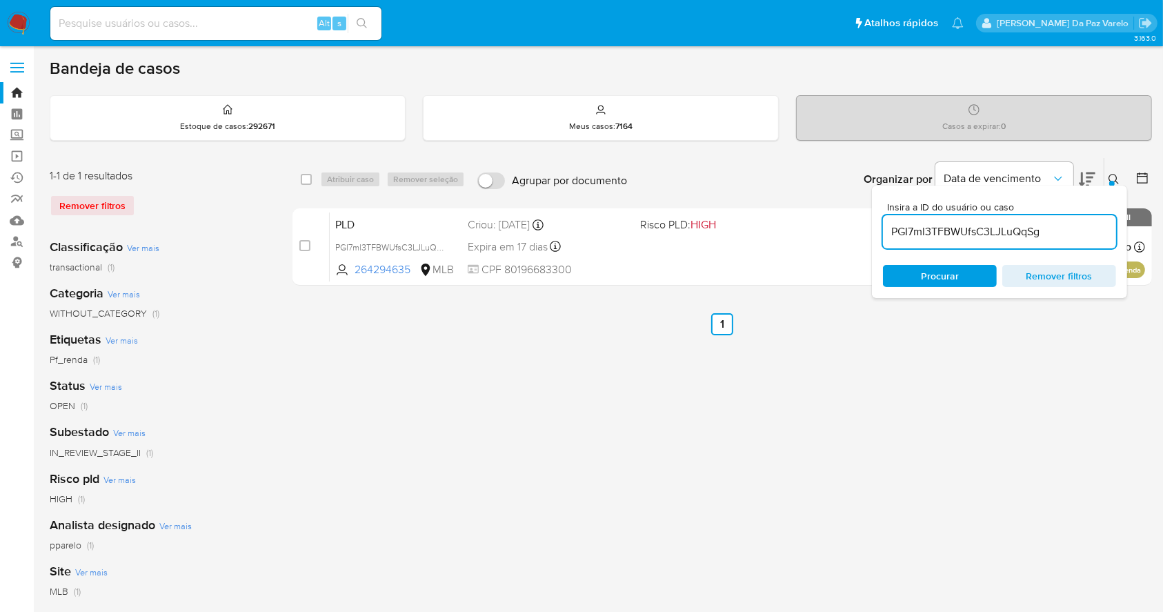
click at [270, 12] on div "Alt s" at bounding box center [215, 23] width 331 height 33
click at [270, 35] on div "Alt s" at bounding box center [215, 23] width 331 height 33
click at [270, 25] on input at bounding box center [215, 23] width 331 height 18
paste input "IpoC5Nc75WfLaALLiA9U8Ej5"
type input "IpoC5Nc75WfLaALLiA9U8Ej5"
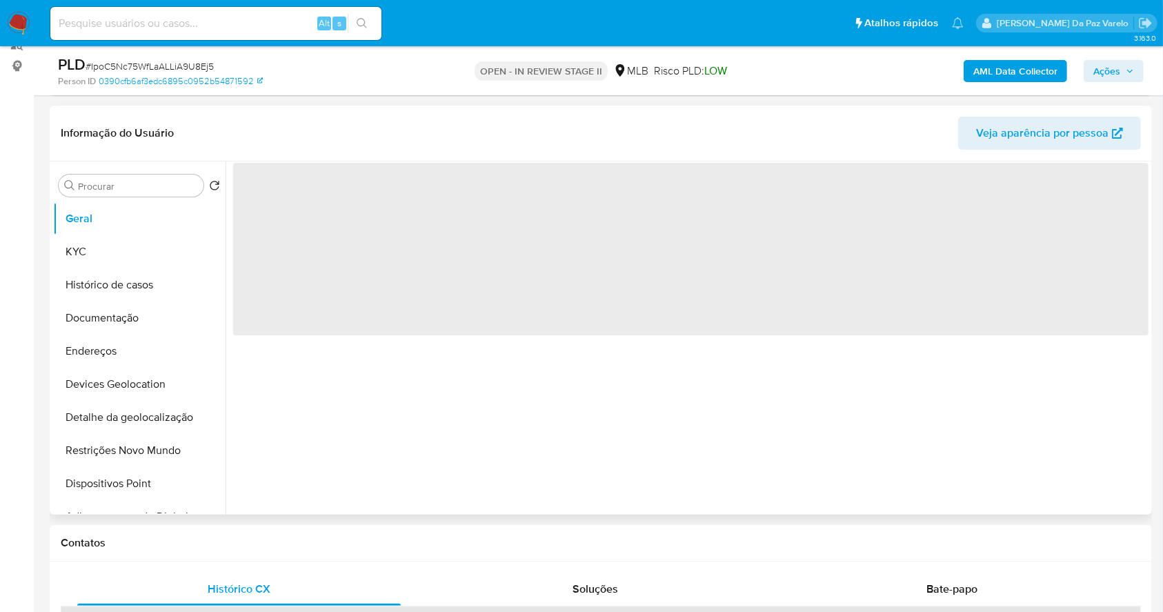
select select "10"
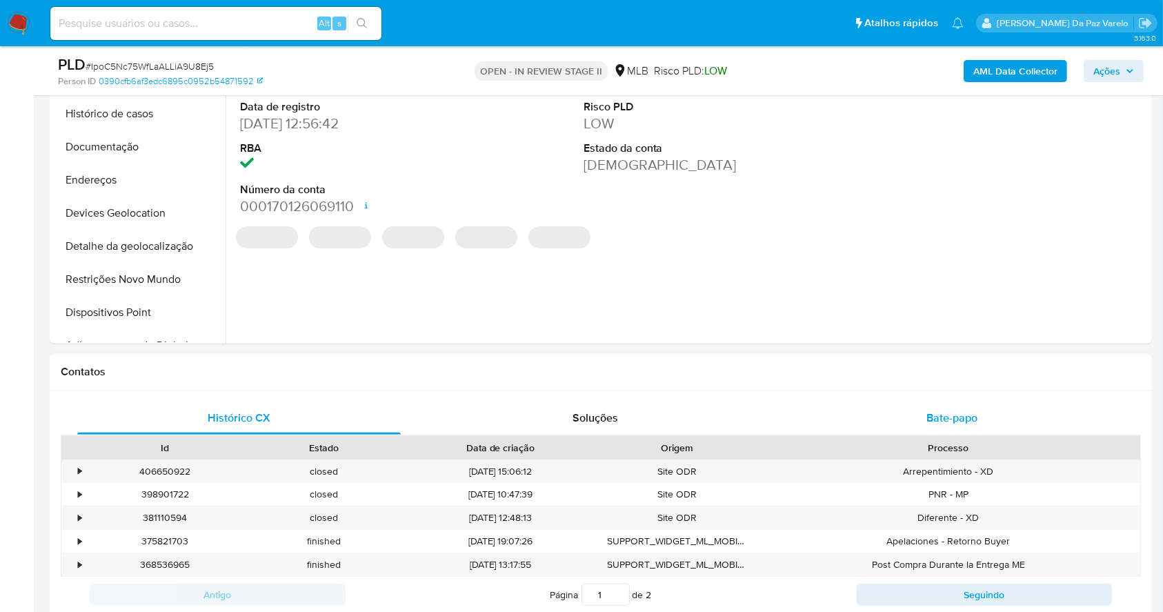
click at [936, 424] on span "Bate-papo" at bounding box center [952, 418] width 51 height 16
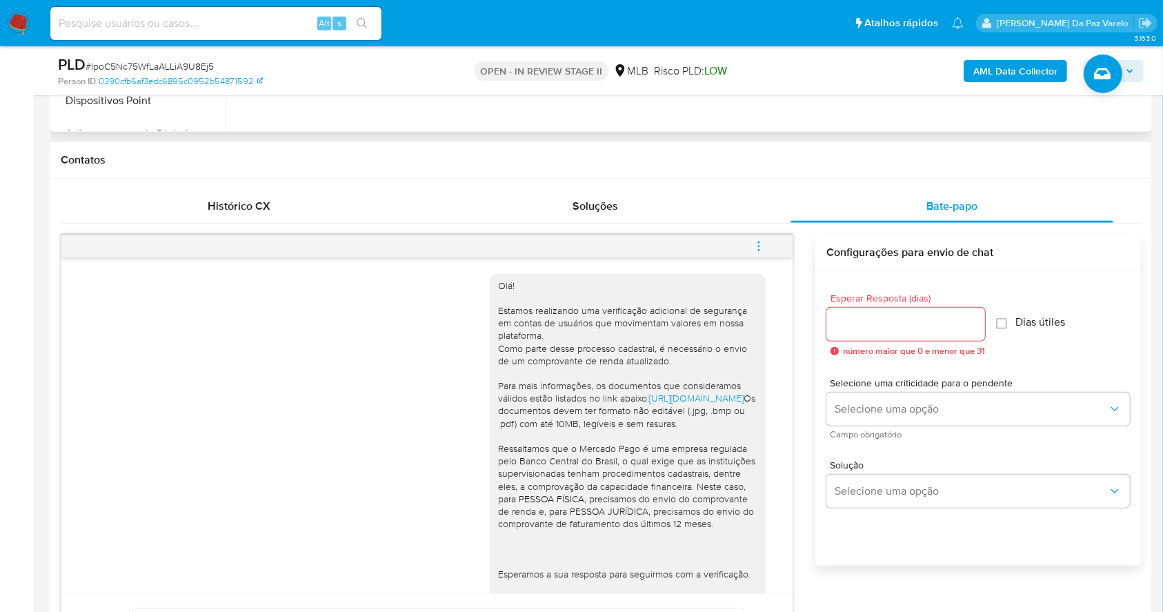
scroll to position [276, 0]
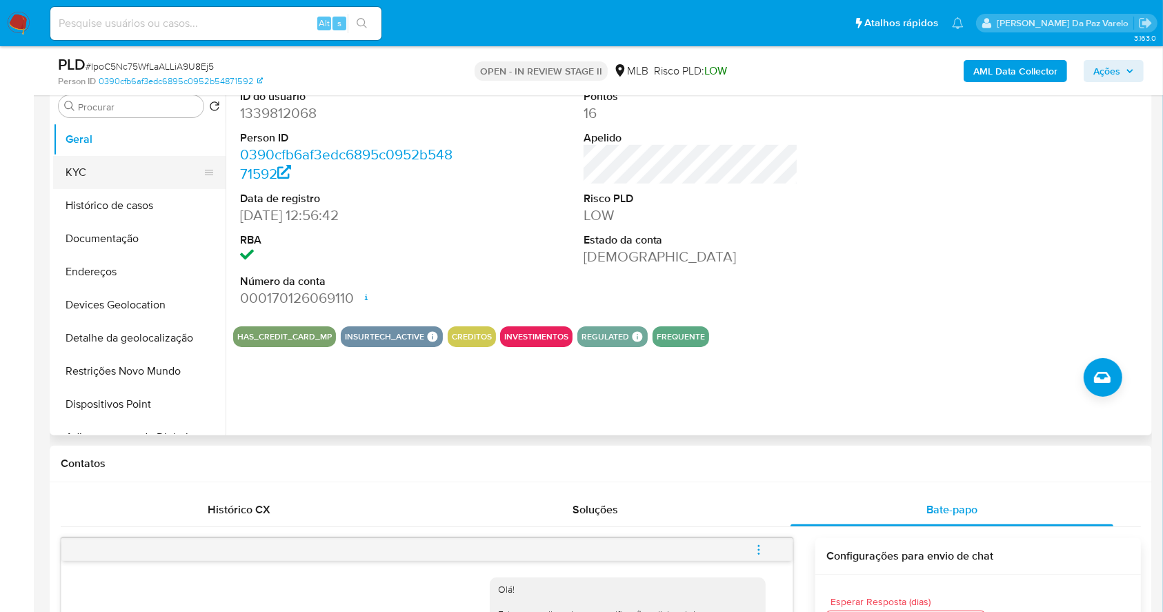
click at [92, 169] on button "KYC" at bounding box center [133, 172] width 161 height 33
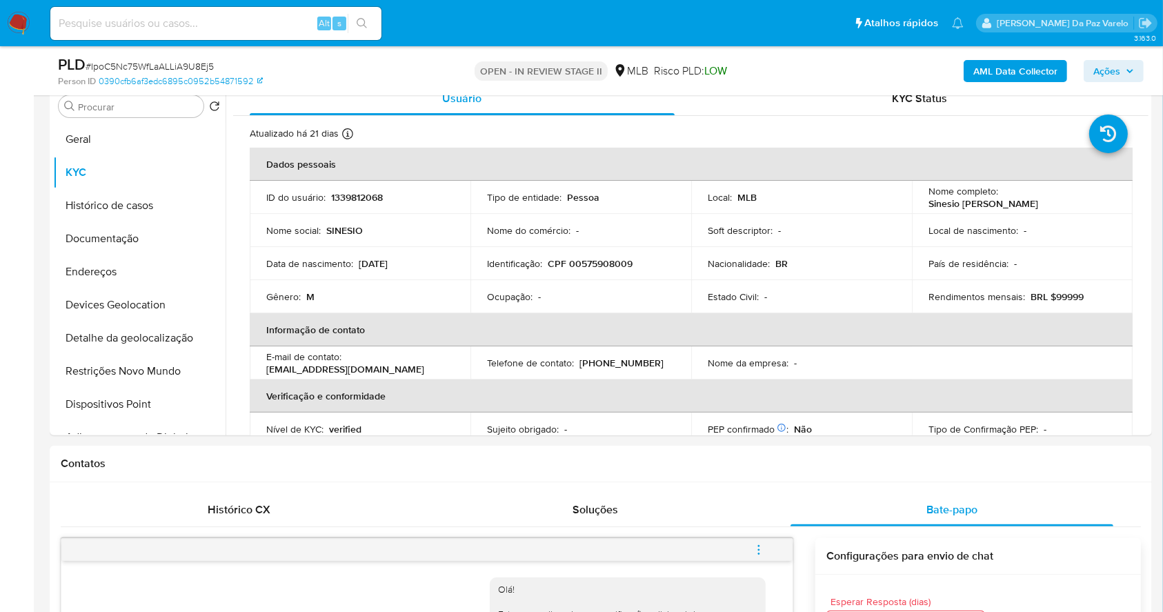
click at [241, 28] on input at bounding box center [215, 23] width 331 height 18
paste input "PGI7ml3TFBWUfsC3LJLuQqSg"
type input "PGI7ml3TFBWUfsC3LJLuQqSg"
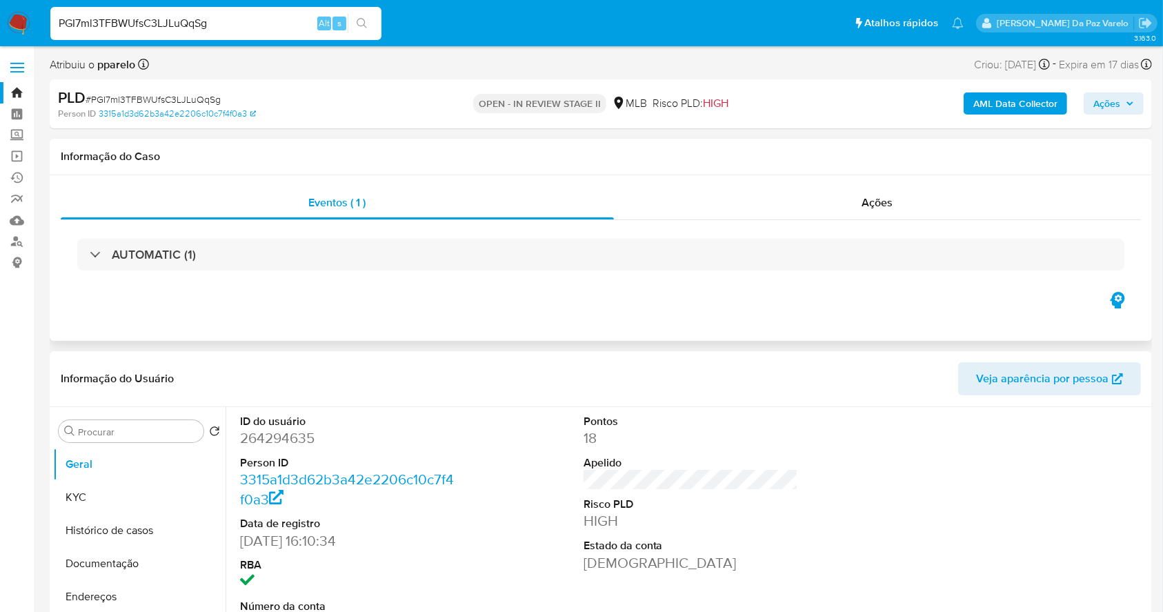
select select "10"
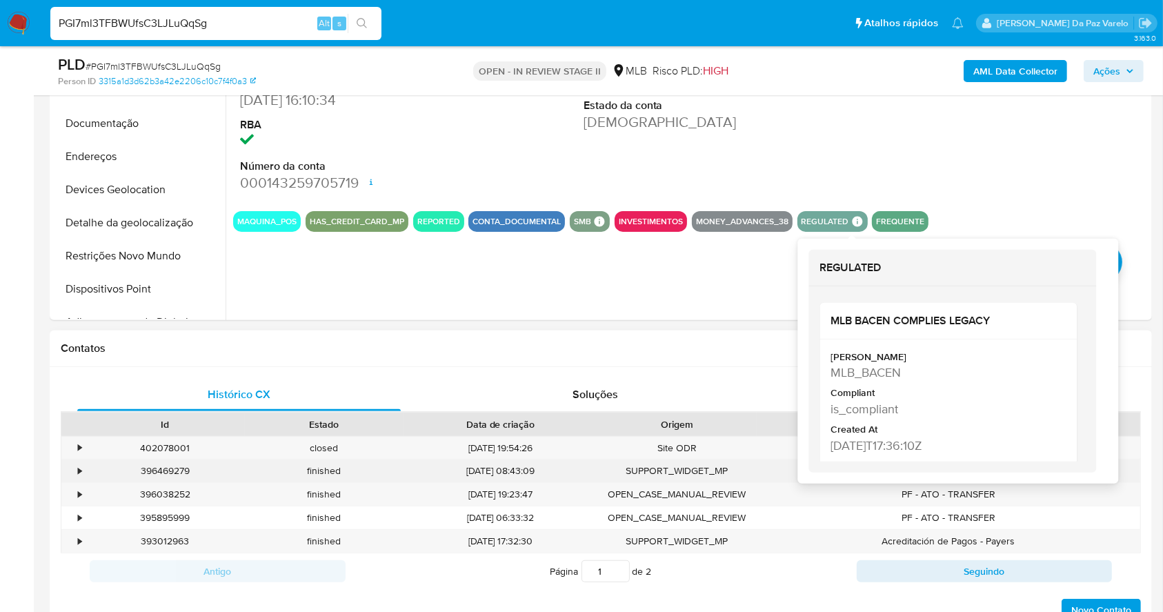
scroll to position [460, 0]
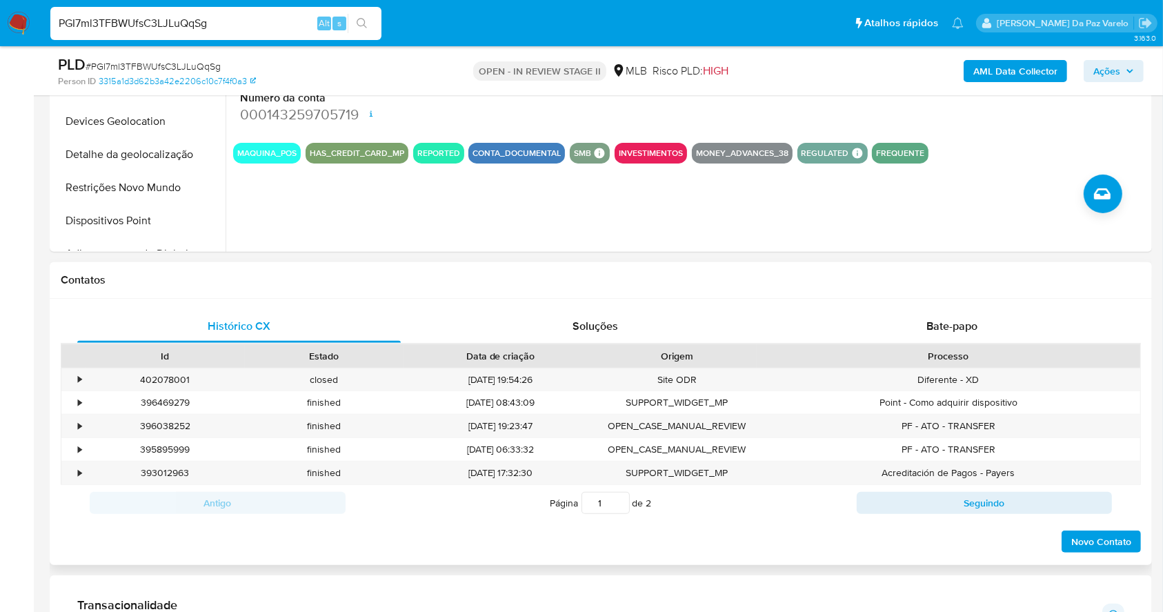
click at [736, 270] on div "Contatos" at bounding box center [601, 280] width 1103 height 37
click at [921, 320] on div "Bate-papo" at bounding box center [953, 326] width 324 height 33
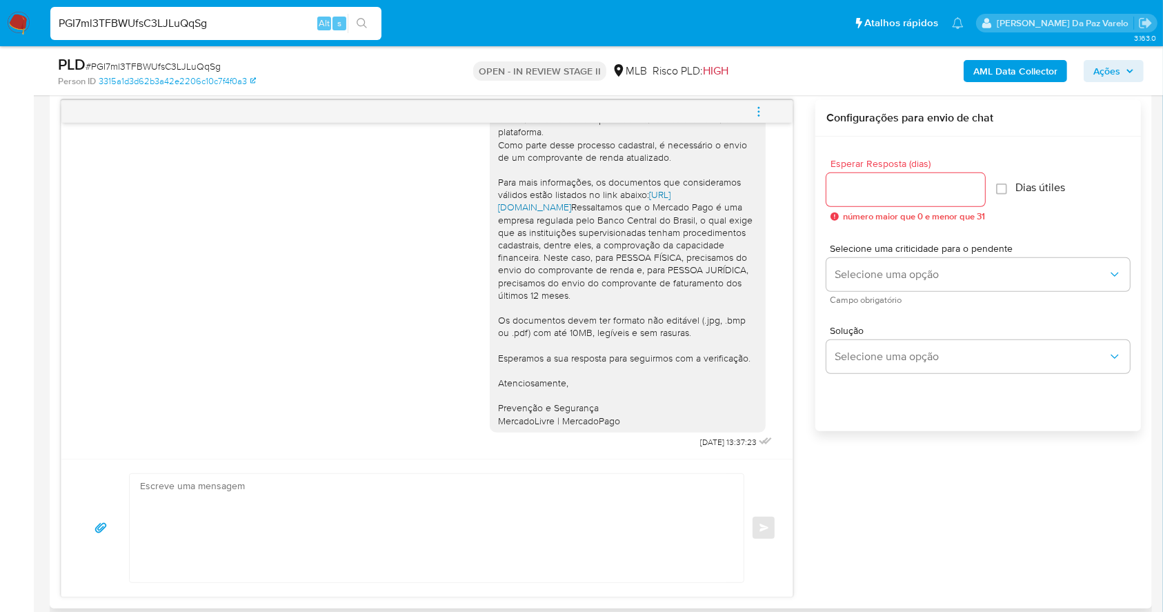
scroll to position [736, 0]
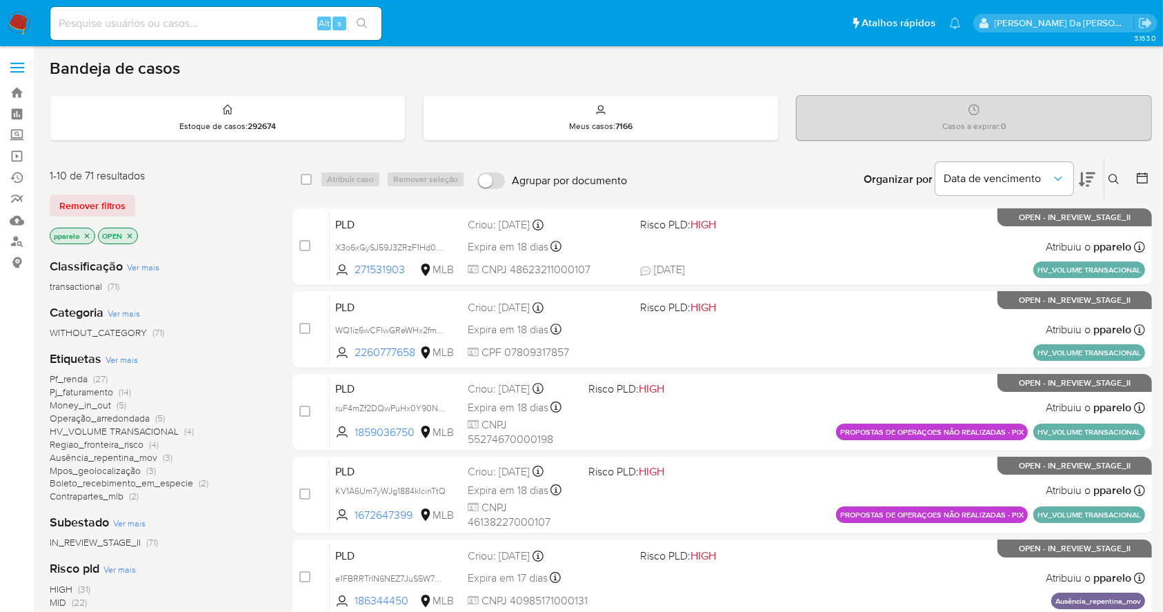
click at [197, 32] on div "Alt s" at bounding box center [215, 23] width 331 height 33
click at [205, 14] on input at bounding box center [215, 23] width 331 height 18
paste input "QDxW6gXlz0dVRwikDCerV18Q"
type input "QDxW6gXlz0dVRwikDCerV18Q"
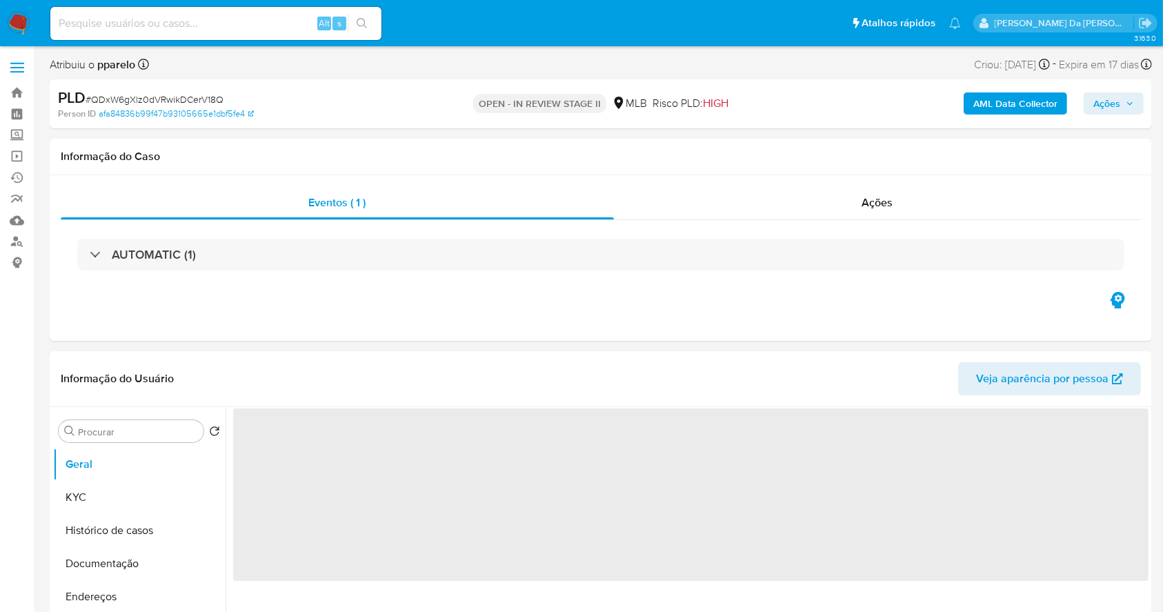
select select "10"
